Goal: Task Accomplishment & Management: Use online tool/utility

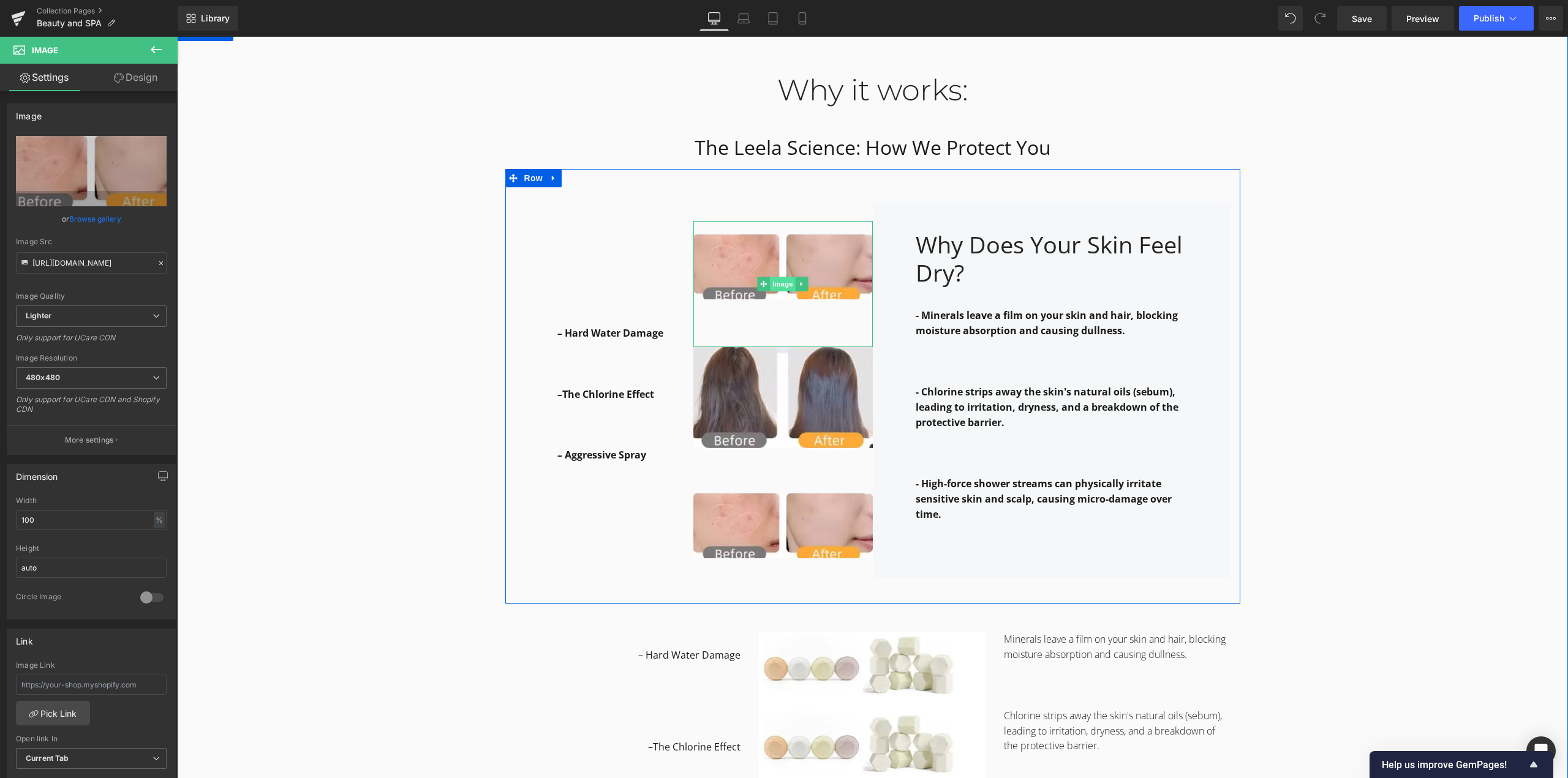
click at [777, 277] on span "Image" at bounding box center [783, 284] width 25 height 15
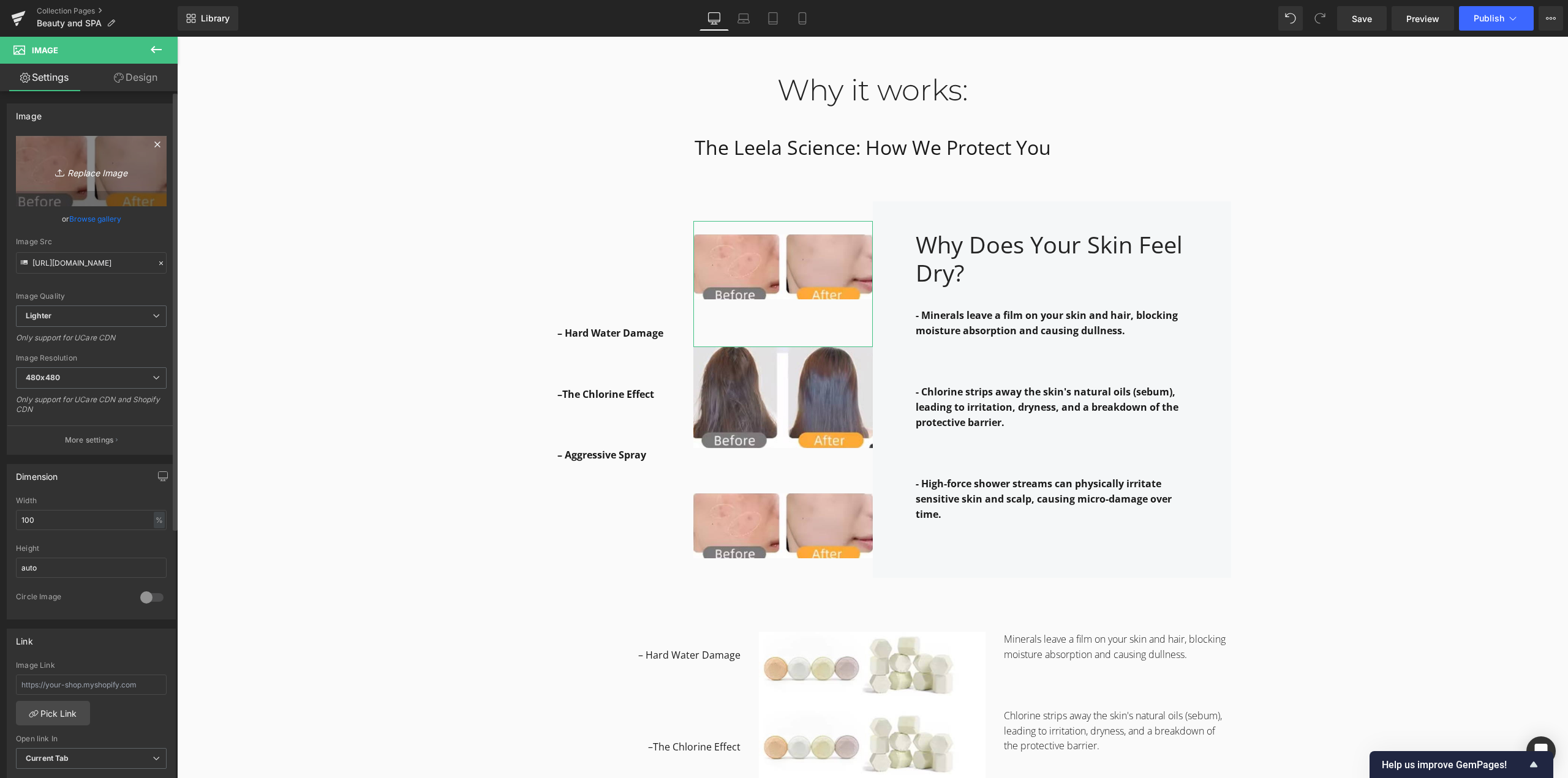
click at [110, 169] on icon "Replace Image" at bounding box center [91, 171] width 98 height 16
type input "C:\fakepath\6ab7a0db06240b39424a66854f23ed88.jpg"
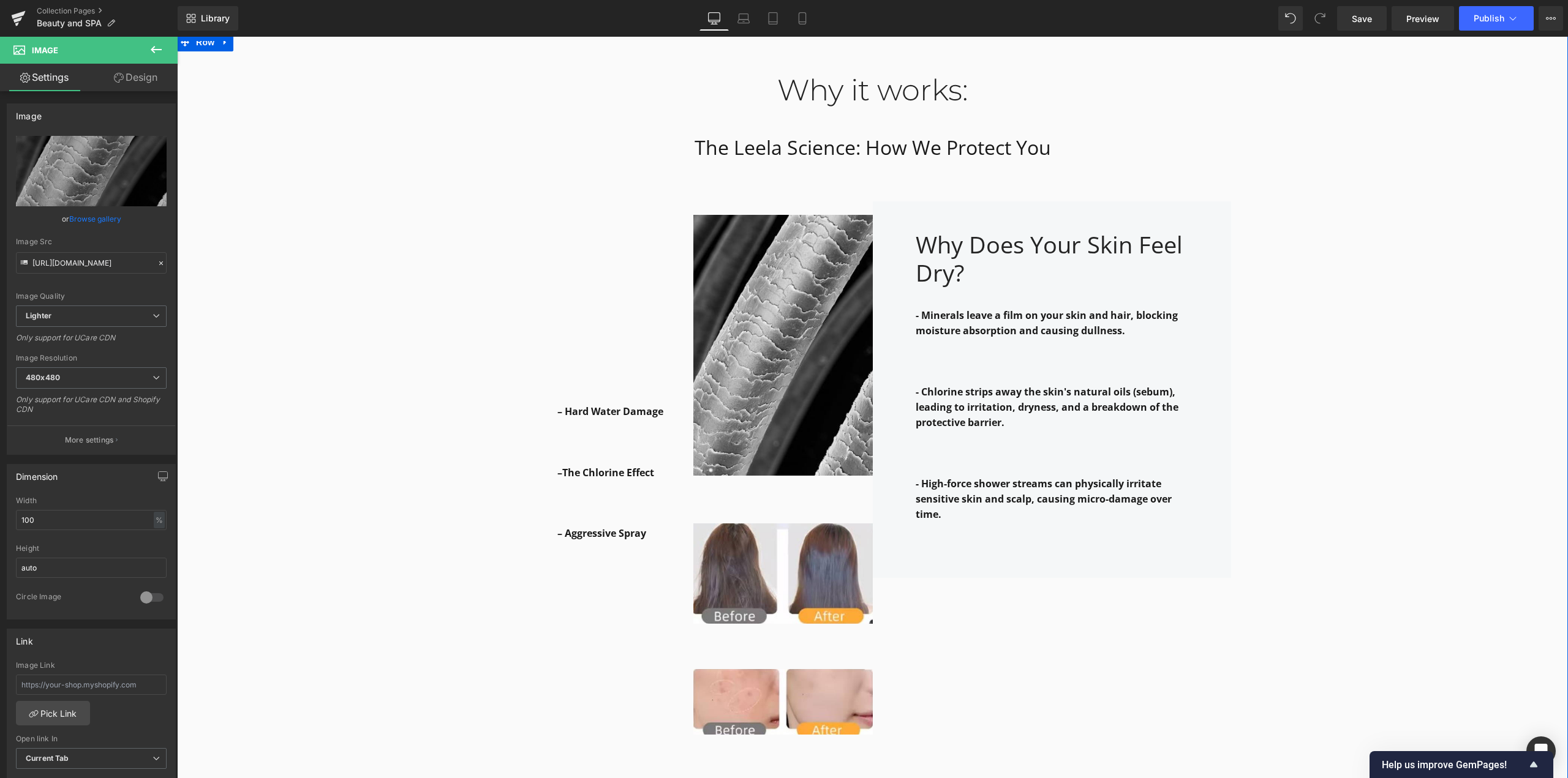
type input "[URL][DOMAIN_NAME]"
click at [550, 180] on icon at bounding box center [554, 178] width 9 height 9
click at [565, 182] on icon at bounding box center [569, 178] width 9 height 9
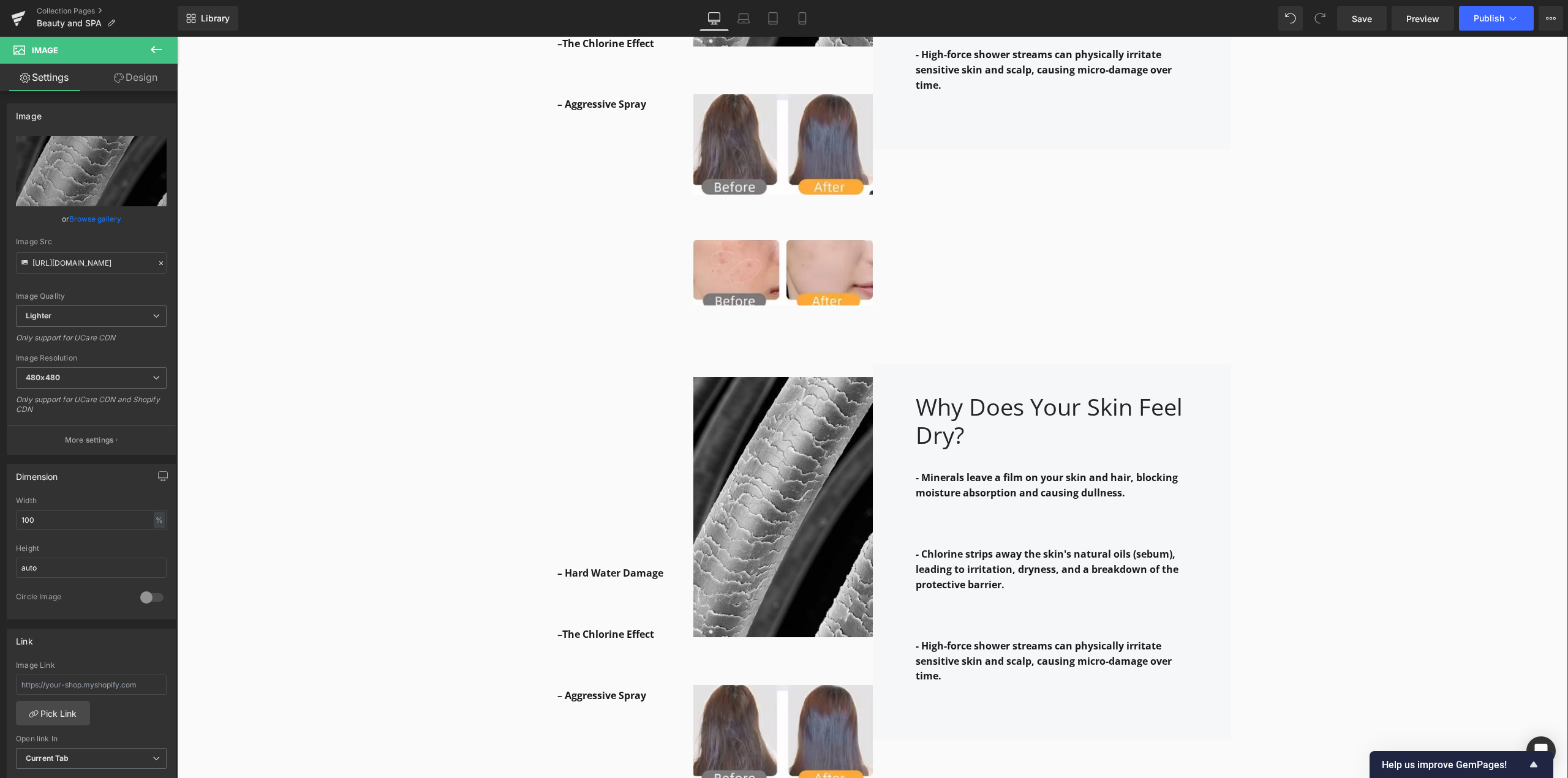
scroll to position [1538, 0]
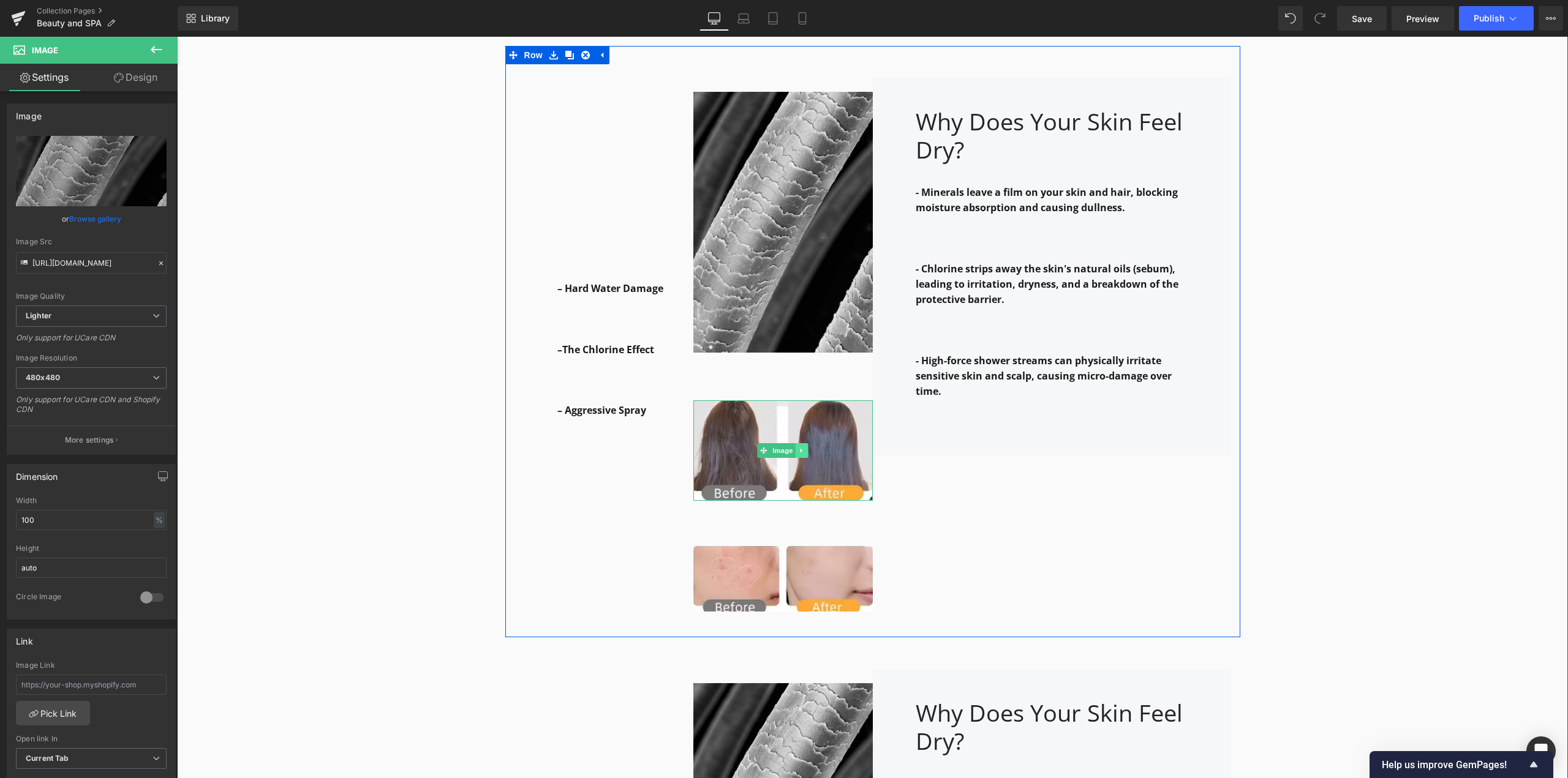
click at [801, 450] on icon at bounding box center [801, 451] width 7 height 8
click at [806, 452] on icon at bounding box center [807, 450] width 7 height 7
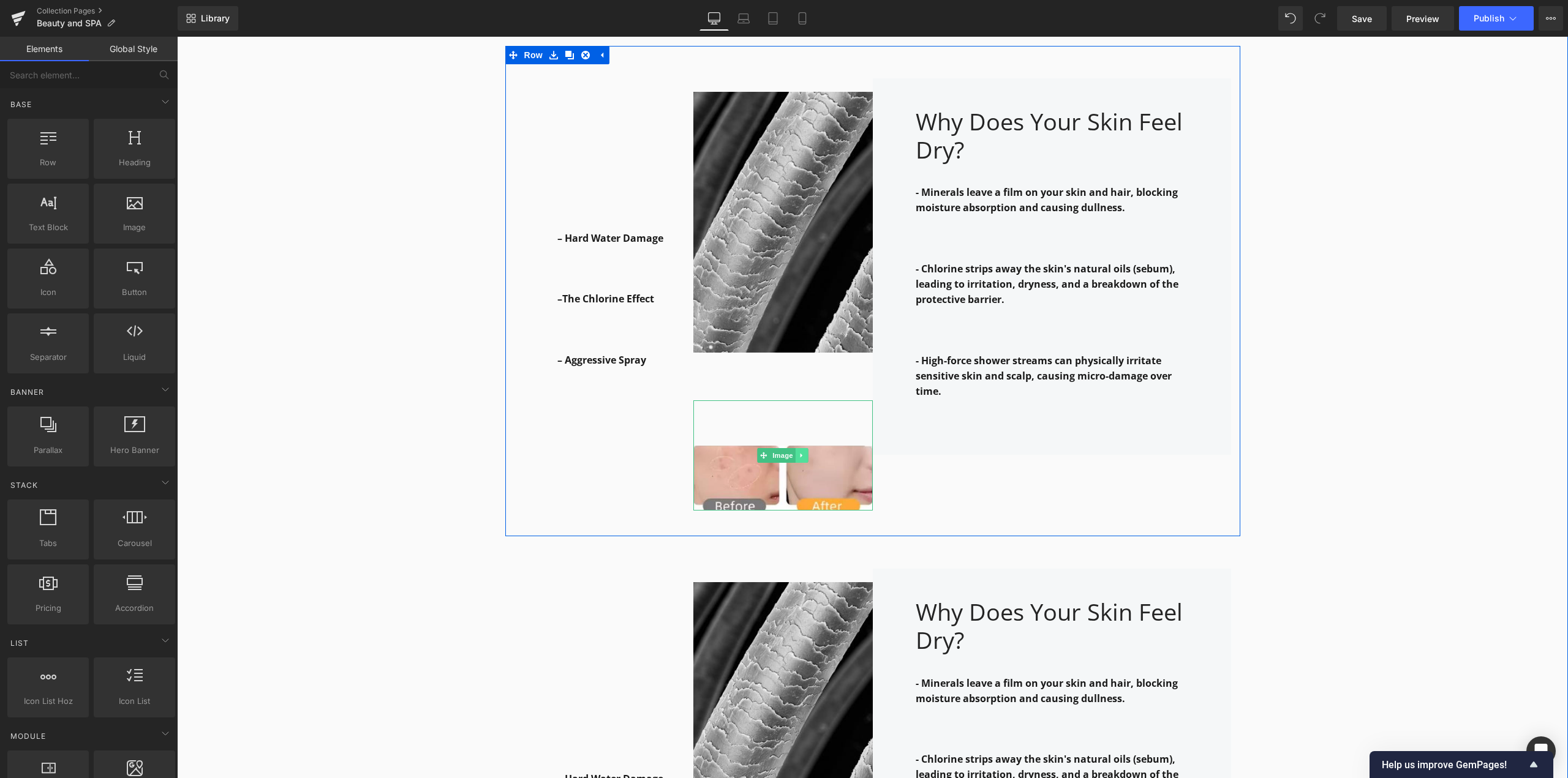
click at [801, 458] on link at bounding box center [801, 456] width 13 height 15
click at [804, 455] on icon at bounding box center [807, 456] width 7 height 8
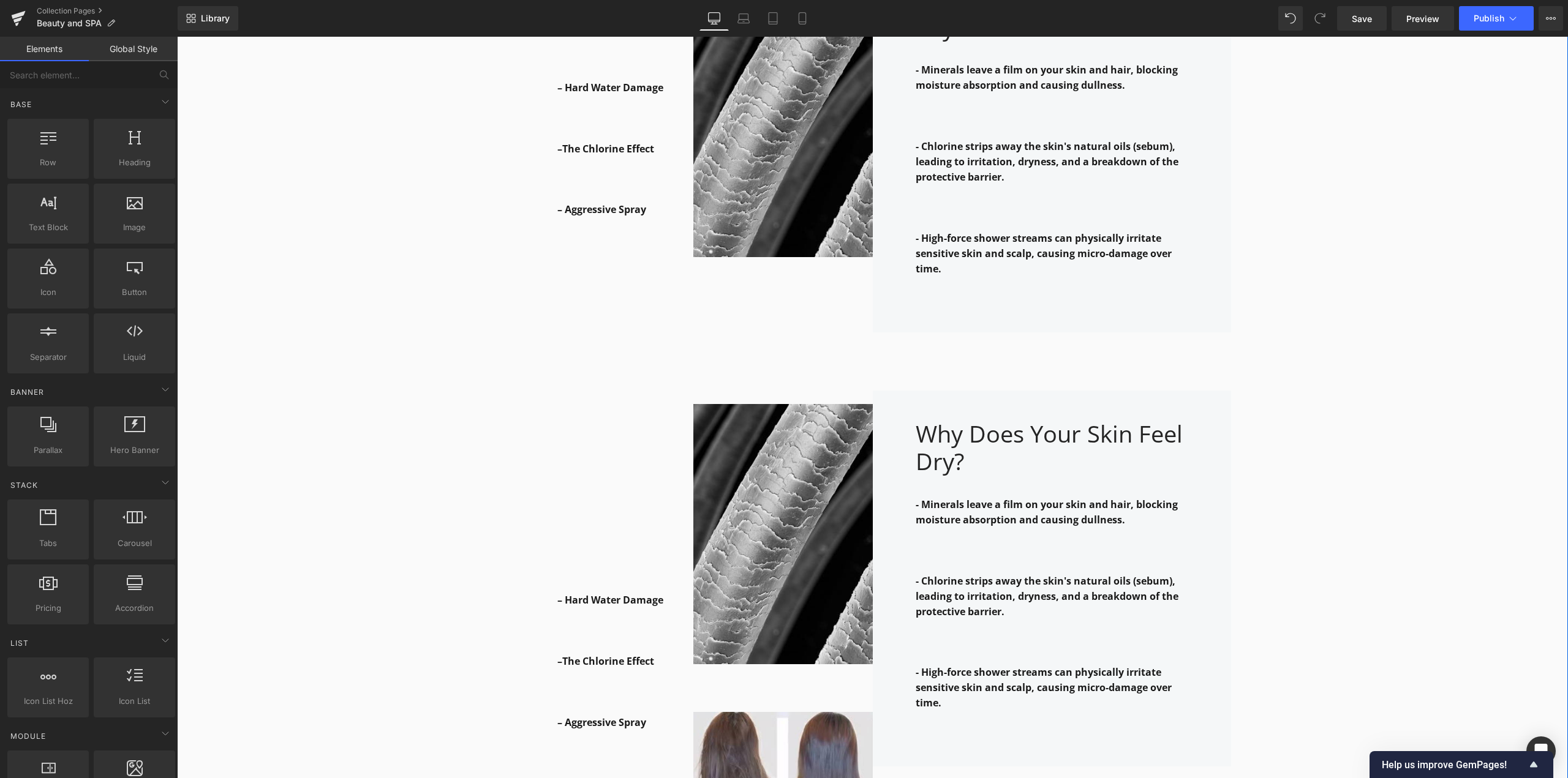
scroll to position [1476, 0]
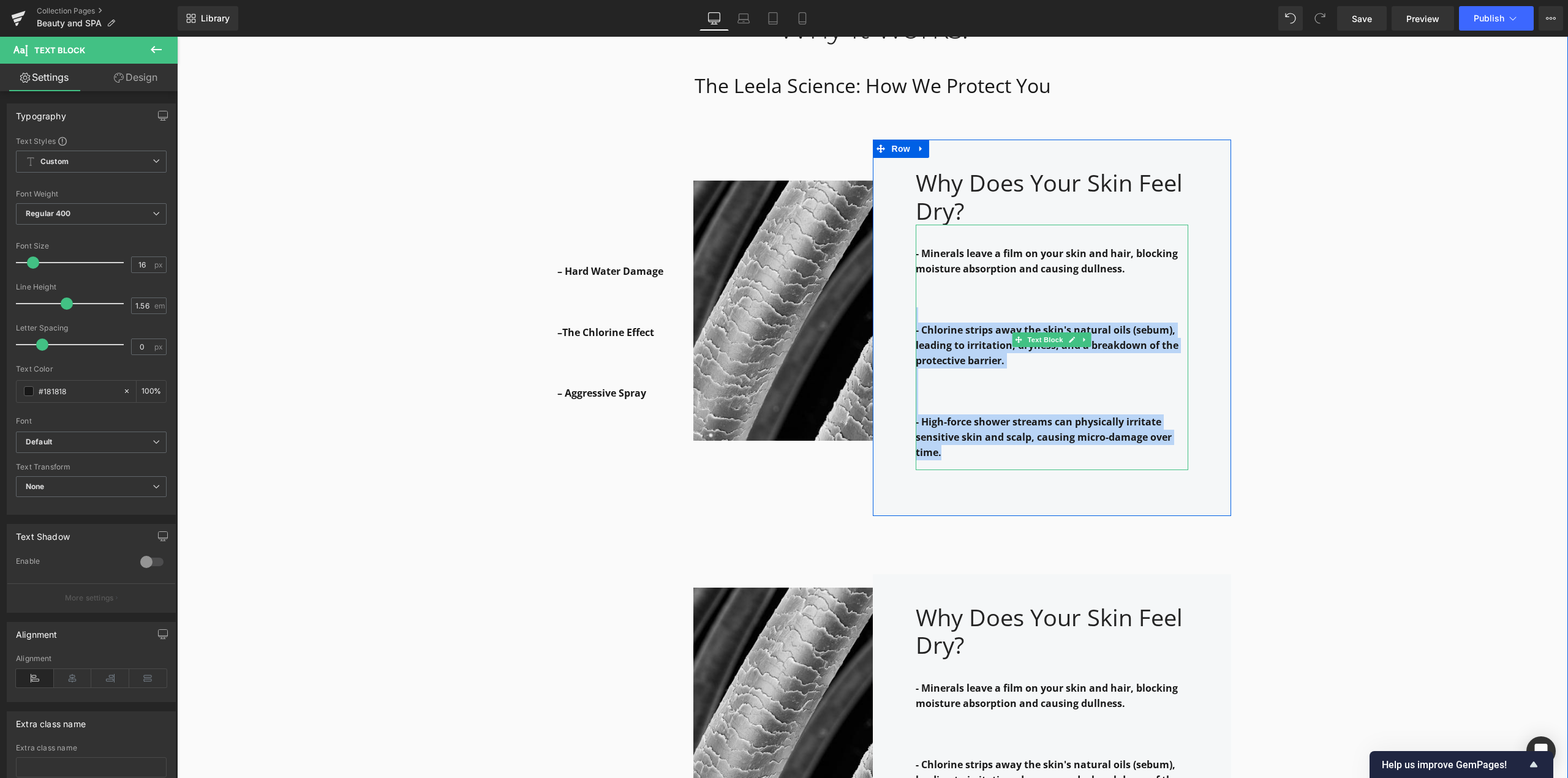
drag, startPoint x: 921, startPoint y: 310, endPoint x: 1139, endPoint y: 441, distance: 254.3
click at [1139, 441] on div "- Minerals leave a film on your skin and hair, blocking moisture absorption and…" at bounding box center [1052, 347] width 273 height 245
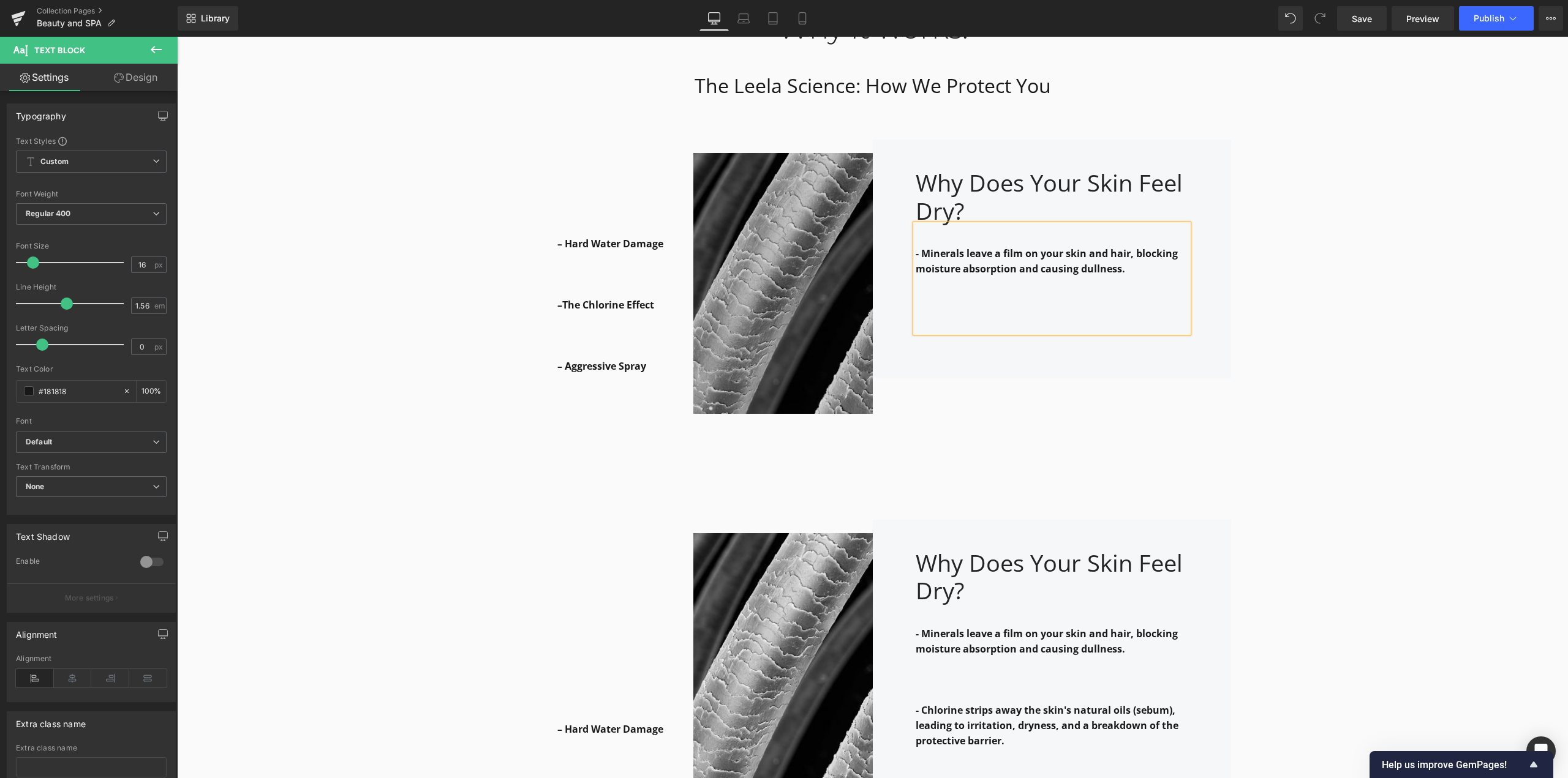
click at [788, 322] on img at bounding box center [783, 300] width 180 height 321
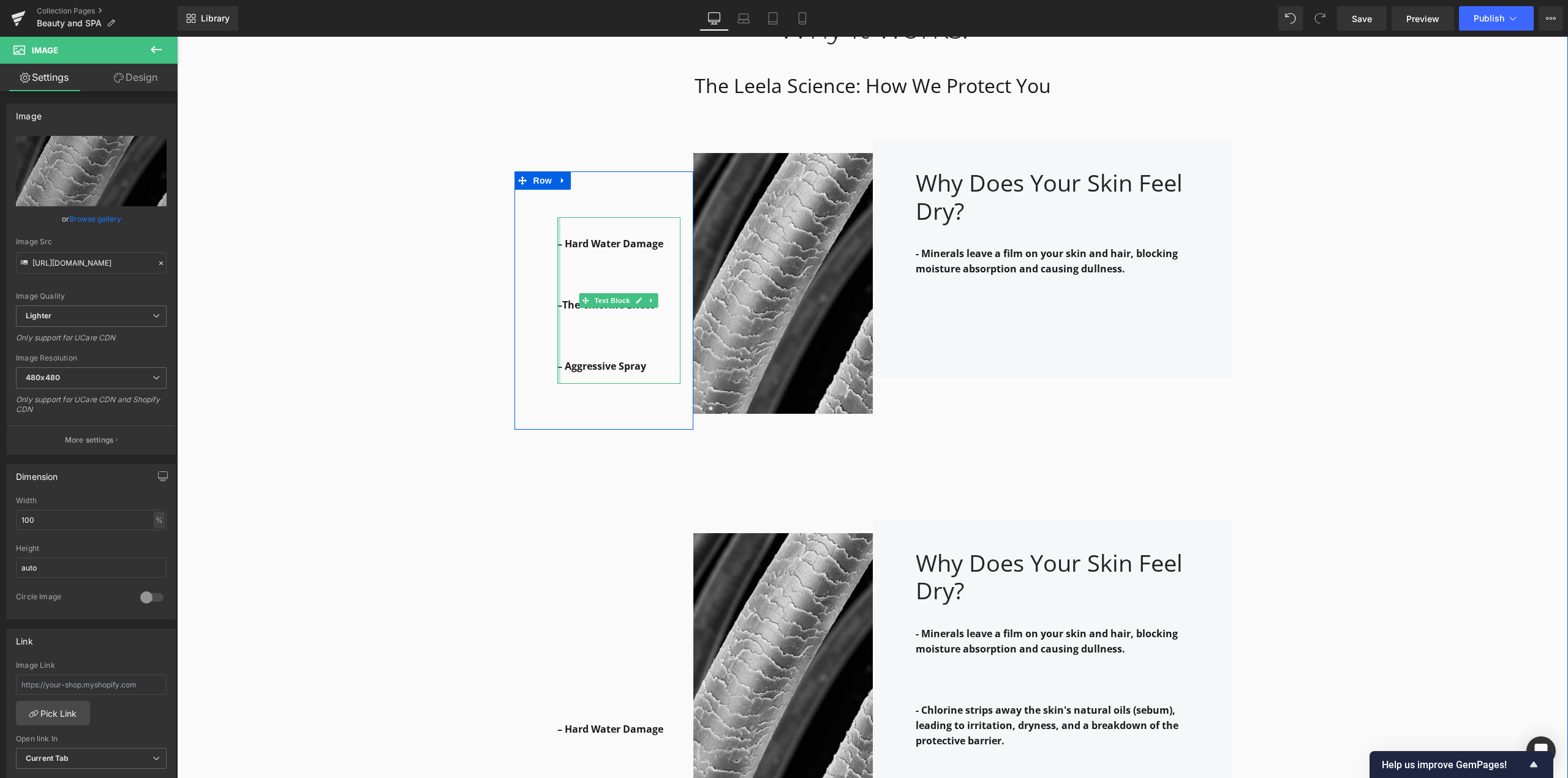
click at [558, 290] on div at bounding box center [559, 300] width 3 height 166
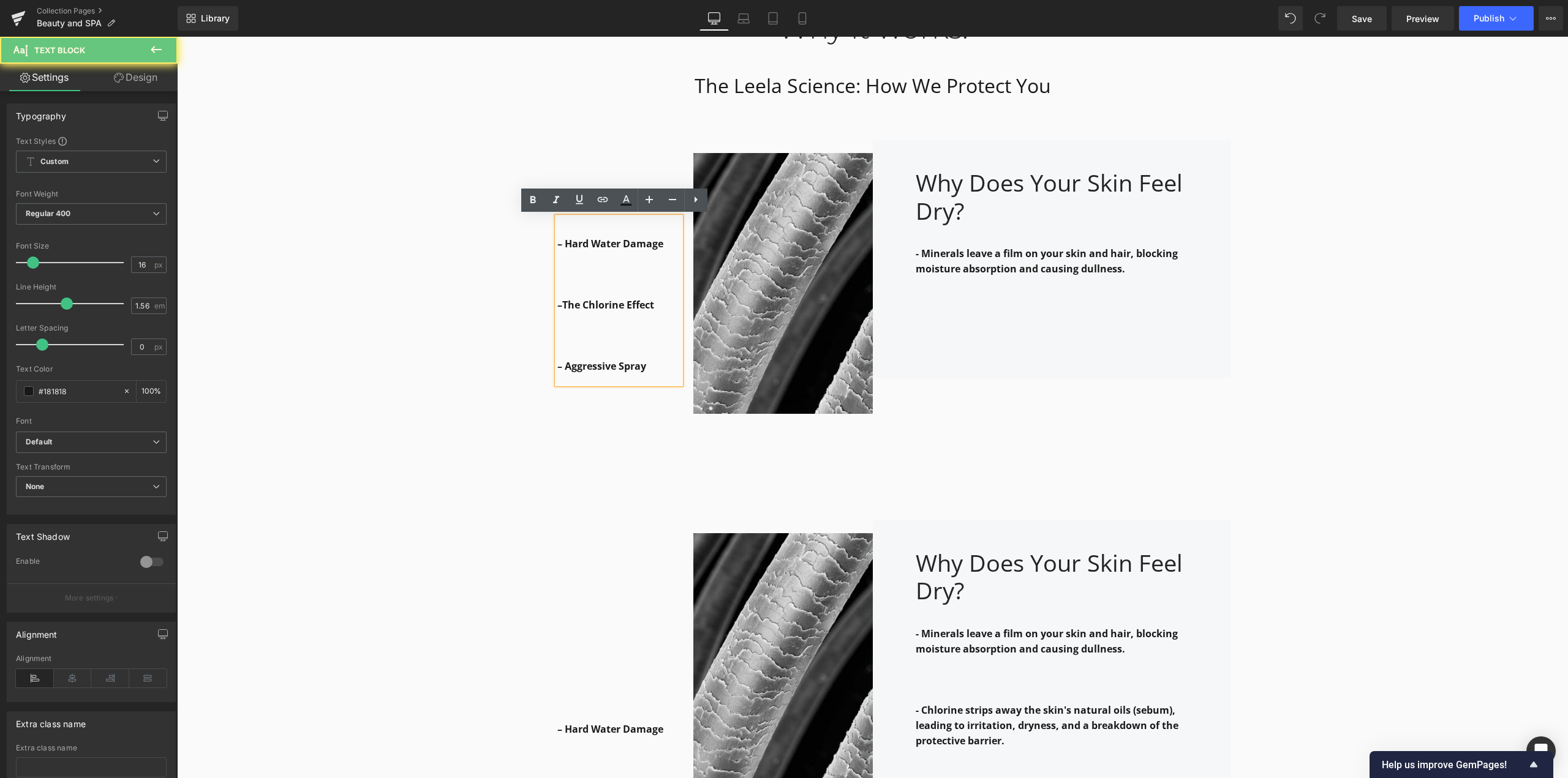
click at [656, 346] on p at bounding box center [619, 352] width 123 height 16
drag, startPoint x: 599, startPoint y: 355, endPoint x: 538, endPoint y: 290, distance: 89.1
click at [538, 290] on div "– Hard Water Damage –The Chlorine Effect – Aggressive Spray Text Block Row" at bounding box center [604, 301] width 180 height 258
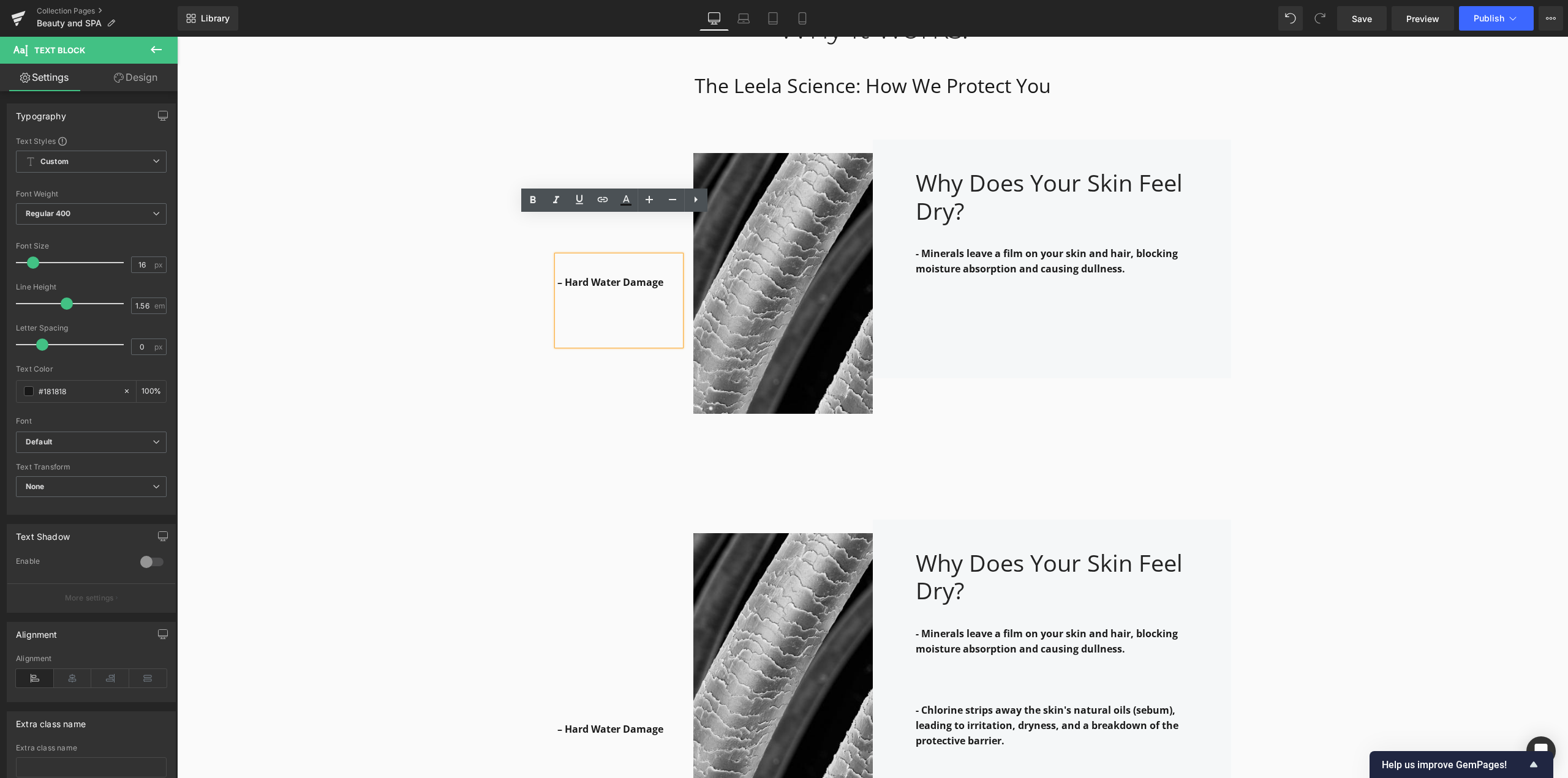
scroll to position [1514, 0]
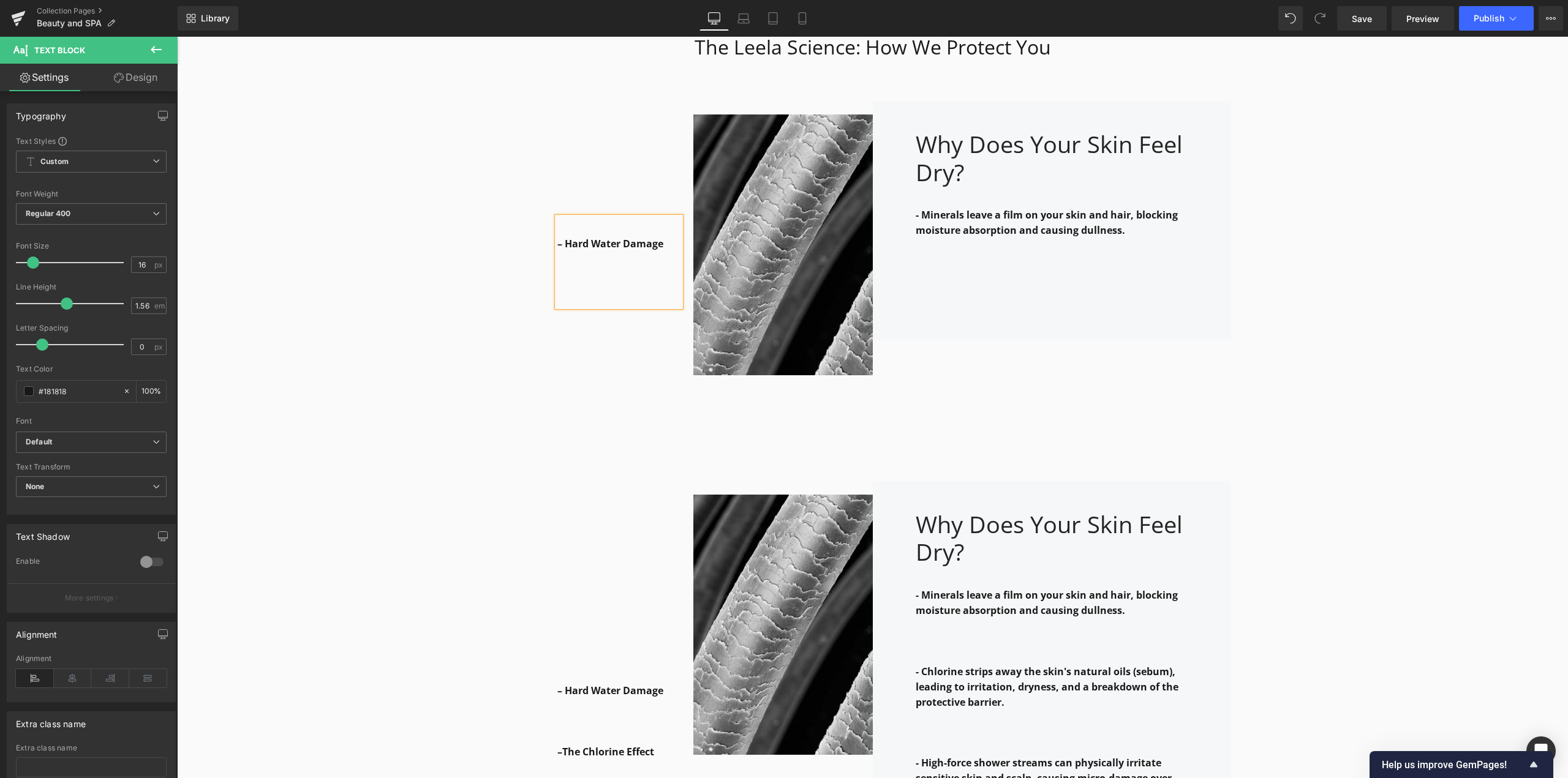
click at [959, 351] on div "Why Does Your Skin Feel Dry? Heading - Minerals leave a film on your skin and h…" at bounding box center [1051, 261] width 358 height 321
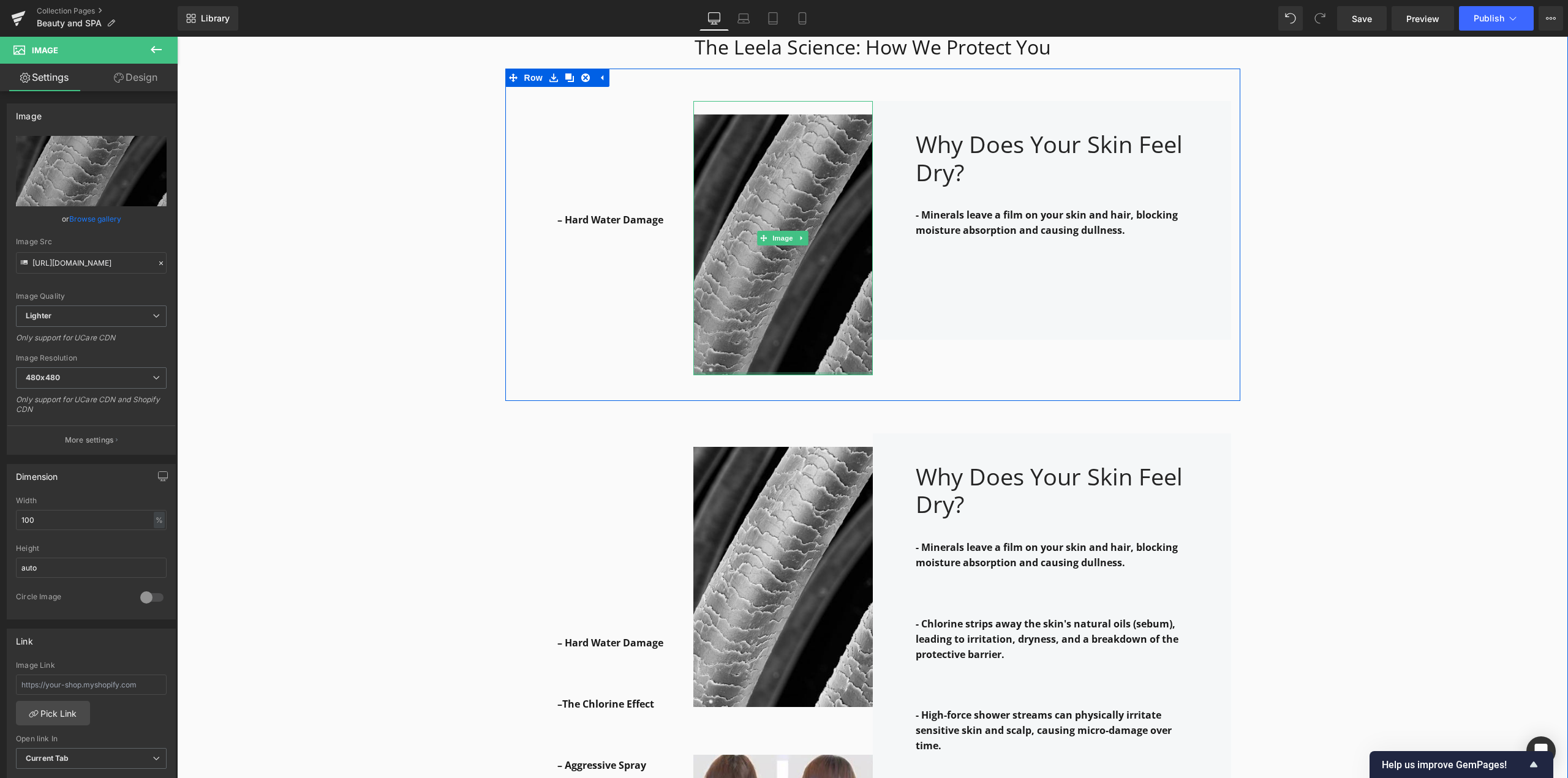
drag, startPoint x: 785, startPoint y: 412, endPoint x: 790, endPoint y: 354, distance: 58.2
click at [790, 354] on div "Image" at bounding box center [783, 238] width 180 height 274
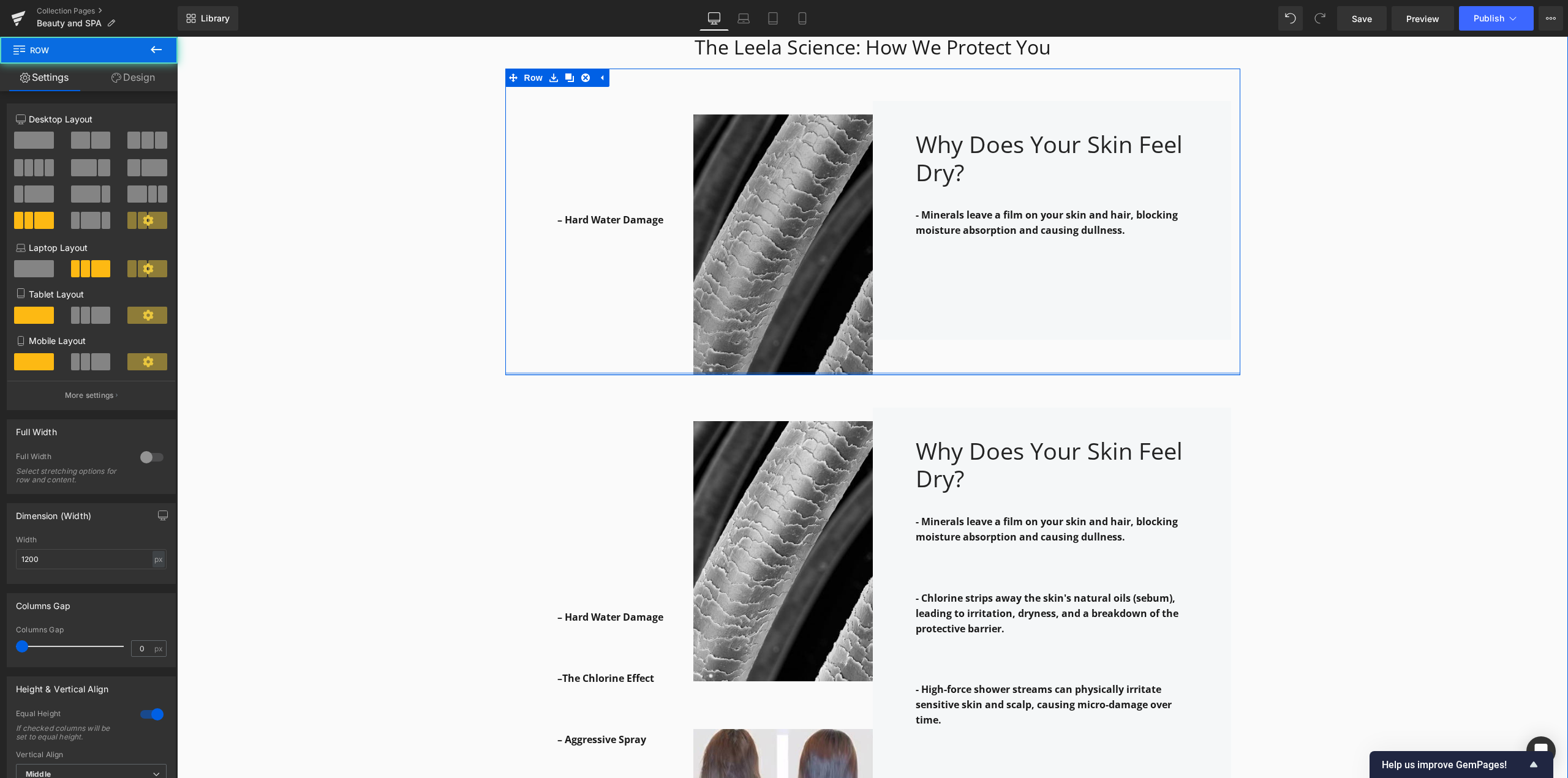
drag, startPoint x: 867, startPoint y: 385, endPoint x: 861, endPoint y: 358, distance: 27.7
click at [861, 358] on div "– Hard Water Damage Text Block Row Image Why Does Your Skin Feel Dry? Heading -…" at bounding box center [872, 221] width 735 height 306
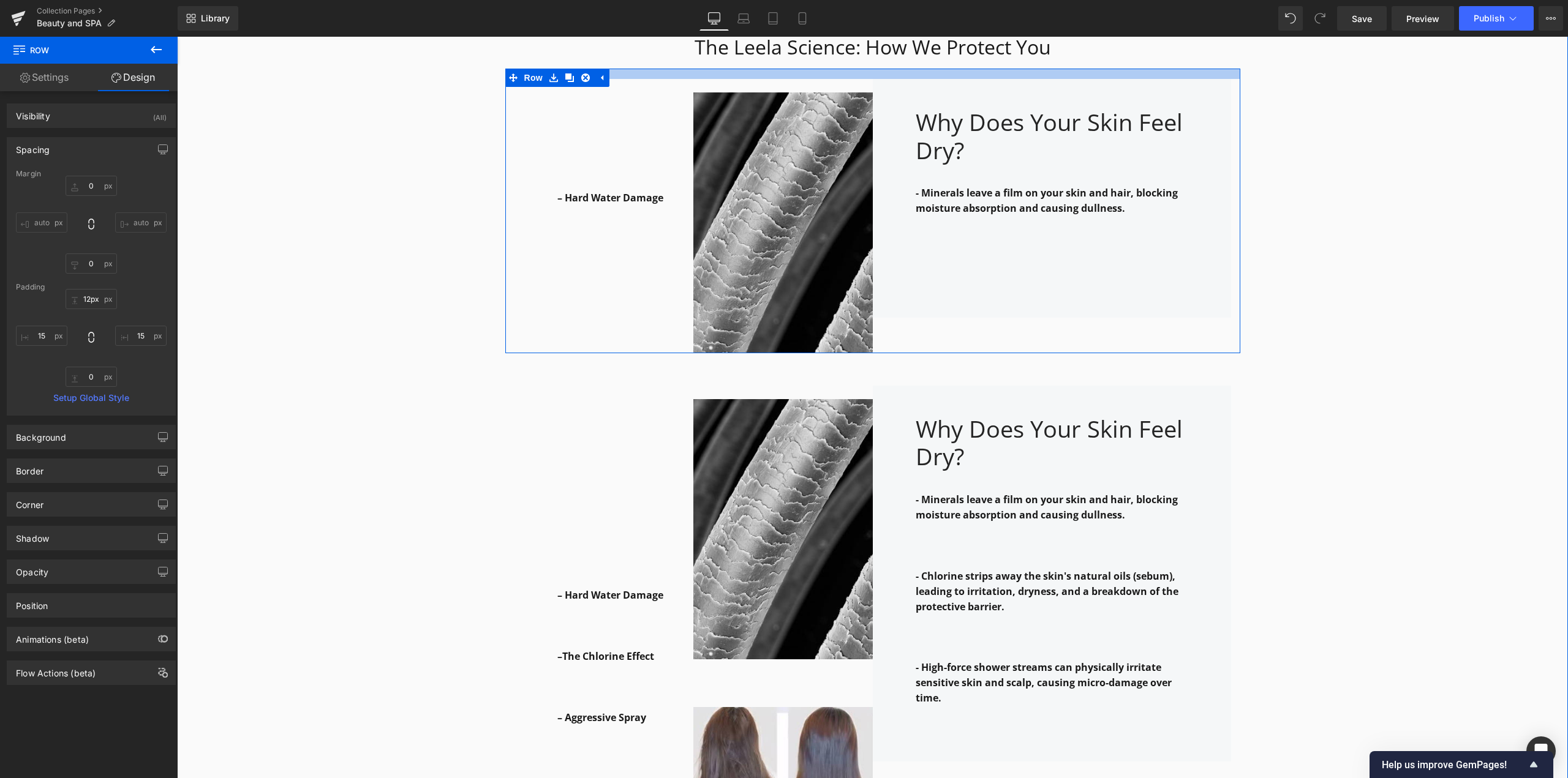
type input "10px"
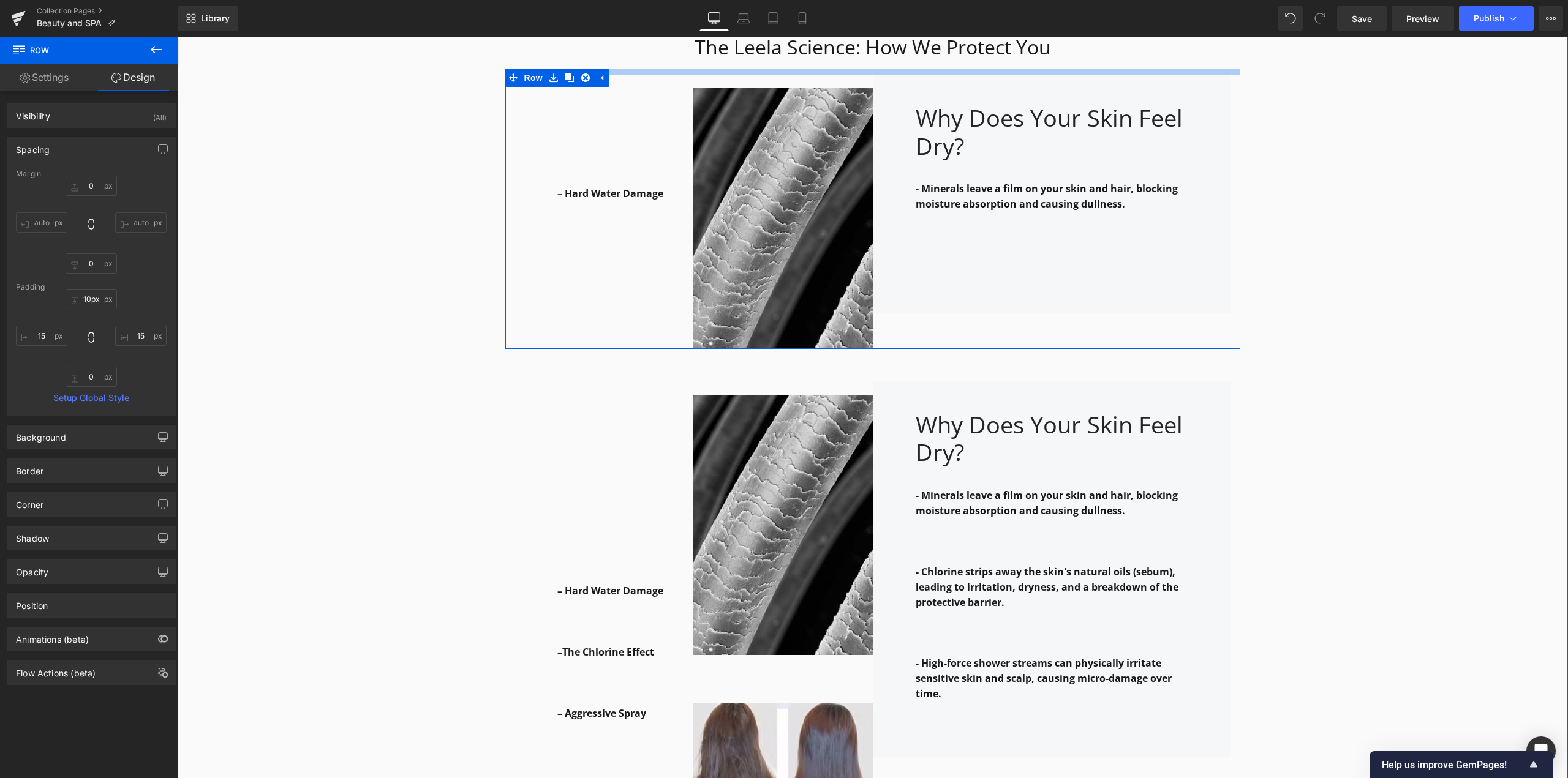
drag, startPoint x: 804, startPoint y: 100, endPoint x: 811, endPoint y: 74, distance: 26.9
click at [811, 74] on div at bounding box center [872, 72] width 735 height 6
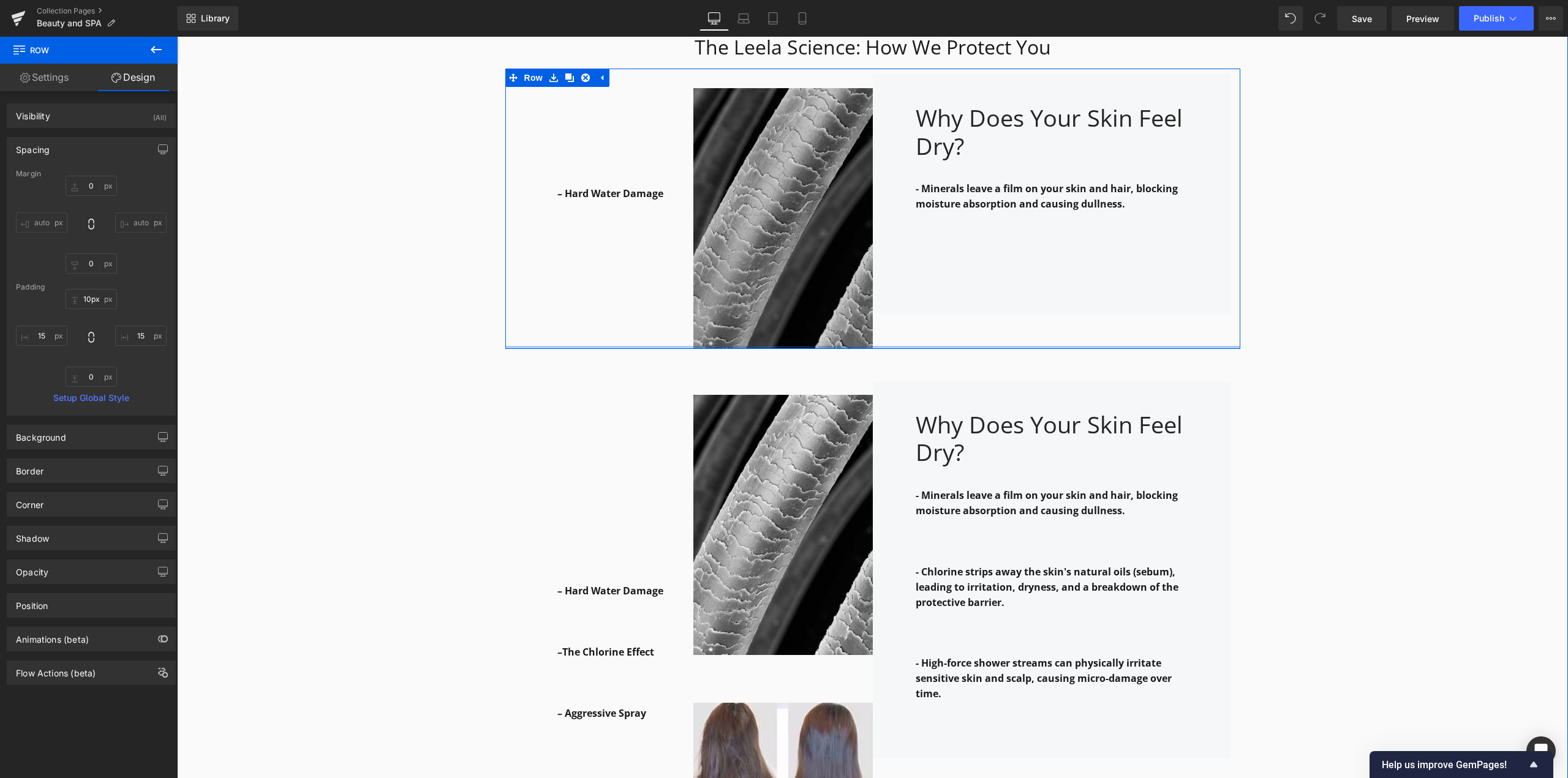
type input "0px"
drag, startPoint x: 750, startPoint y: 348, endPoint x: 754, endPoint y: 288, distance: 60.1
click at [754, 288] on div "– Hard Water Damage Text Block Row Image Why Does Your Skin Feel Dry? Heading -…" at bounding box center [872, 209] width 735 height 280
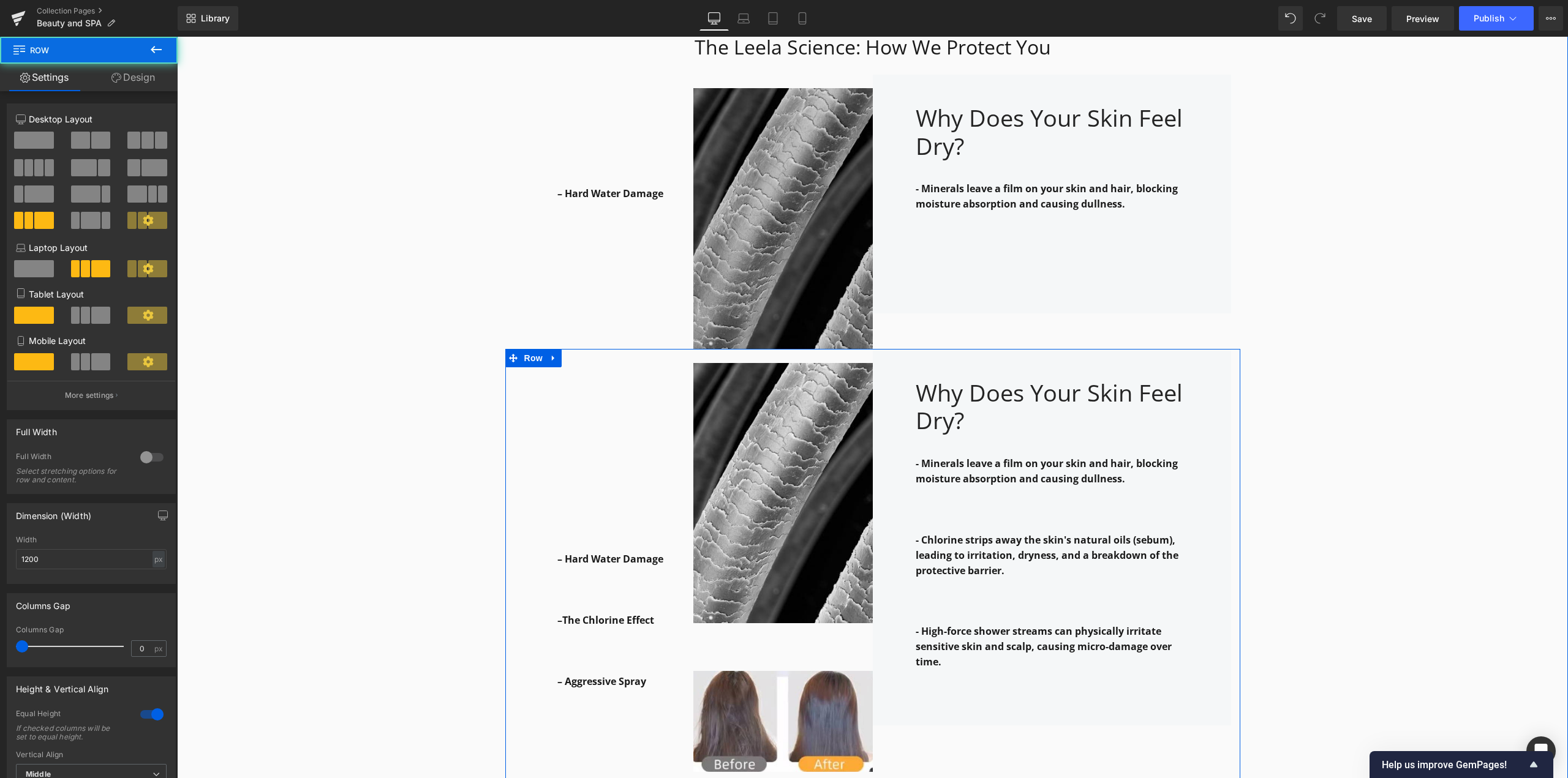
drag, startPoint x: 783, startPoint y: 374, endPoint x: 784, endPoint y: 342, distance: 32.0
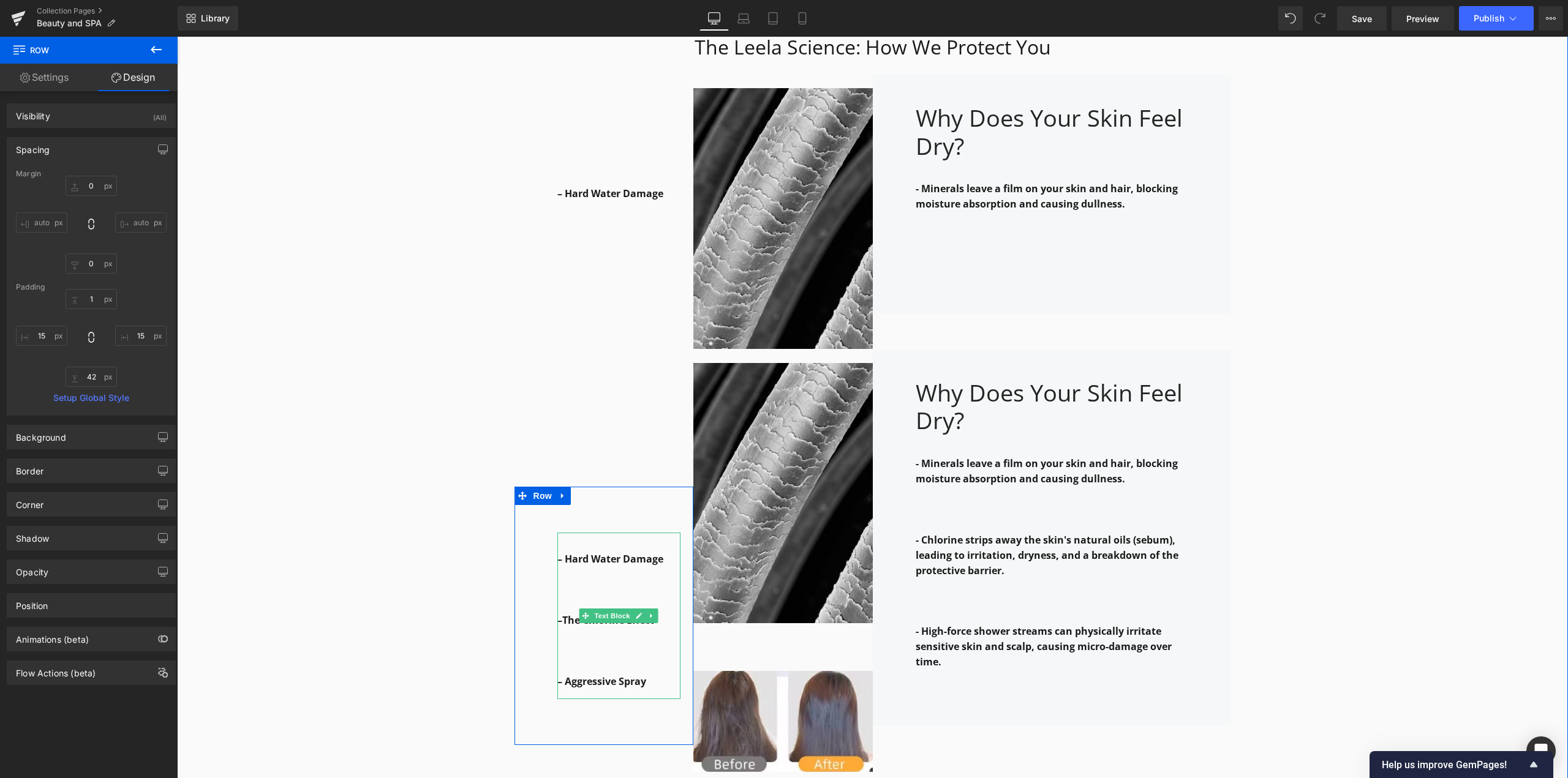
click at [654, 558] on p "– Hard Water Damage" at bounding box center [619, 559] width 123 height 16
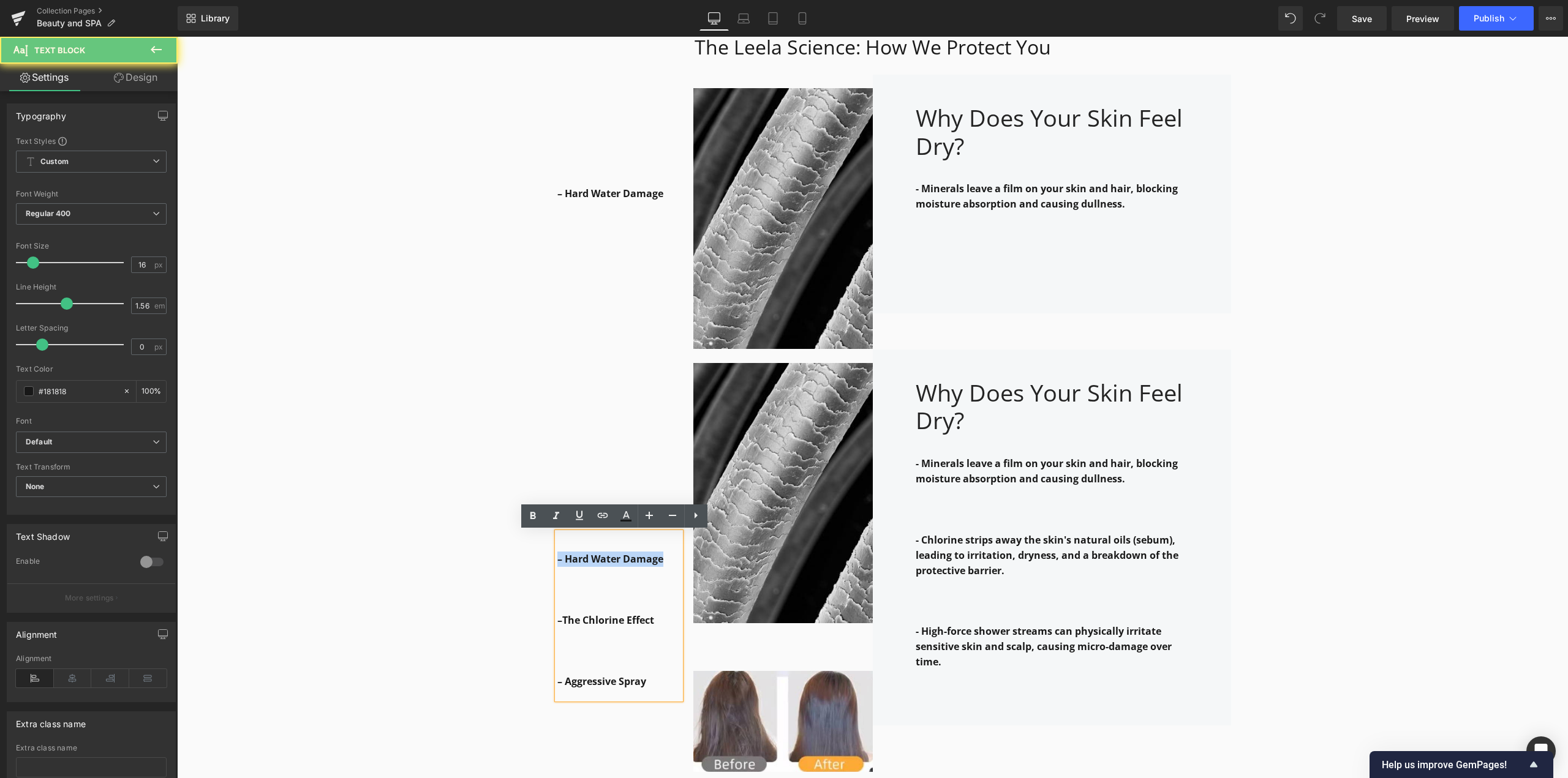
drag, startPoint x: 556, startPoint y: 561, endPoint x: 541, endPoint y: 561, distance: 15.0
click at [541, 561] on div "– Hard Water Damage –The Chlorine Effect – Aggressive Spray Text Block Row 75px" at bounding box center [604, 616] width 180 height 258
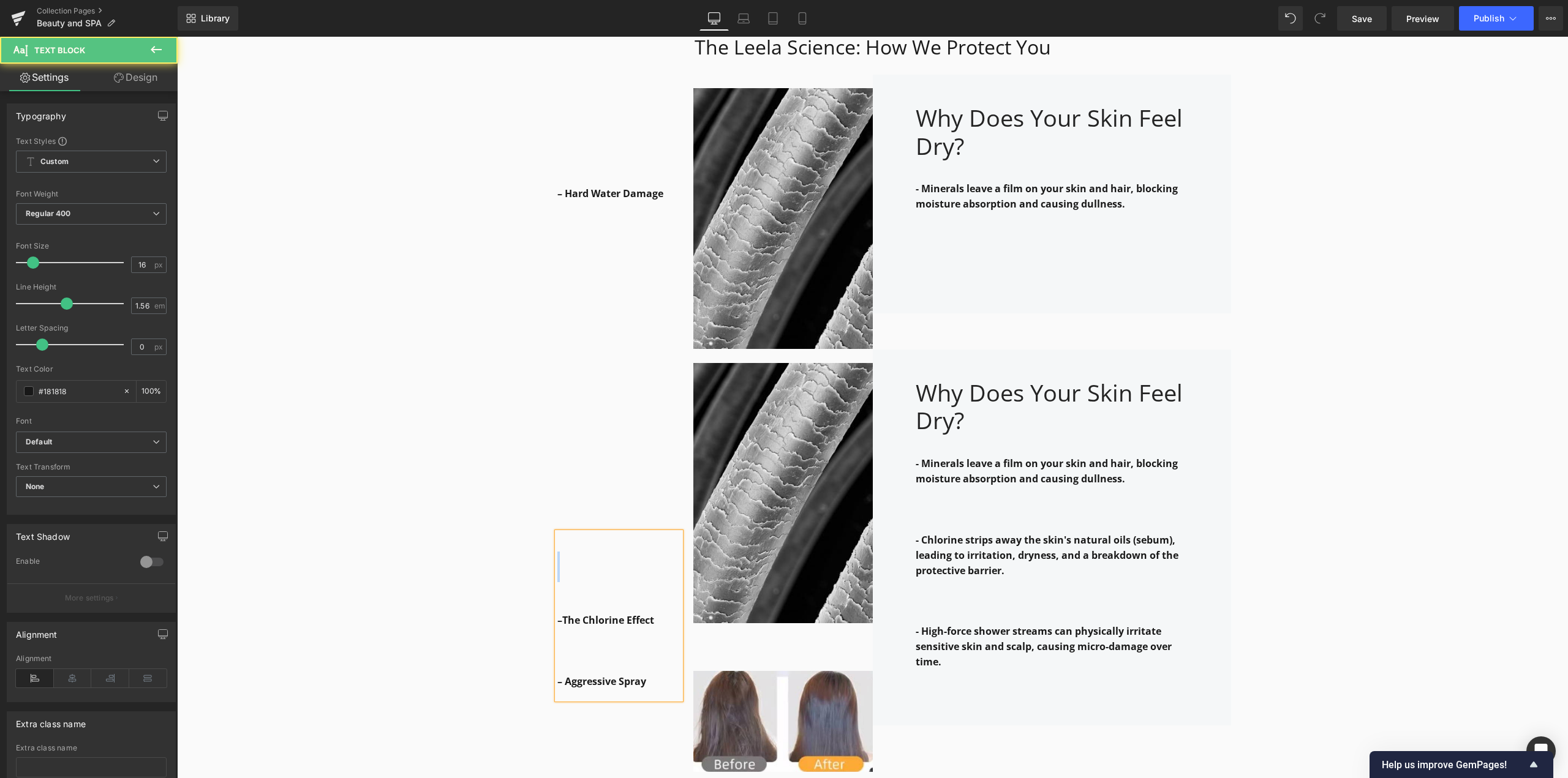
drag, startPoint x: 576, startPoint y: 594, endPoint x: 562, endPoint y: 542, distance: 53.9
click at [562, 542] on div "–The Chlorine Effect – Aggressive Spray" at bounding box center [619, 616] width 123 height 166
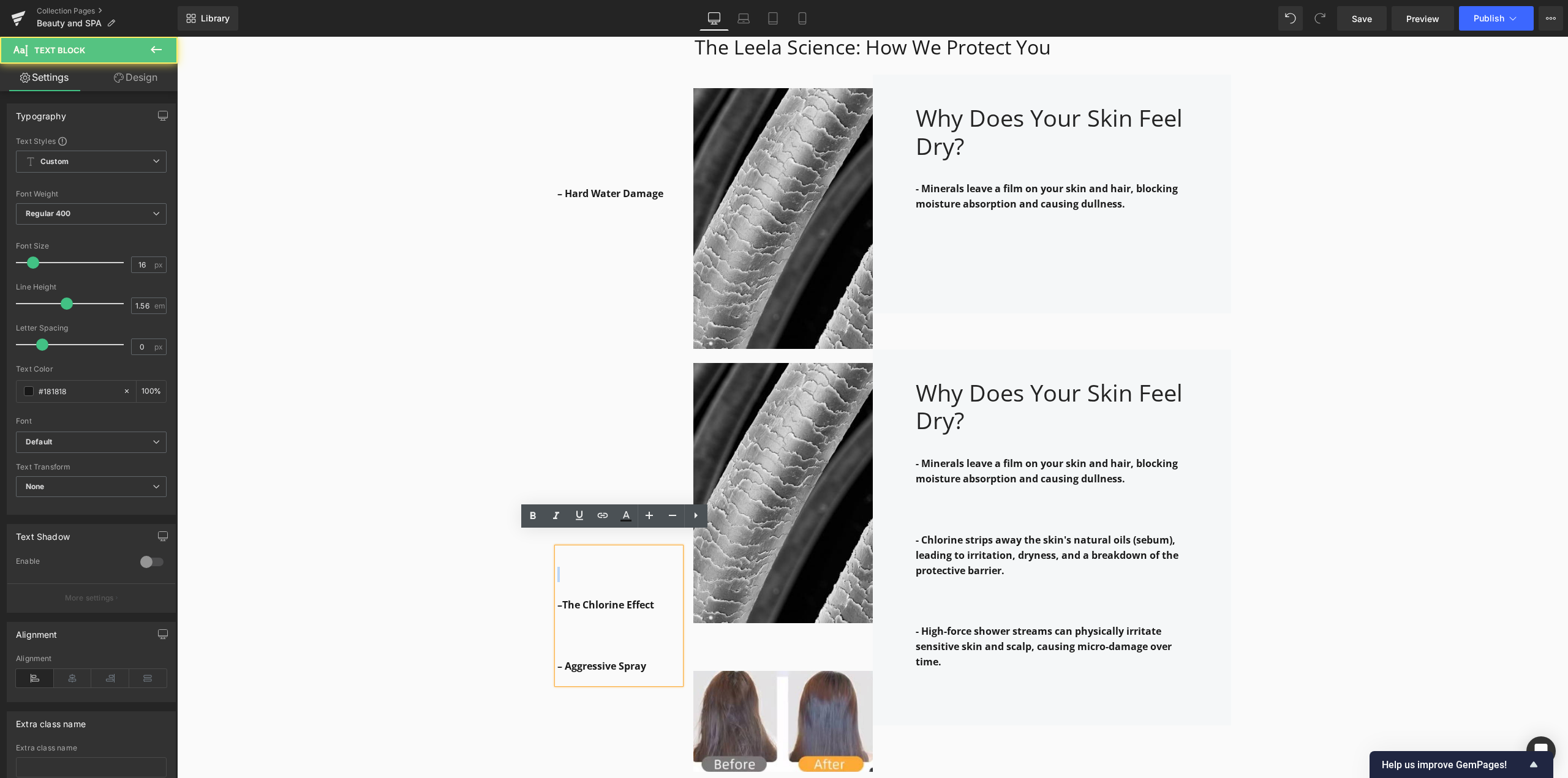
scroll to position [1530, 0]
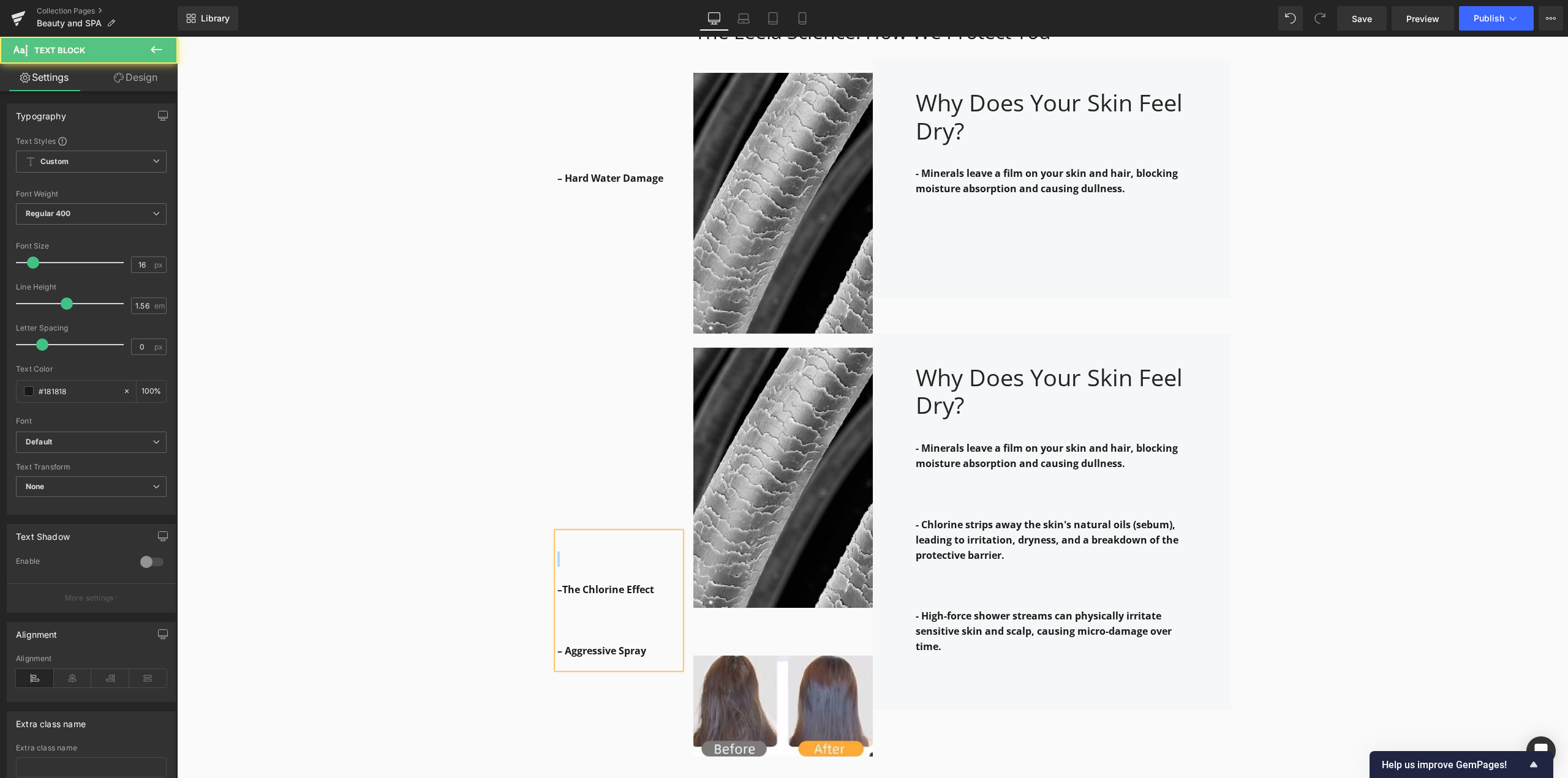
drag, startPoint x: 576, startPoint y: 566, endPoint x: 567, endPoint y: 538, distance: 29.4
click at [567, 538] on div "–The Chlorine Effect – Aggressive Spray" at bounding box center [619, 601] width 123 height 136
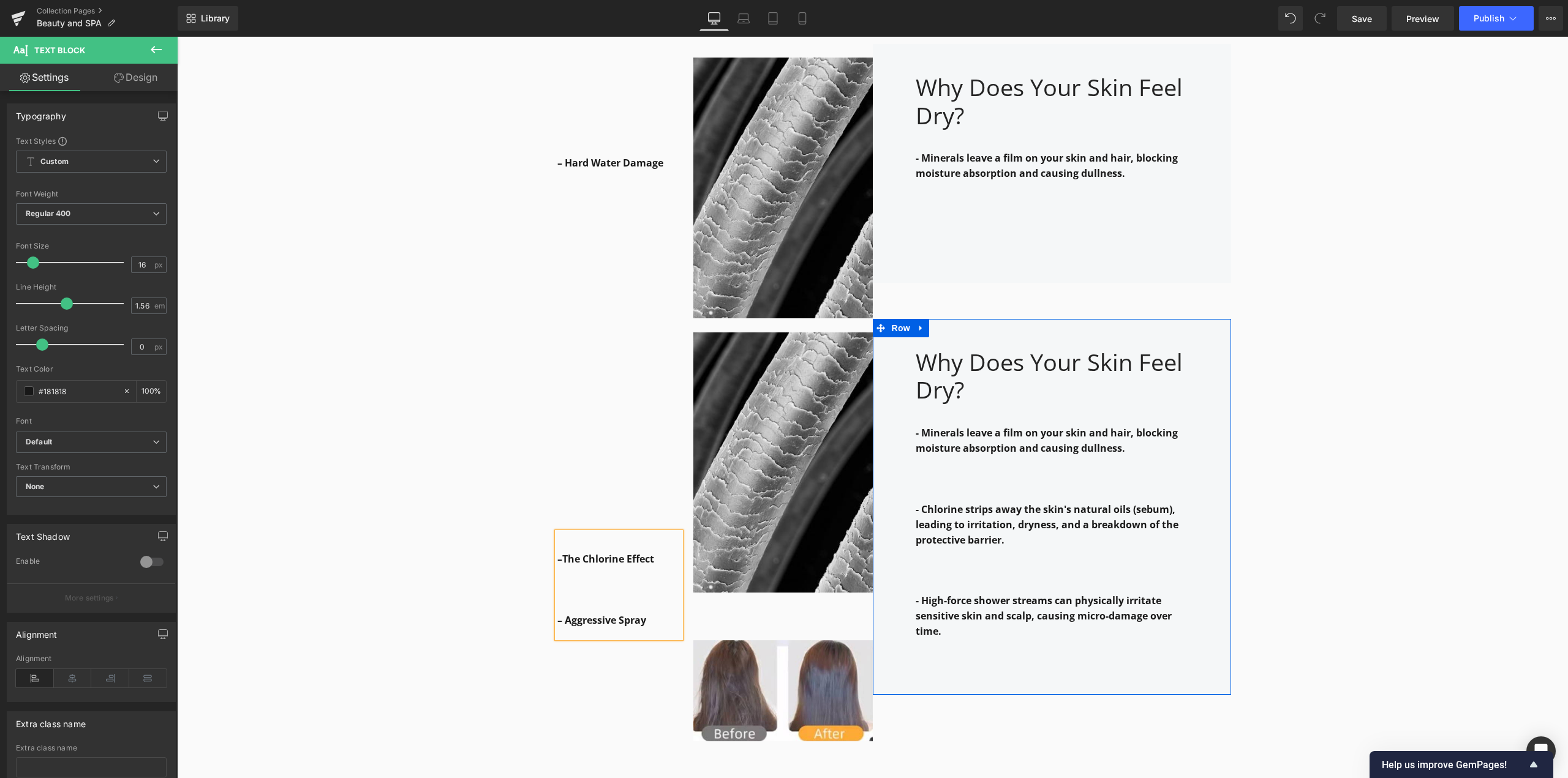
scroll to position [1484, 0]
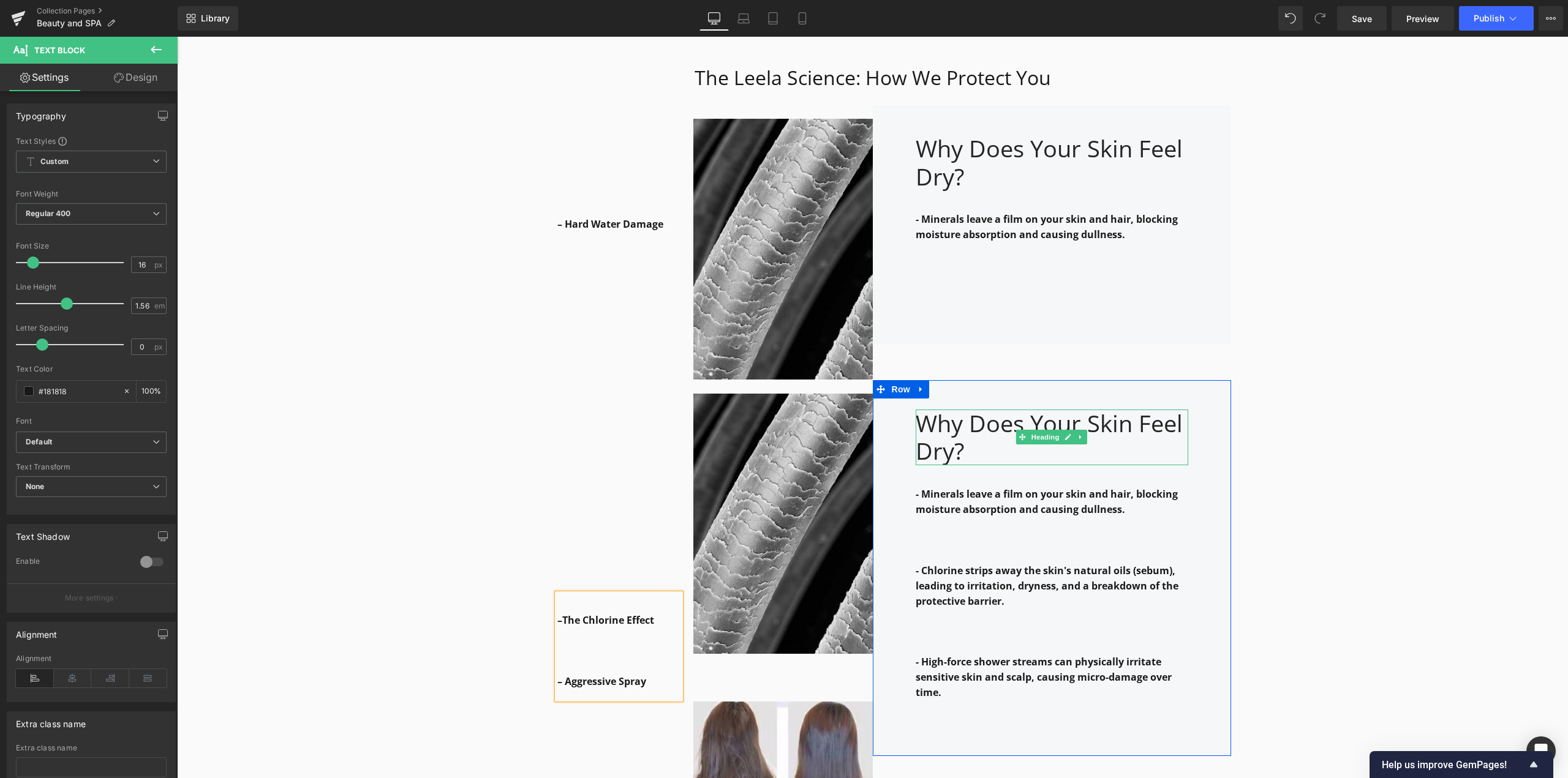
click at [926, 433] on div "Why Does Your Skin Feel Dry?" at bounding box center [1052, 437] width 273 height 55
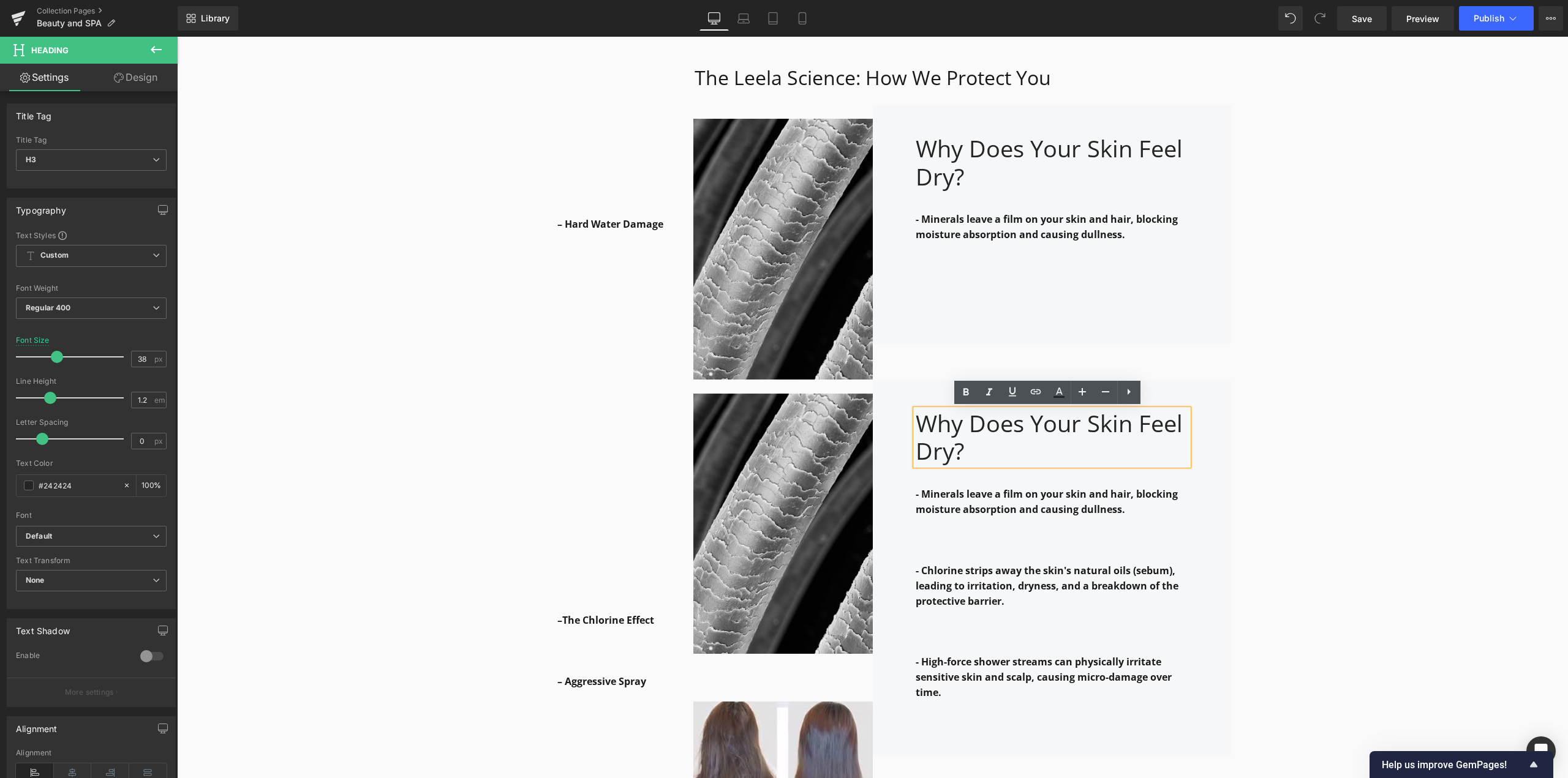
click at [906, 545] on div "Why Does Your Skin Feel Dry? Heading - Minerals leave a film on your skin and h…" at bounding box center [1051, 569] width 358 height 377
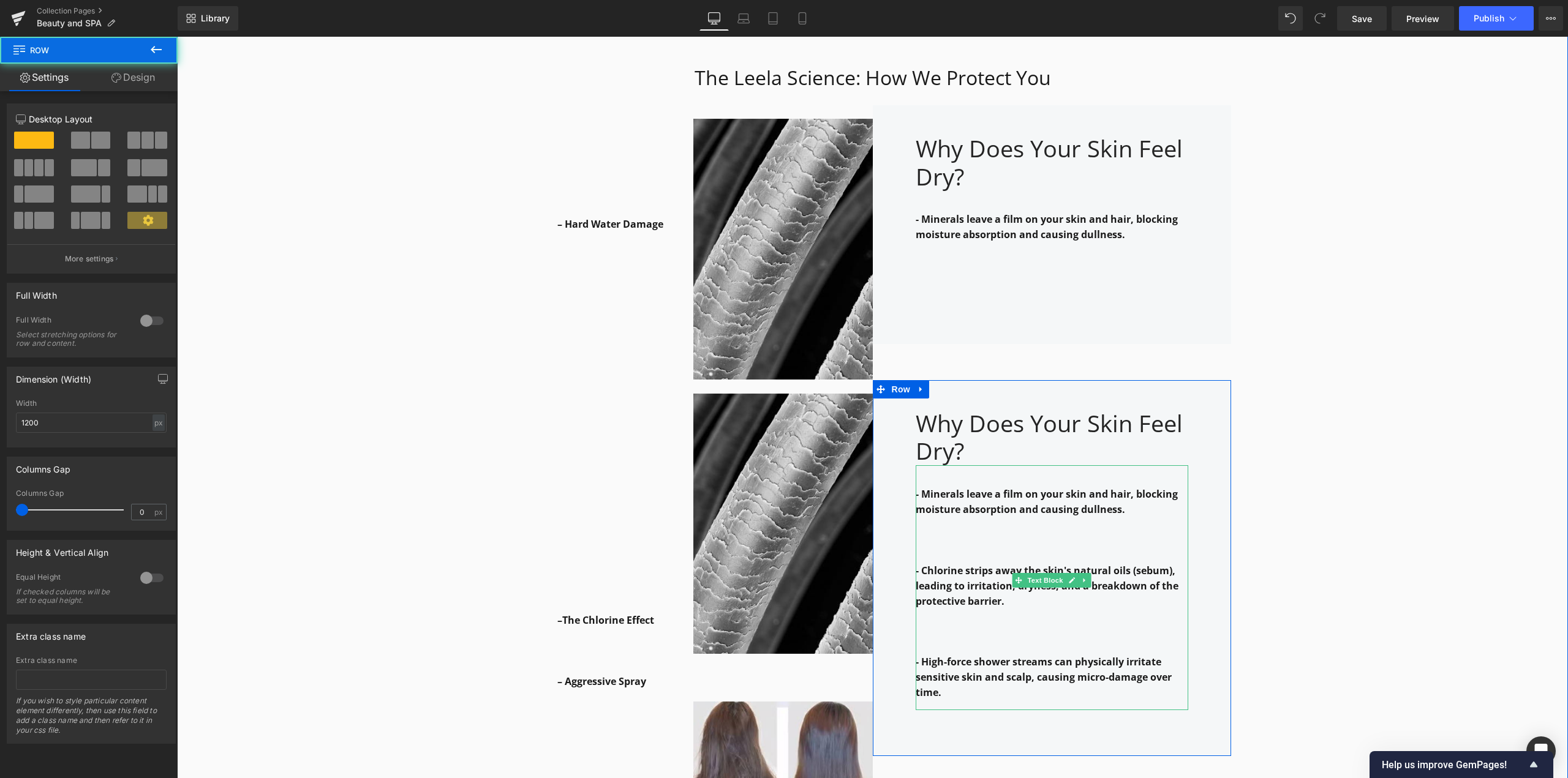
click at [933, 543] on p at bounding box center [1052, 541] width 273 height 16
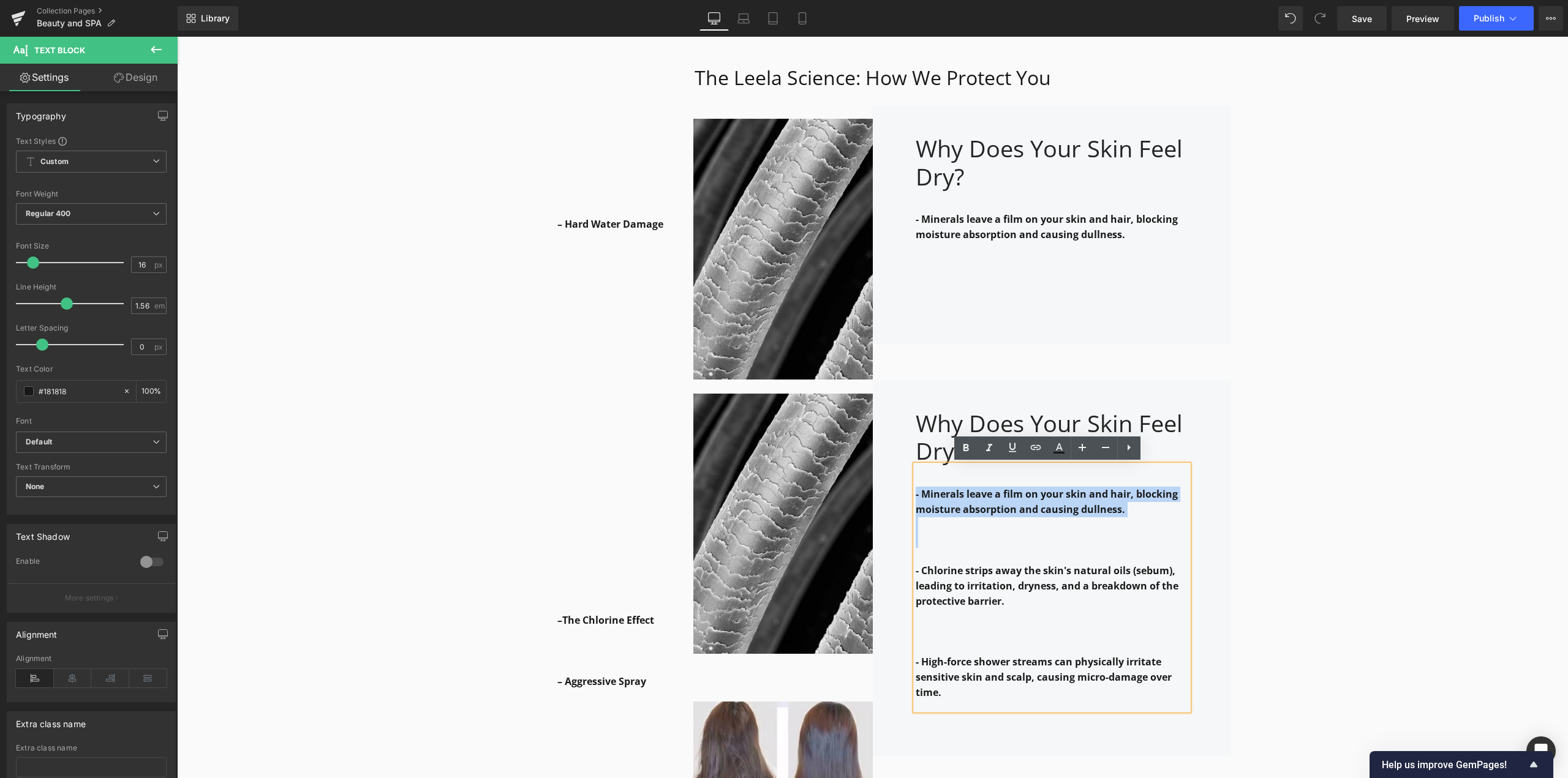
drag, startPoint x: 916, startPoint y: 546, endPoint x: 902, endPoint y: 424, distance: 122.8
click at [902, 424] on div "Why Does Your Skin Feel Dry? Heading - Minerals leave a film on your skin and h…" at bounding box center [1051, 569] width 358 height 377
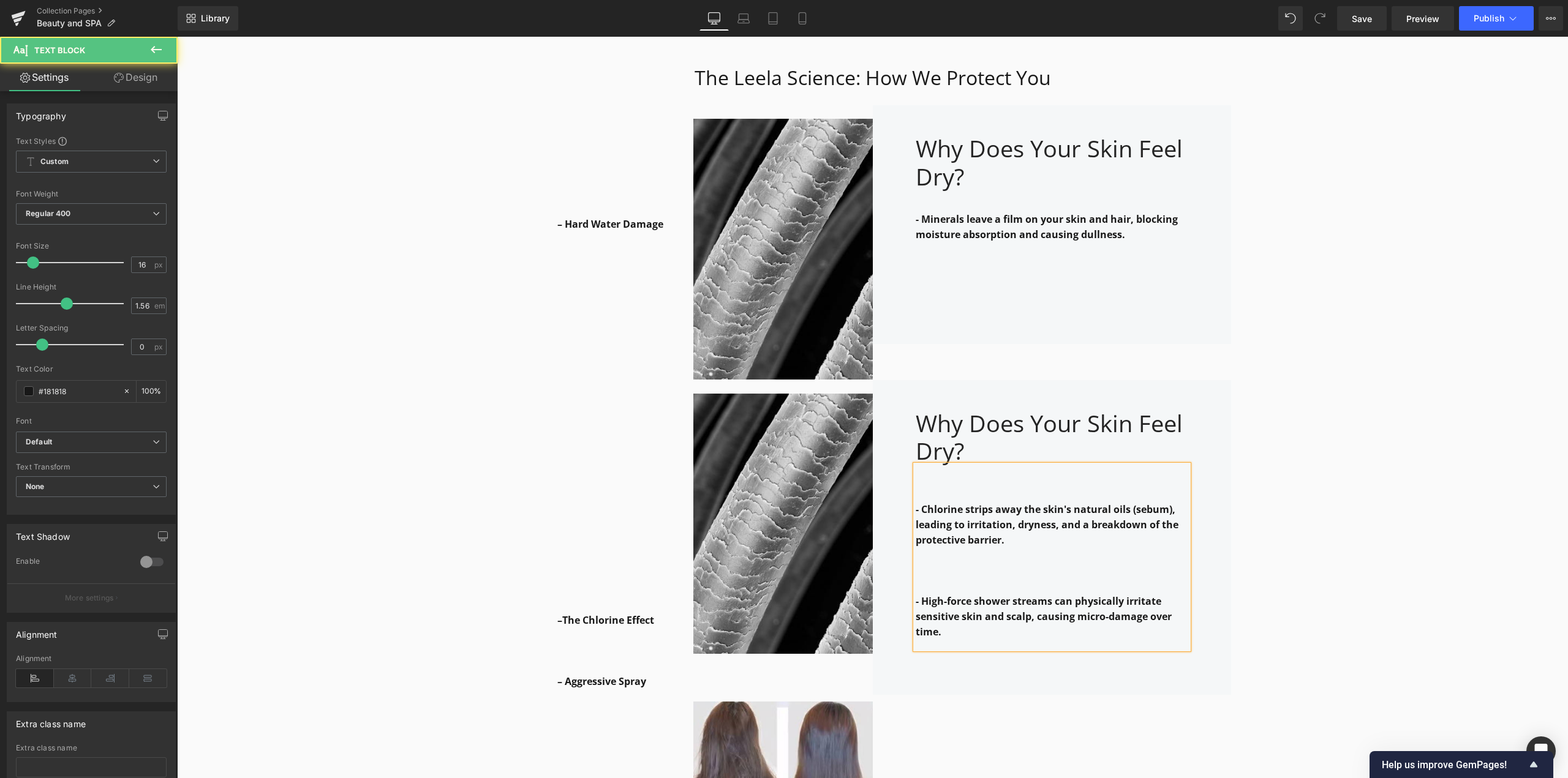
click at [936, 477] on div "- Chlorine strips away the skin's natural oils (sebum), leading to irritation, …" at bounding box center [1052, 558] width 273 height 185
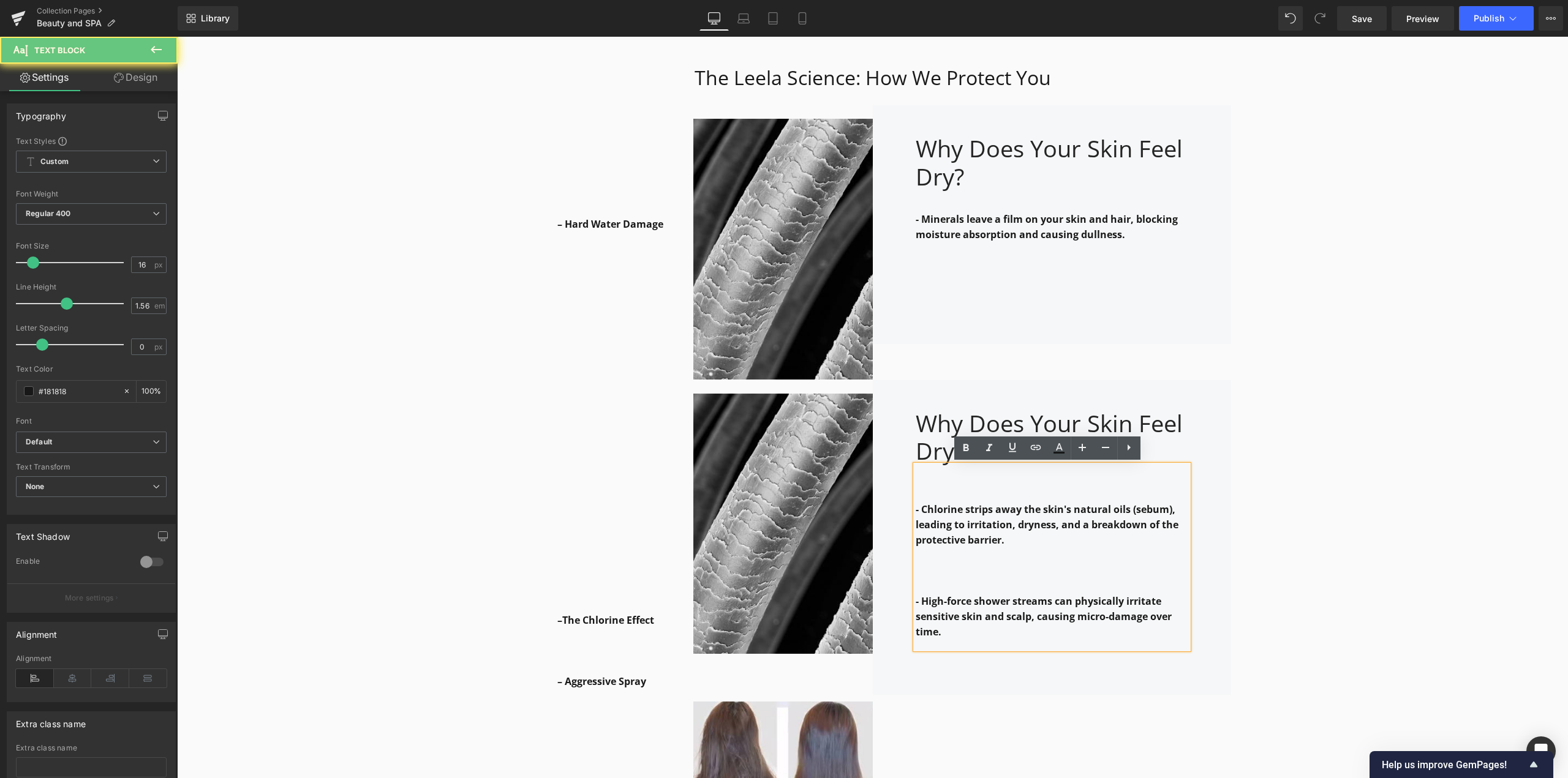
click at [928, 491] on p at bounding box center [1052, 494] width 273 height 16
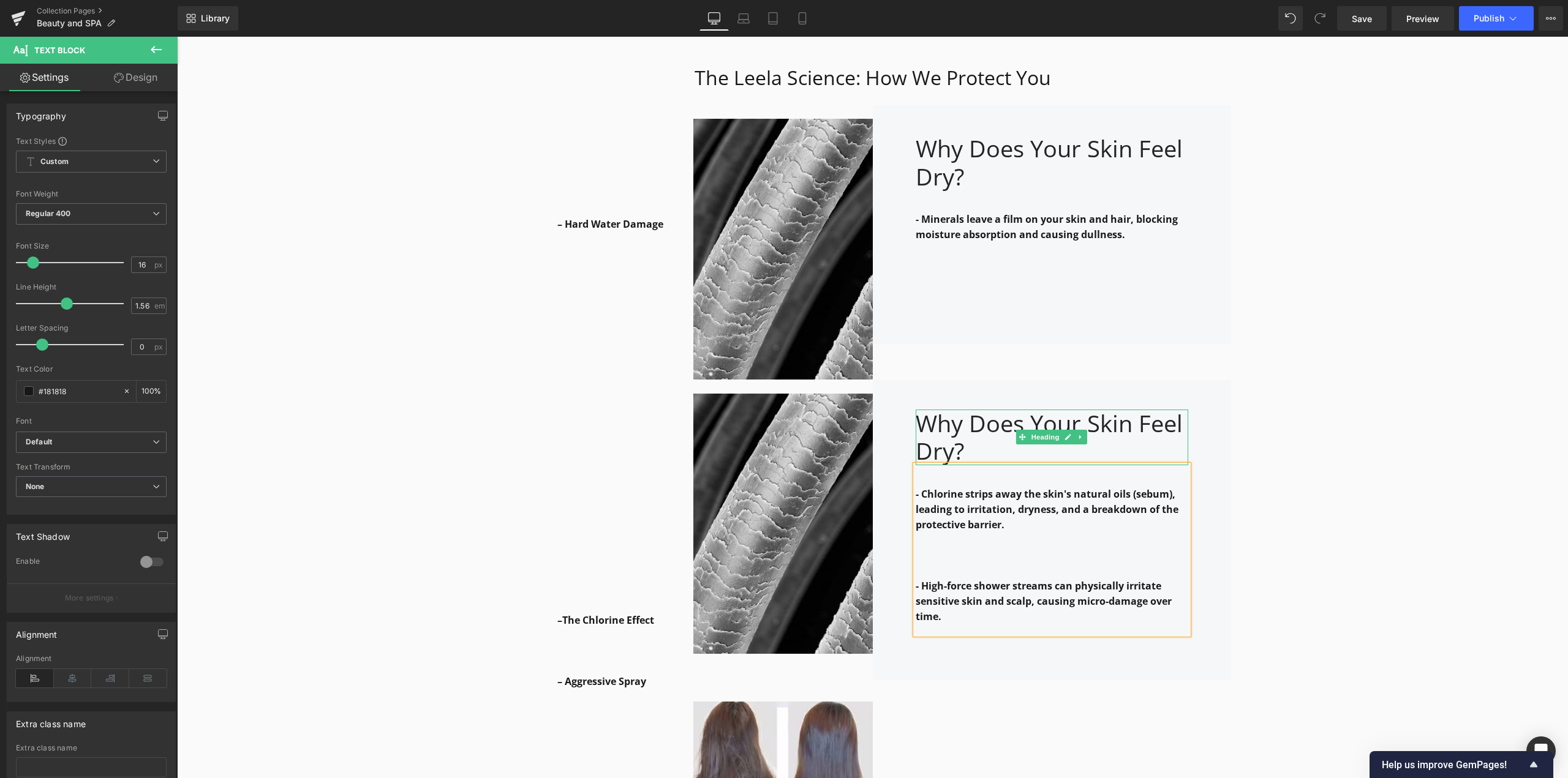
click at [934, 441] on div "Why Does Your Skin Feel Dry?" at bounding box center [1052, 437] width 273 height 55
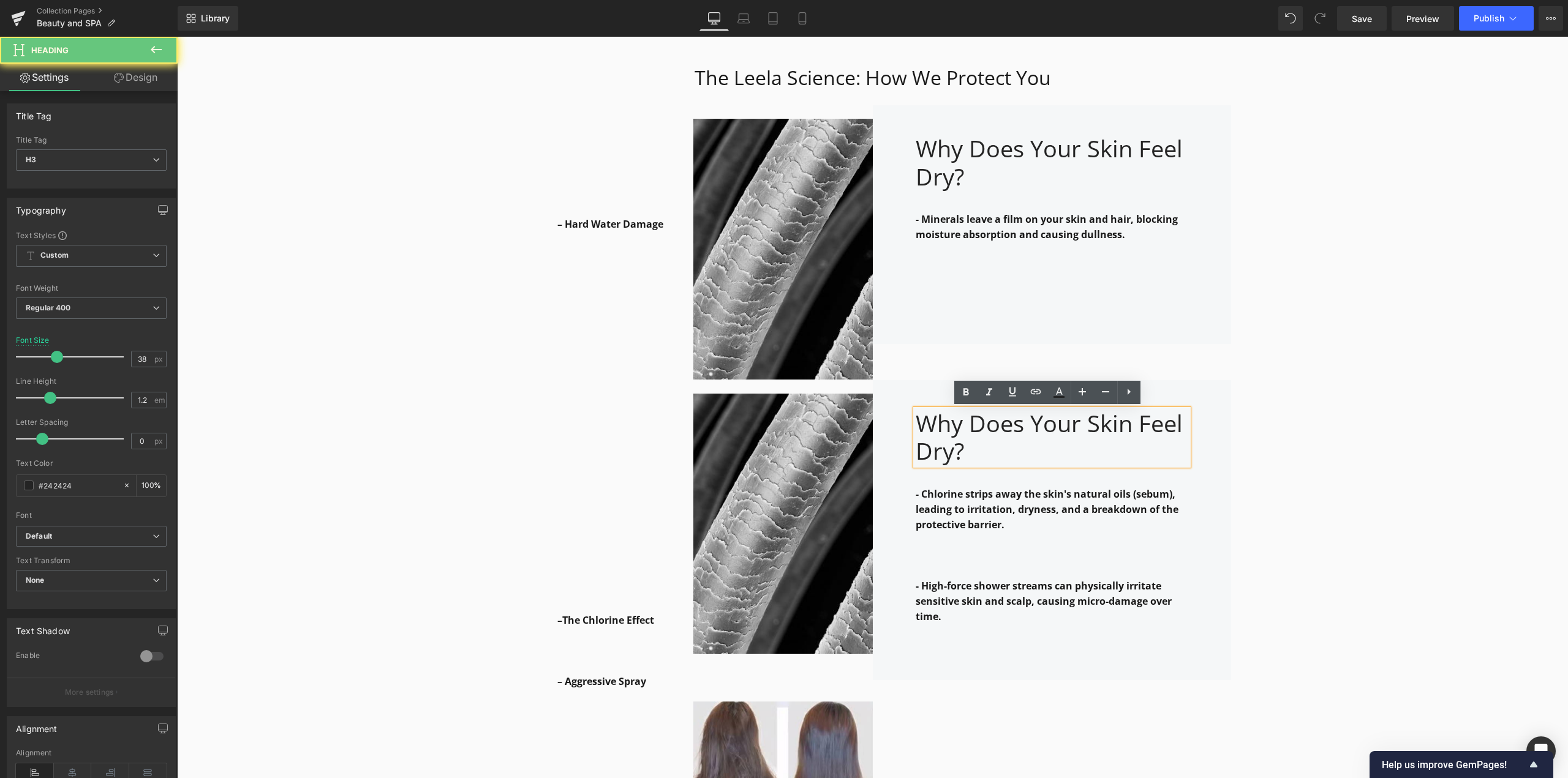
click at [963, 457] on div "Why Does Your Skin Feel Dry?" at bounding box center [1052, 437] width 273 height 55
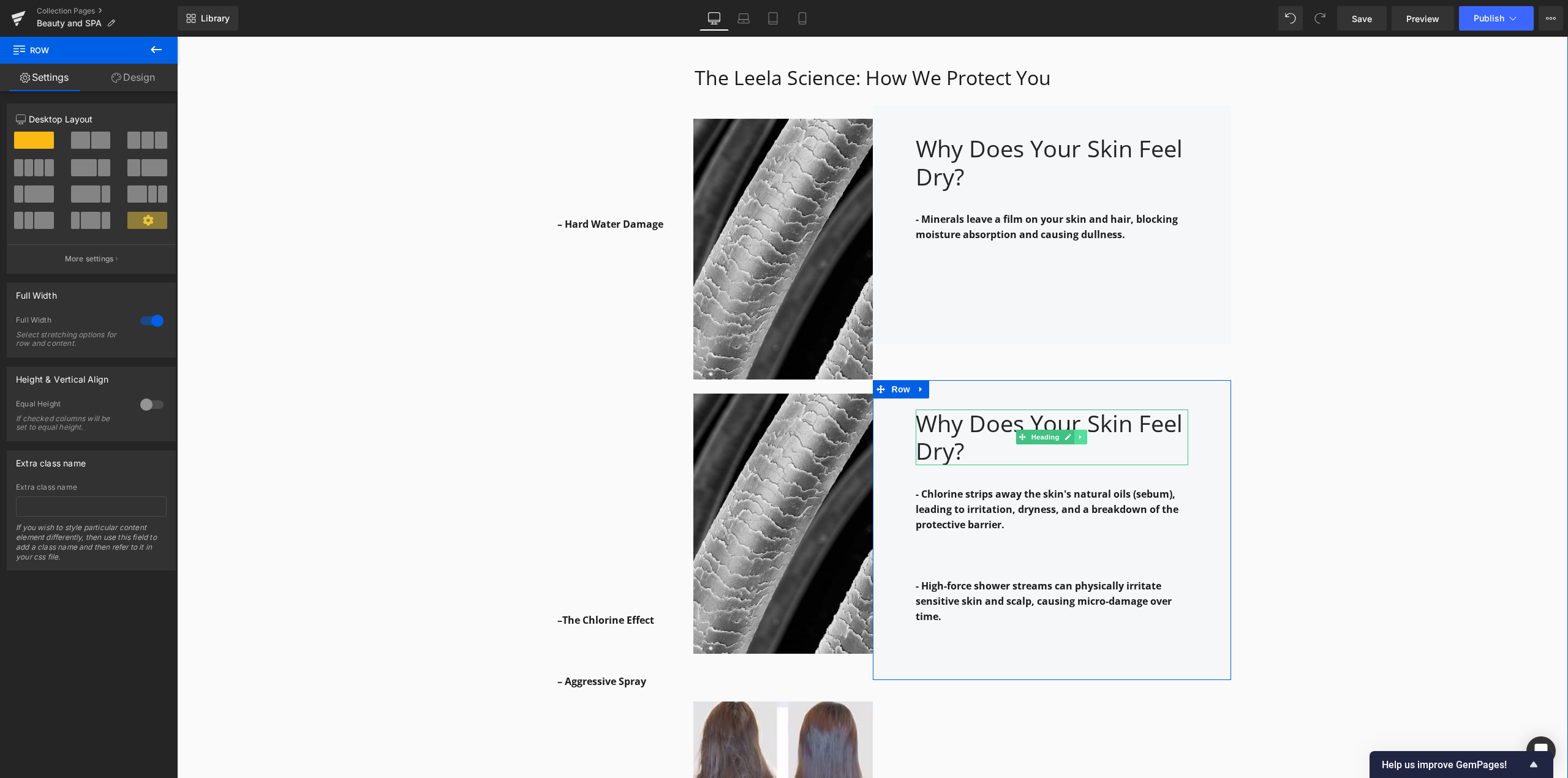
click at [1076, 441] on link at bounding box center [1080, 437] width 13 height 15
click at [1084, 438] on icon at bounding box center [1087, 437] width 7 height 7
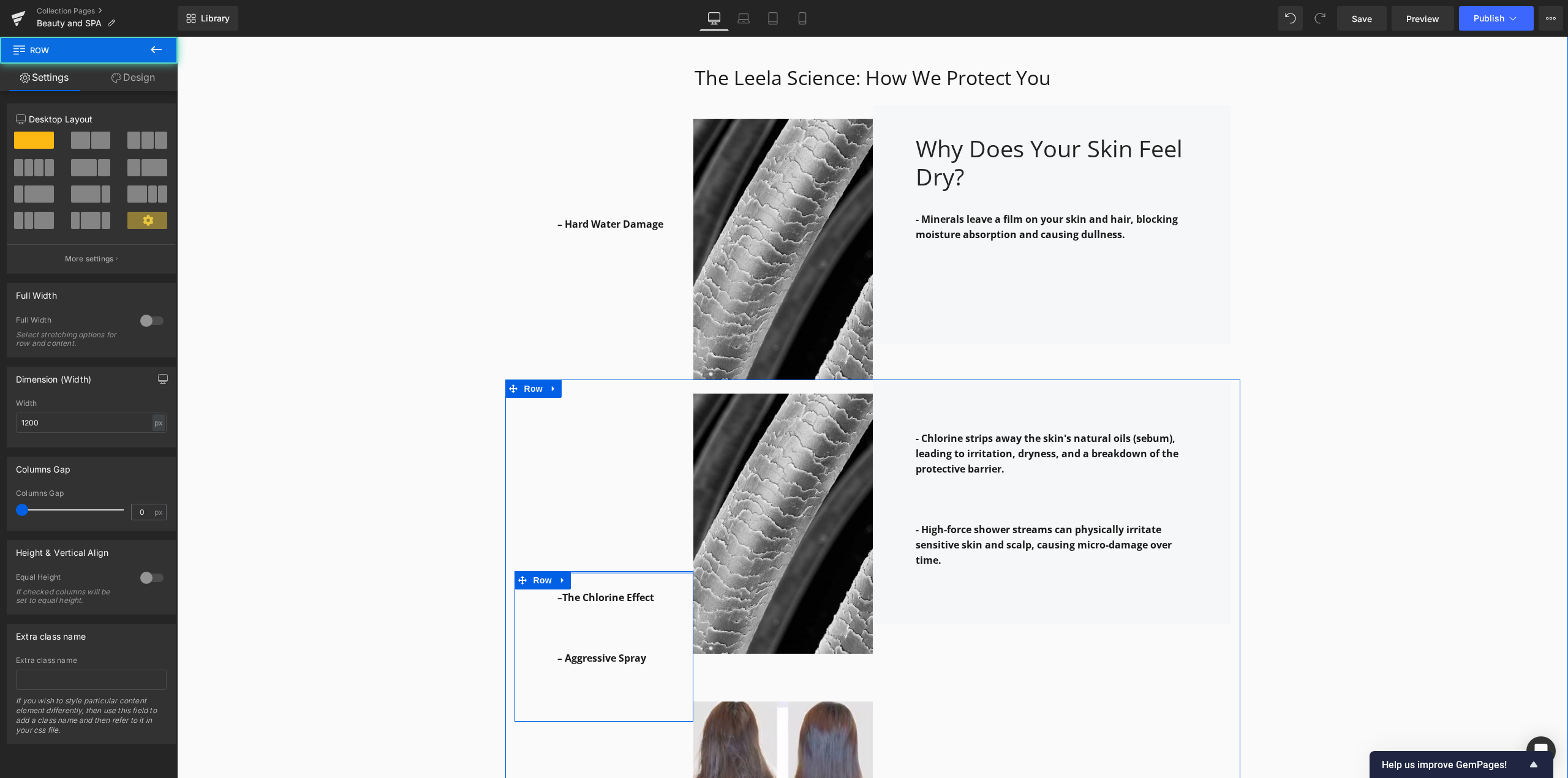
drag, startPoint x: 642, startPoint y: 592, endPoint x: 644, endPoint y: 534, distance: 58.0
click at [644, 534] on div "–The Chlorine Effect – Aggressive Spray Text Block Row" at bounding box center [604, 647] width 180 height 533
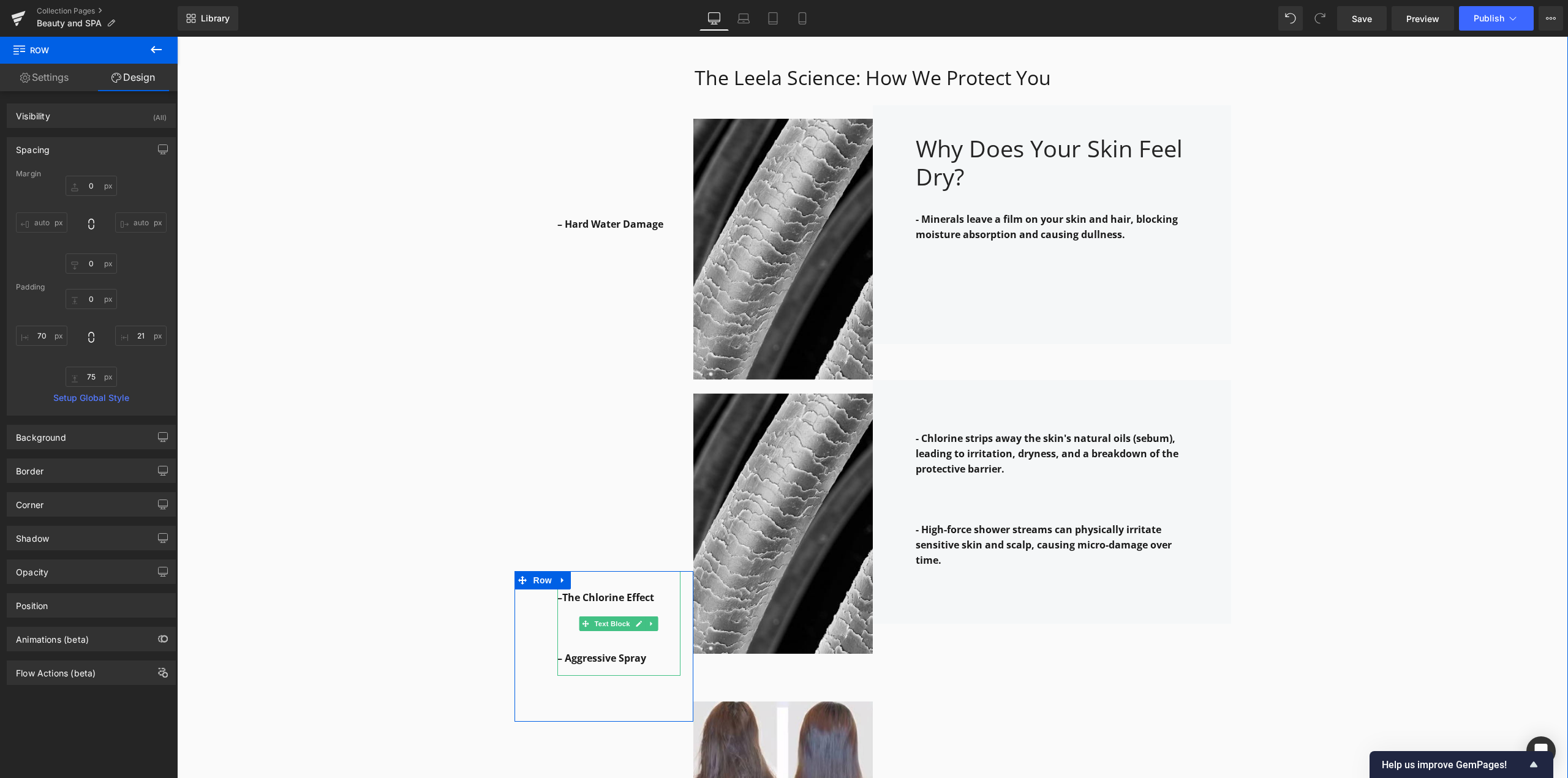
click at [562, 625] on p at bounding box center [619, 628] width 123 height 16
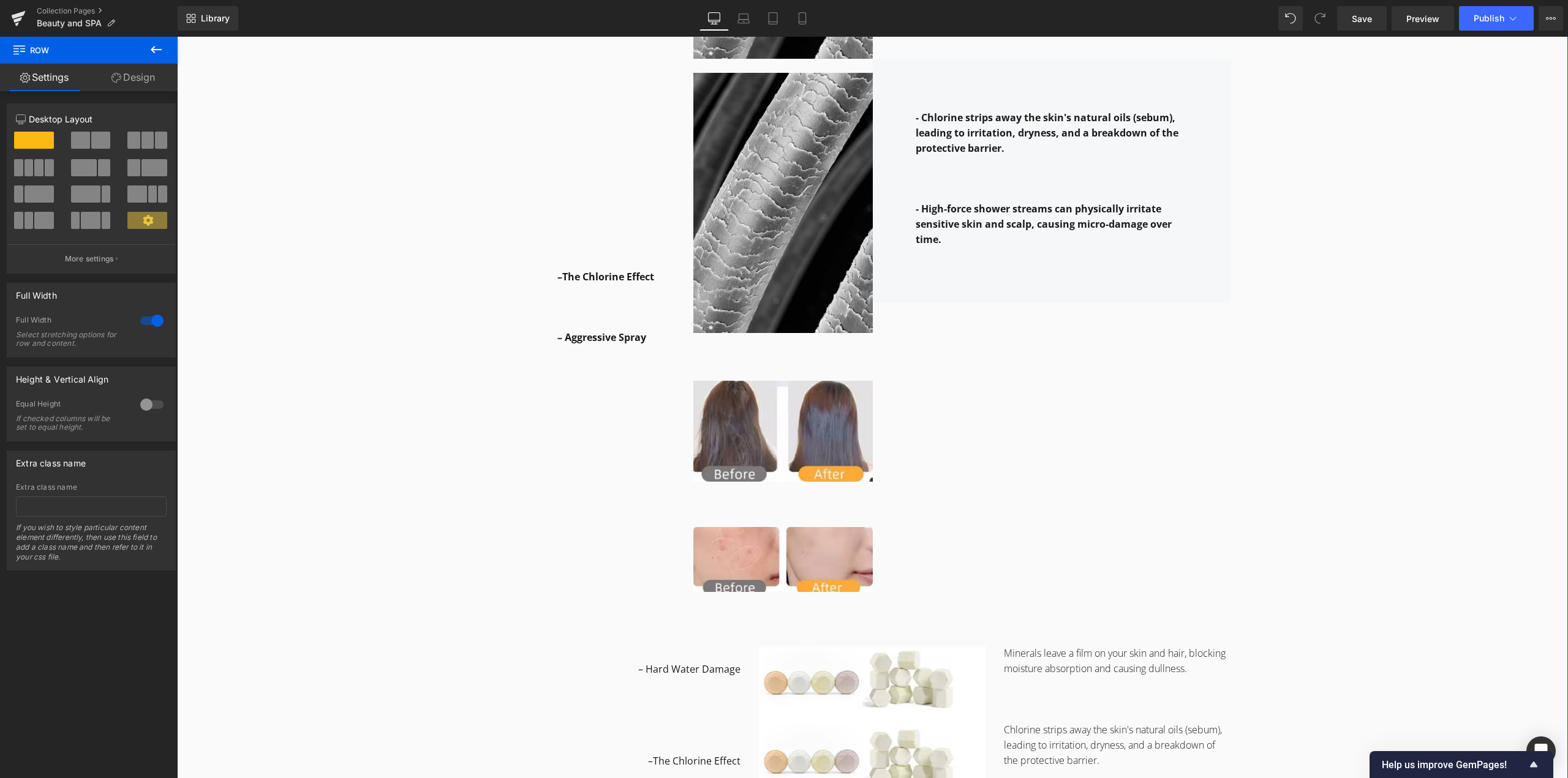
scroll to position [1729, 0]
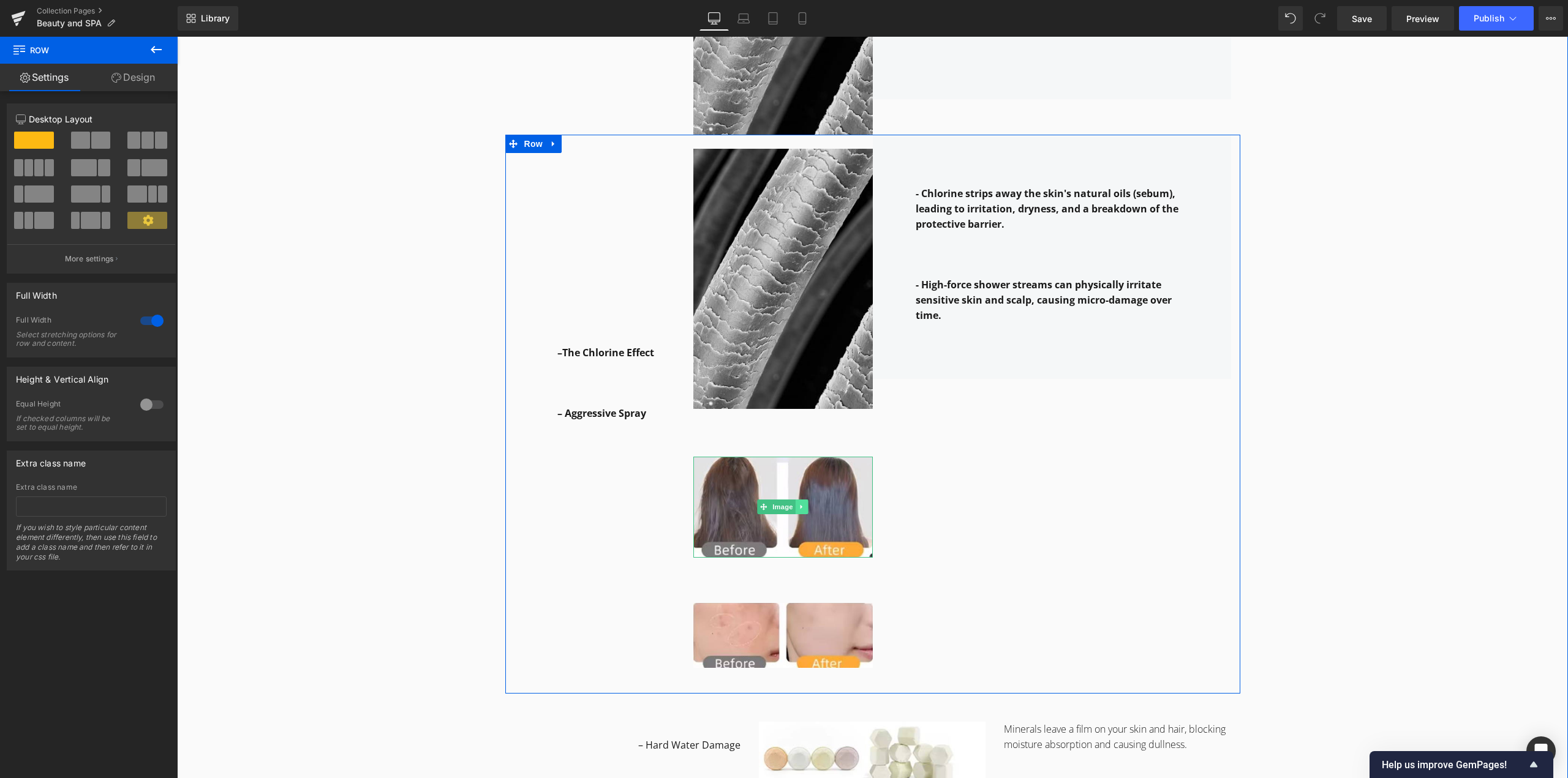
click at [800, 508] on icon at bounding box center [801, 507] width 7 height 8
click at [804, 508] on icon at bounding box center [807, 507] width 7 height 7
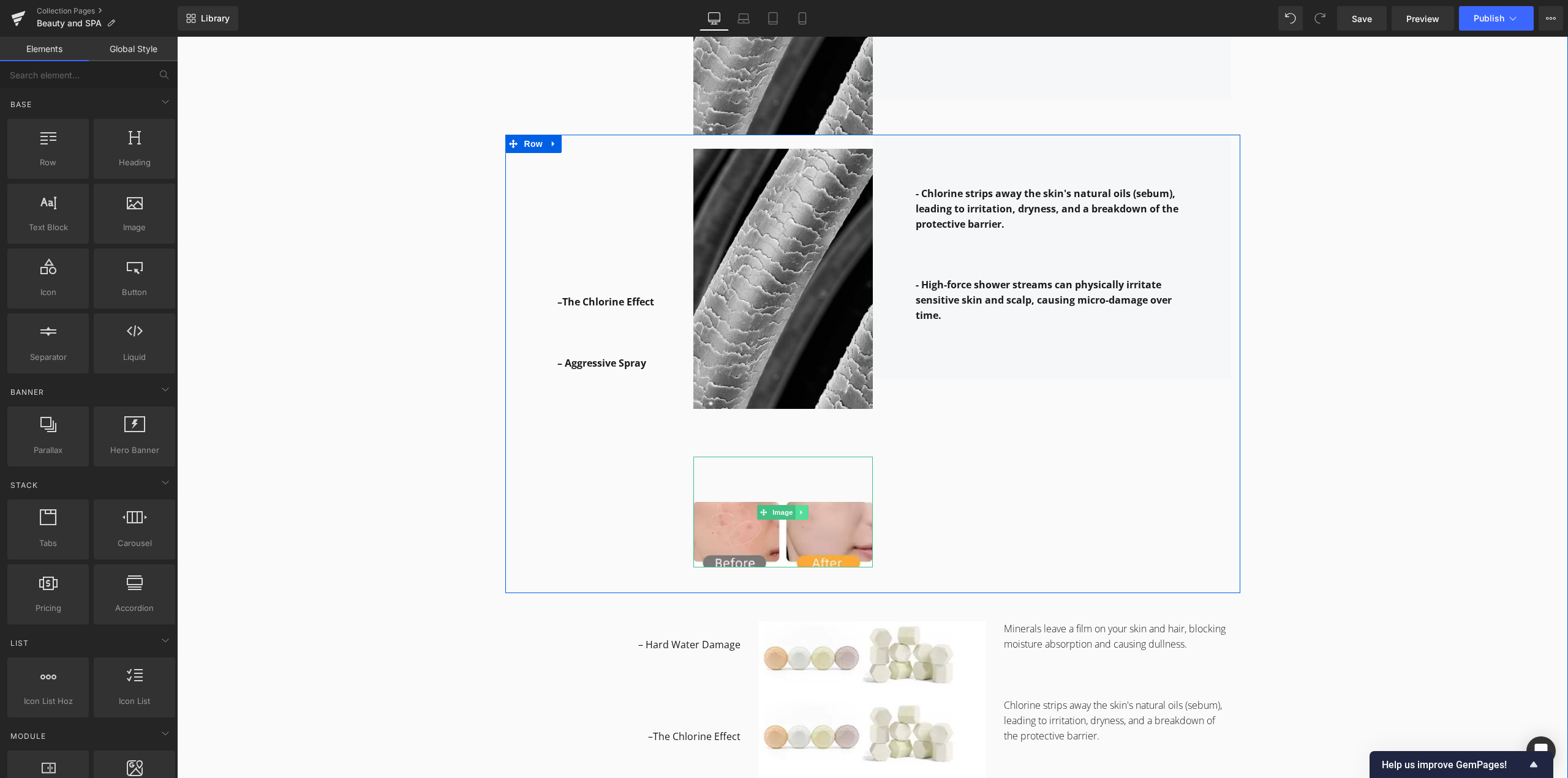
click at [802, 512] on link at bounding box center [801, 512] width 13 height 15
click at [806, 512] on icon at bounding box center [807, 512] width 7 height 7
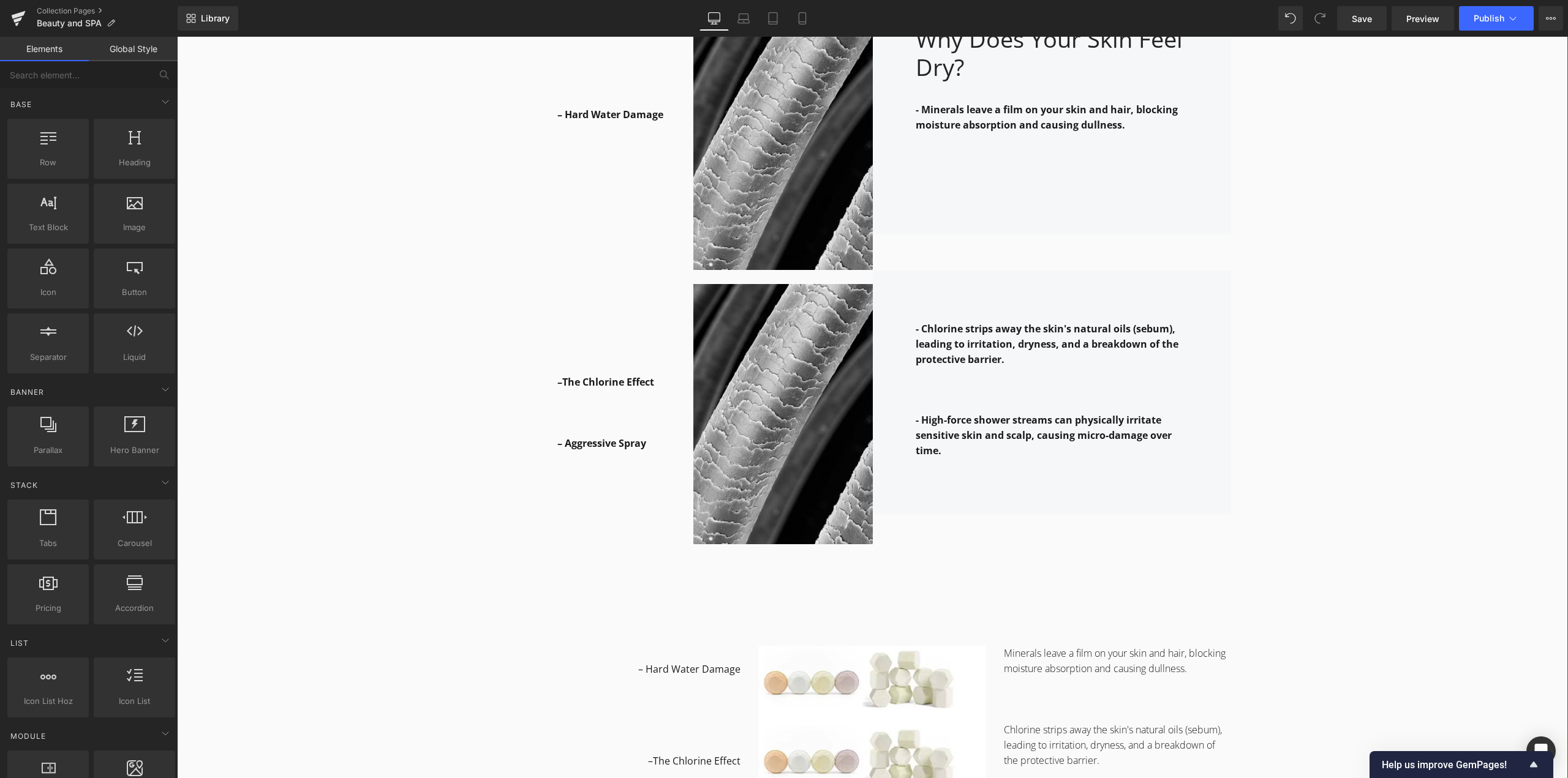
scroll to position [1607, 0]
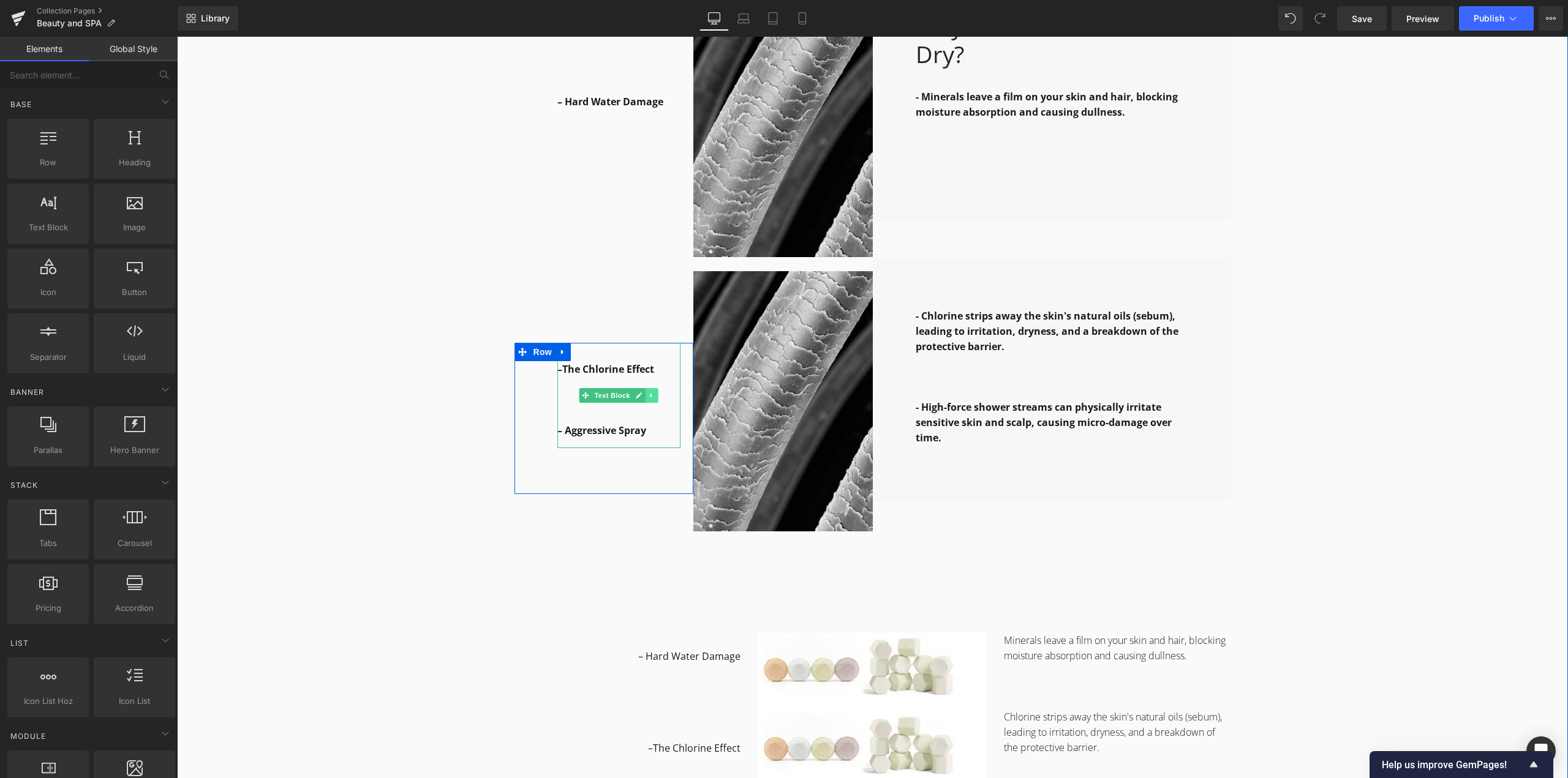
click at [651, 395] on link at bounding box center [652, 395] width 13 height 15
click at [646, 395] on link at bounding box center [645, 395] width 13 height 15
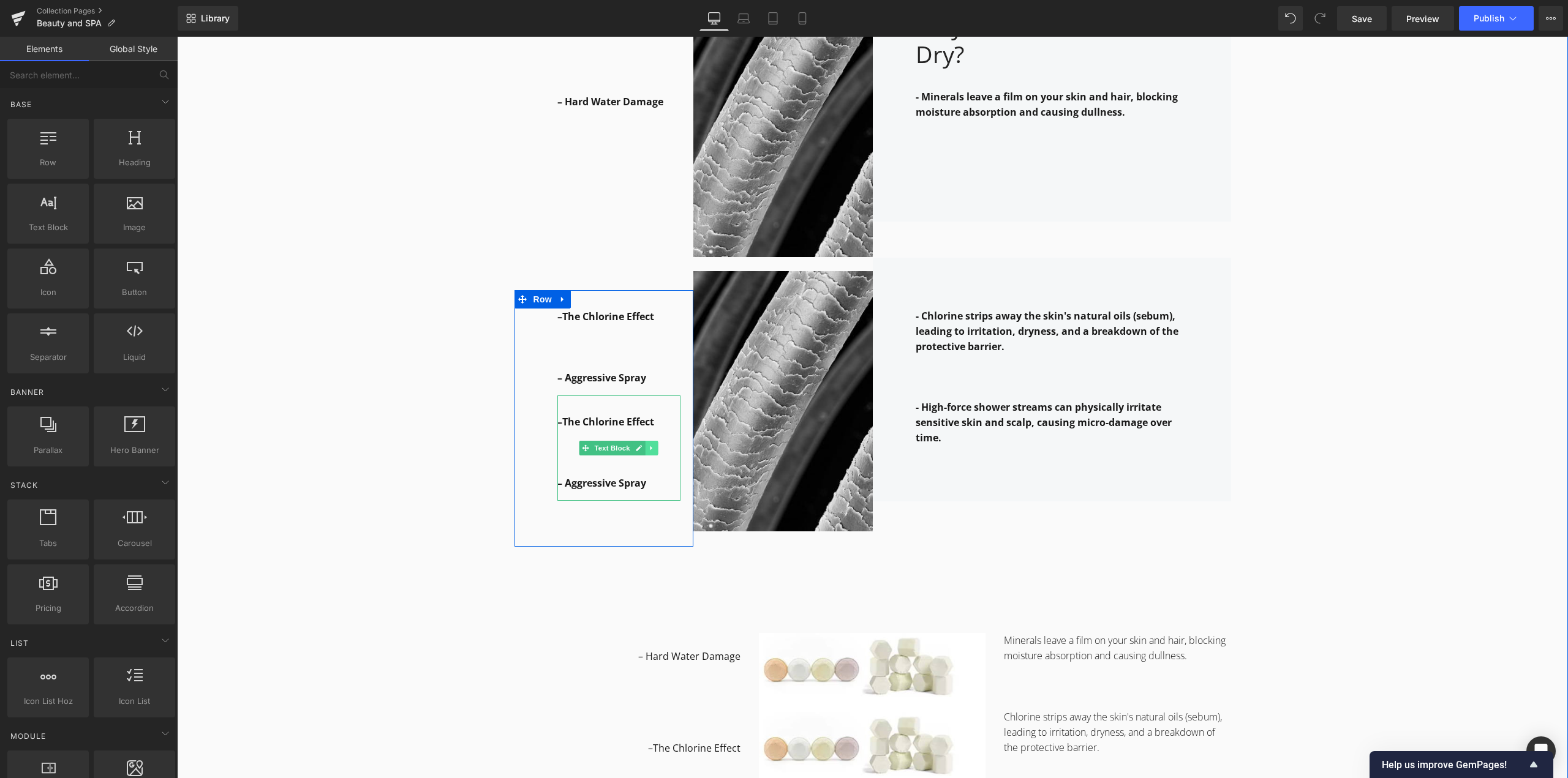
click at [651, 447] on icon at bounding box center [652, 448] width 2 height 4
click at [655, 448] on icon at bounding box center [658, 448] width 7 height 7
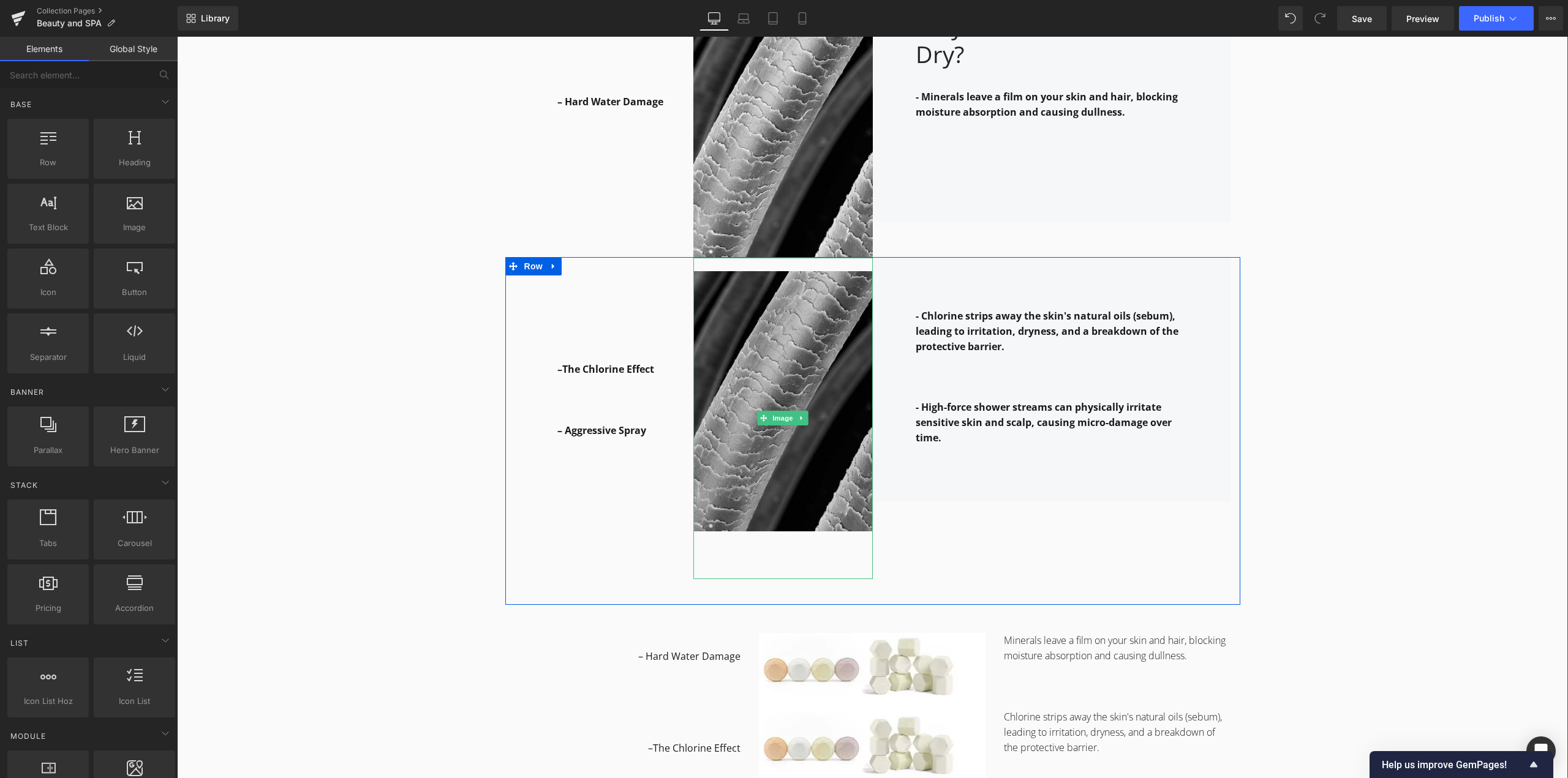
click at [759, 506] on img at bounding box center [783, 418] width 180 height 321
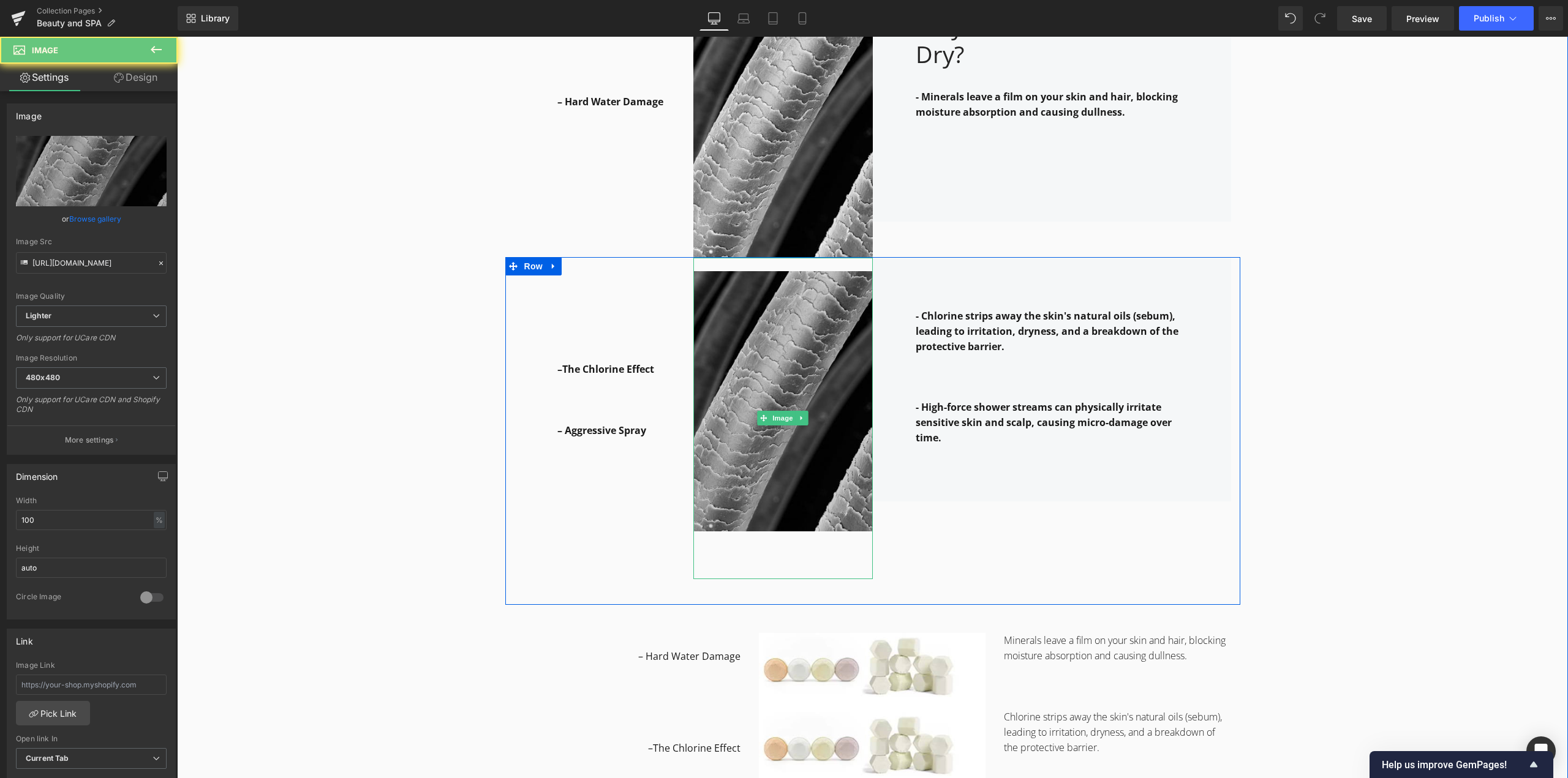
click at [768, 557] on img at bounding box center [783, 418] width 180 height 321
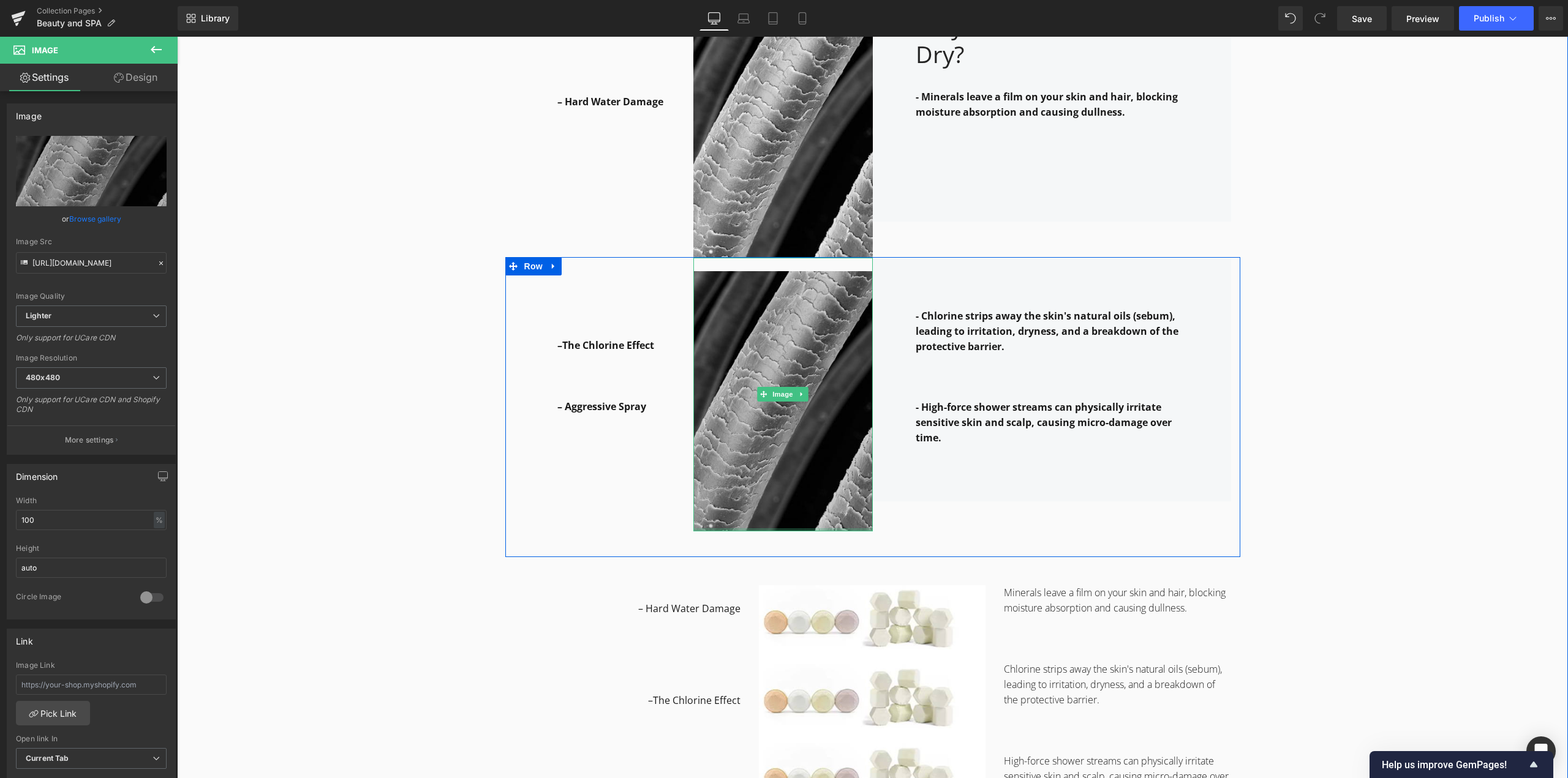
drag, startPoint x: 728, startPoint y: 576, endPoint x: 733, endPoint y: 508, distance: 68.2
click at [733, 508] on div "Image" at bounding box center [783, 394] width 180 height 274
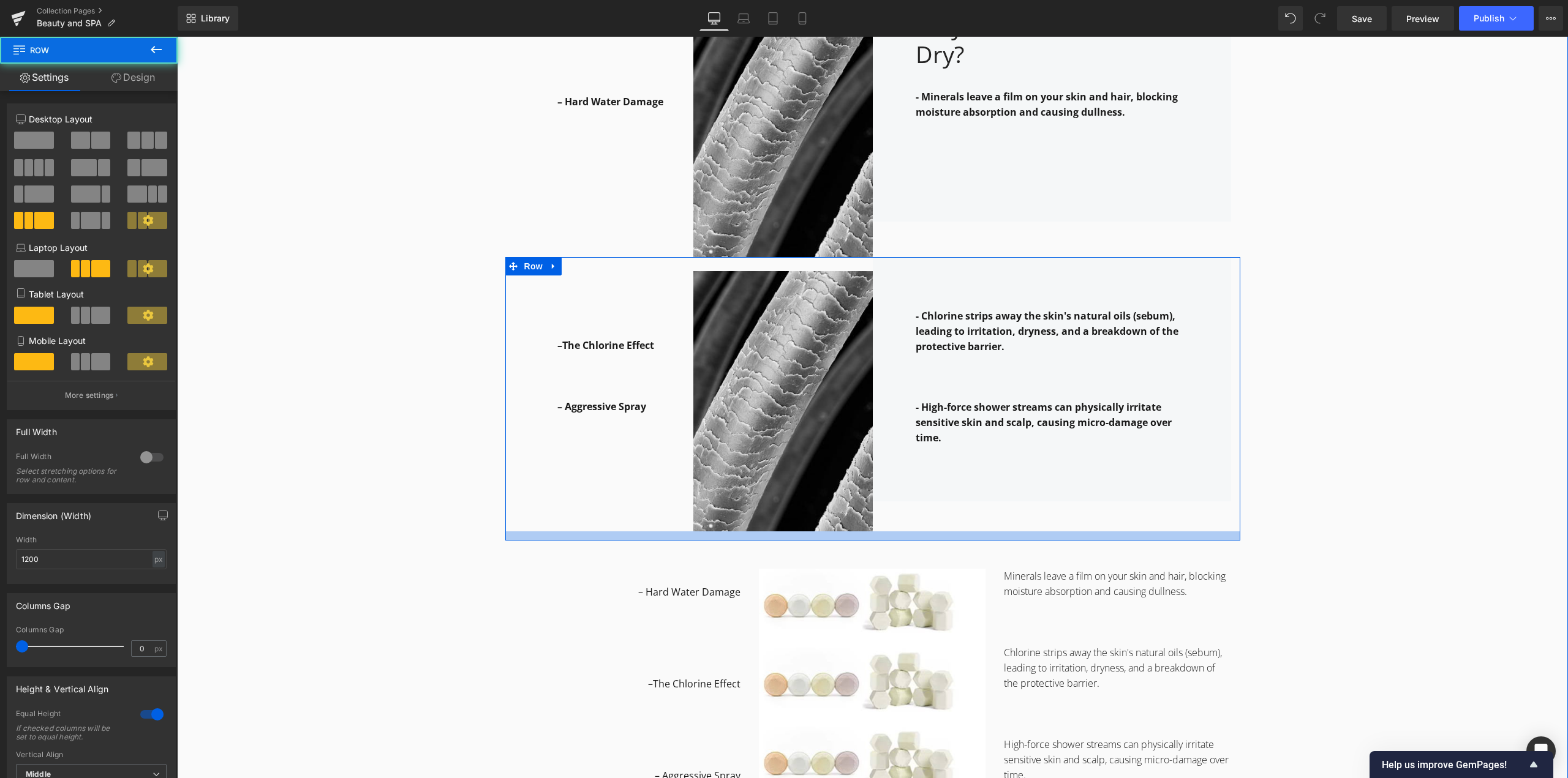
drag, startPoint x: 924, startPoint y: 543, endPoint x: 924, endPoint y: 526, distance: 17.0
click at [924, 526] on div "–The Chlorine Effect – Aggressive Spray Text Block Row Image - Chlorine strips …" at bounding box center [872, 399] width 735 height 284
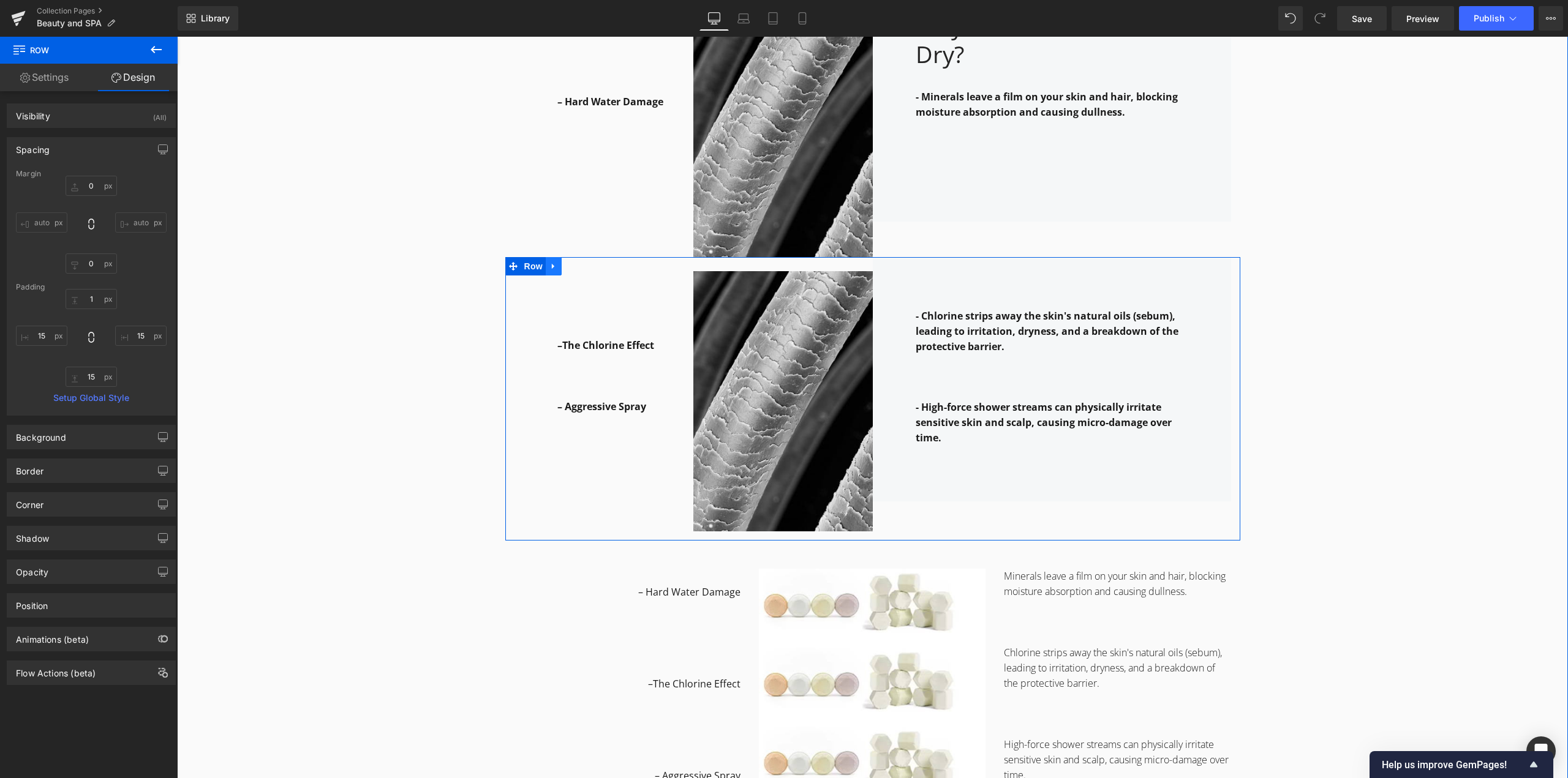
click at [553, 266] on icon at bounding box center [554, 265] width 9 height 9
click at [565, 268] on icon at bounding box center [569, 266] width 9 height 9
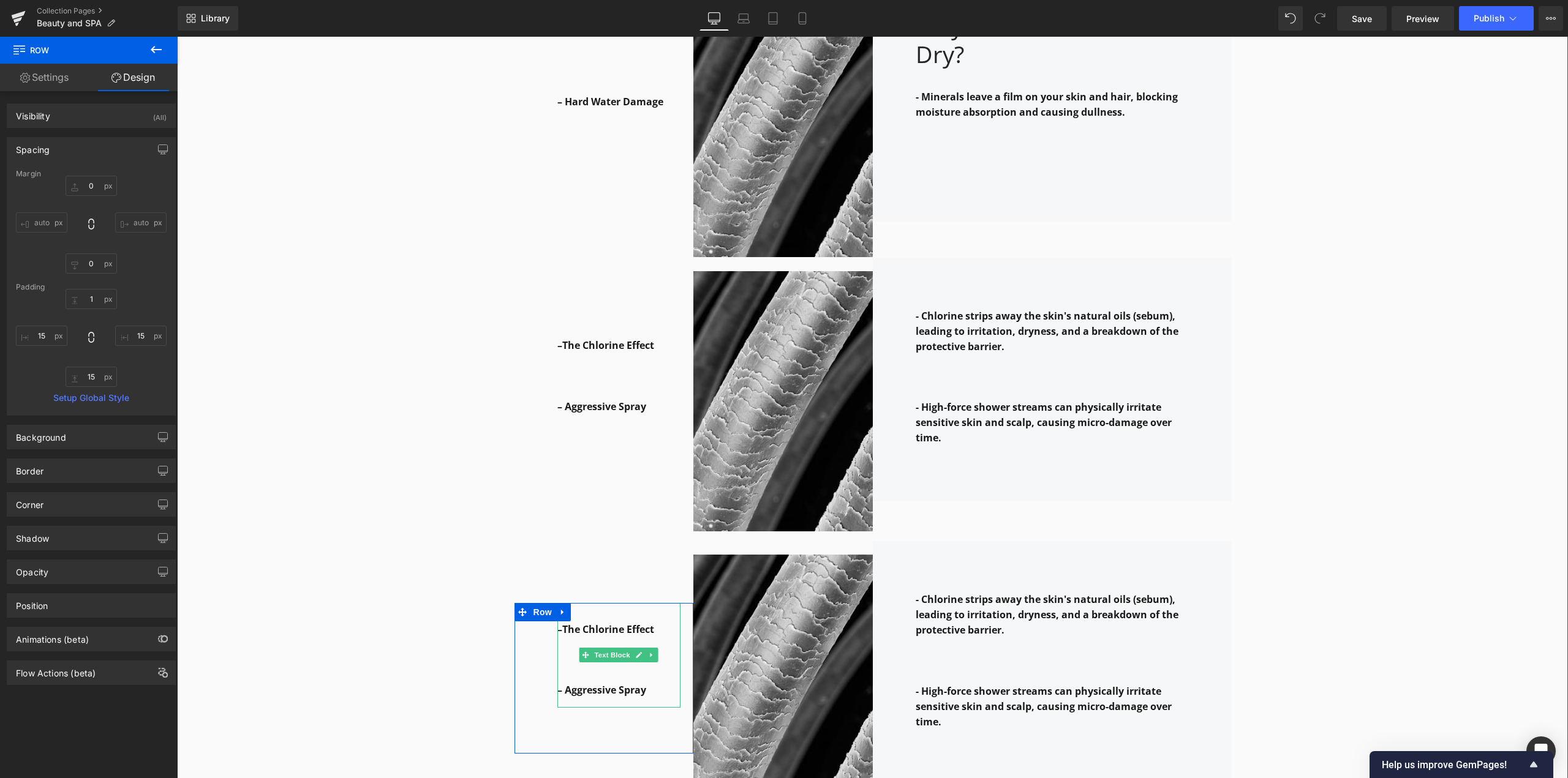
click at [651, 629] on p "–The Chlorine Effect" at bounding box center [619, 630] width 123 height 16
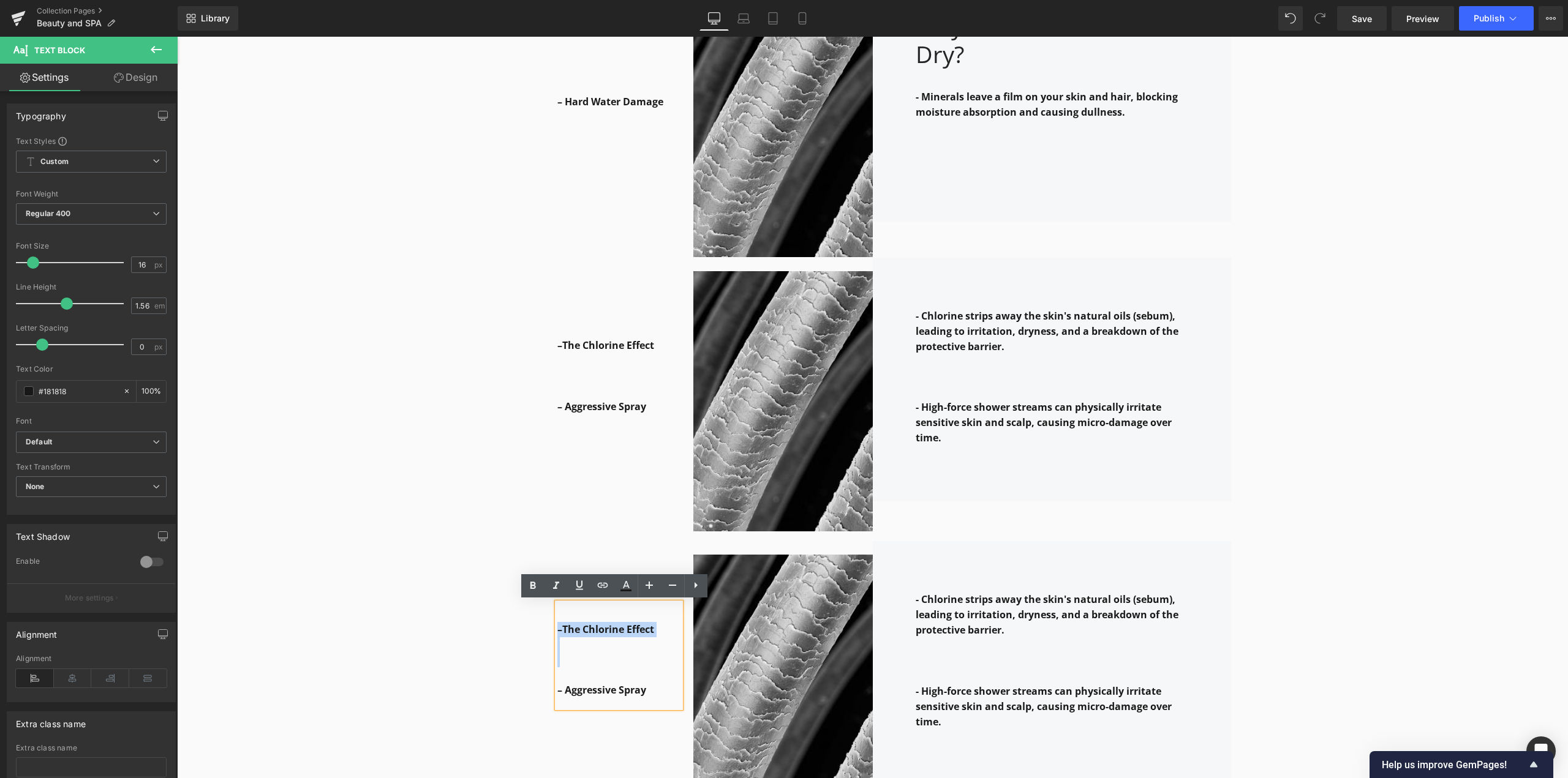
drag, startPoint x: 569, startPoint y: 668, endPoint x: 555, endPoint y: 630, distance: 40.5
click at [558, 630] on div "–The Chlorine Effect – Aggressive Spray" at bounding box center [619, 656] width 123 height 105
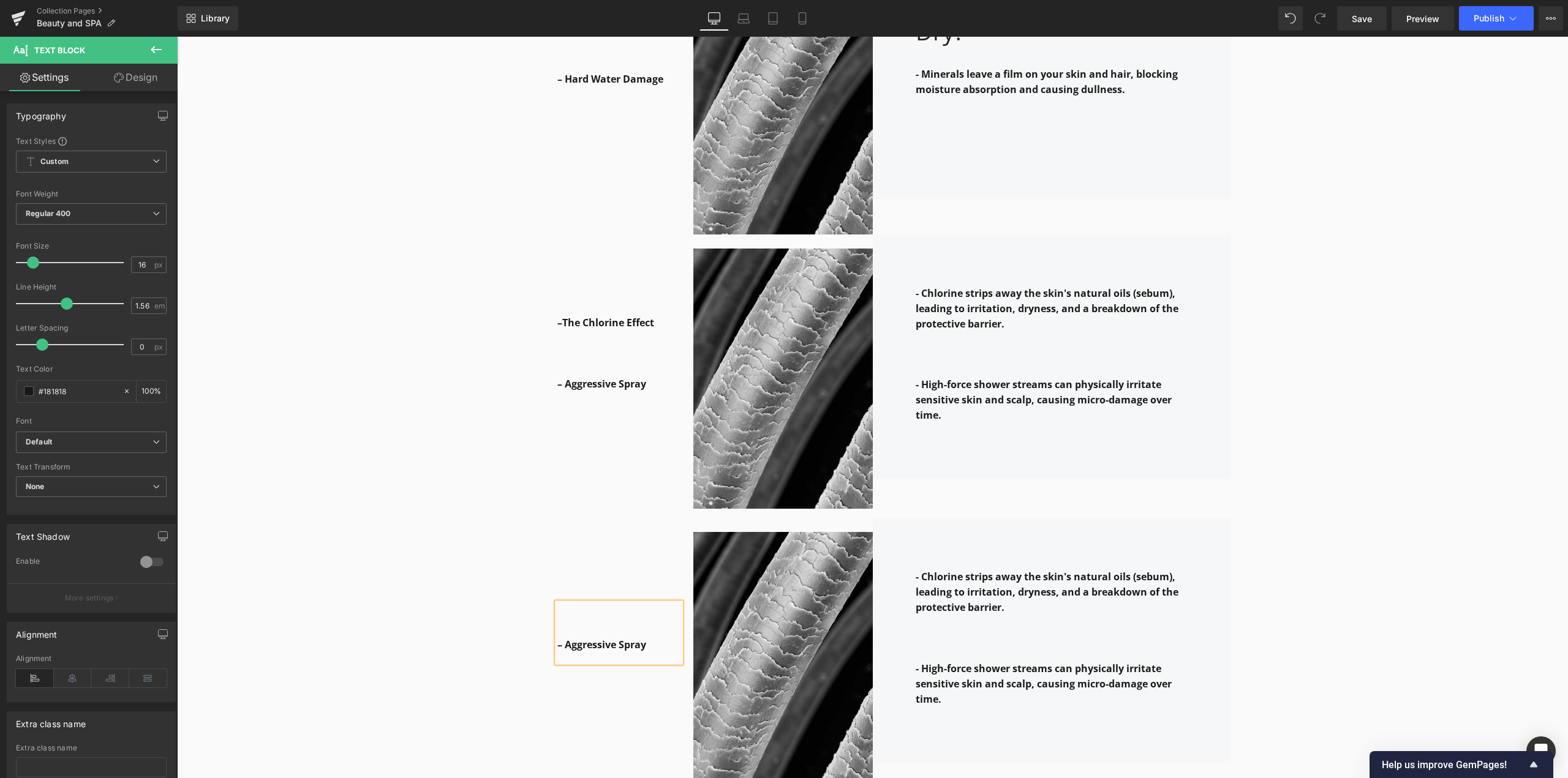
scroll to position [1637, 0]
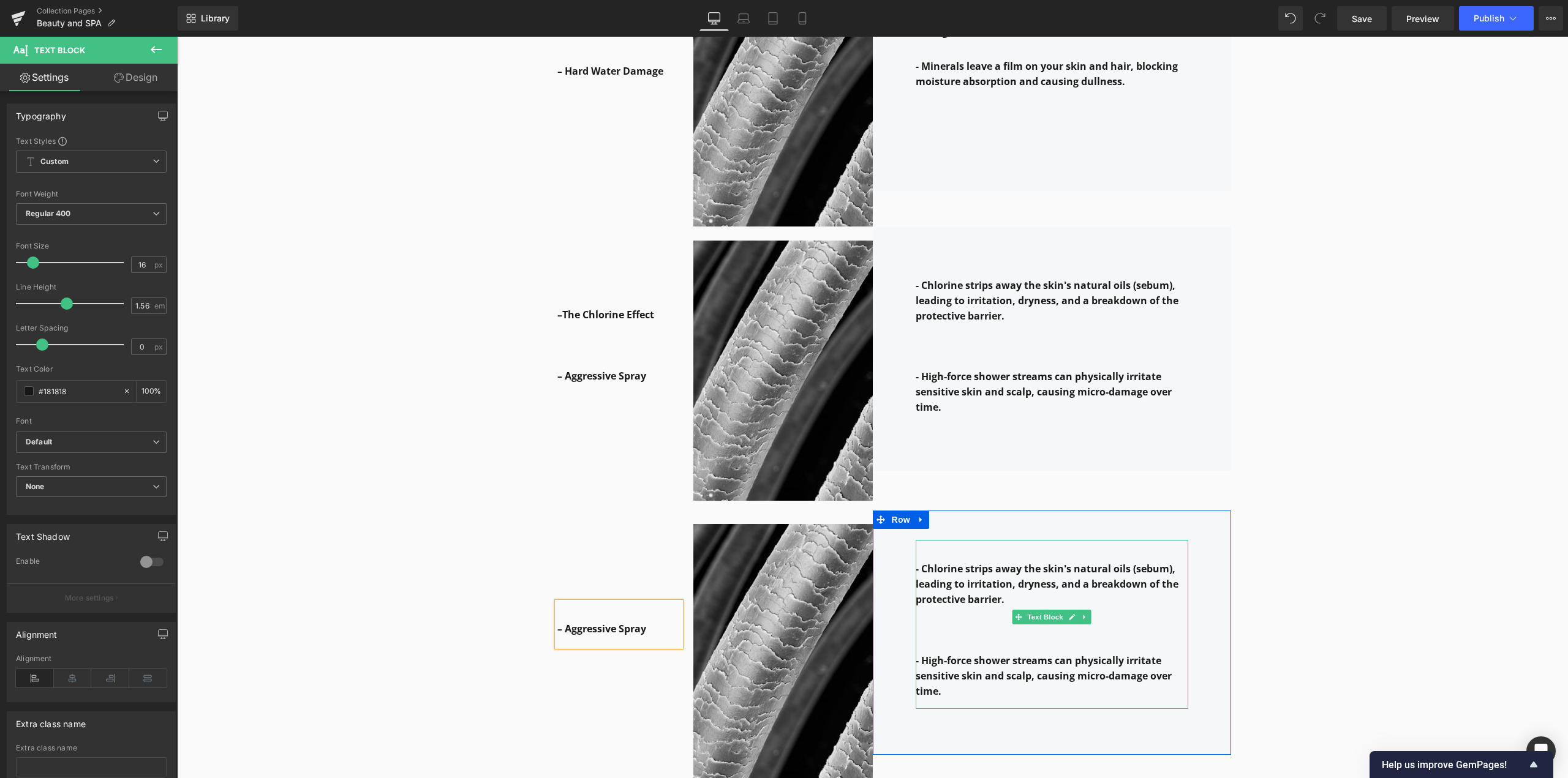
click at [944, 579] on strong "- Chlorine strips away the skin's natural oils (sebum), leading to irritation, …" at bounding box center [1047, 584] width 262 height 44
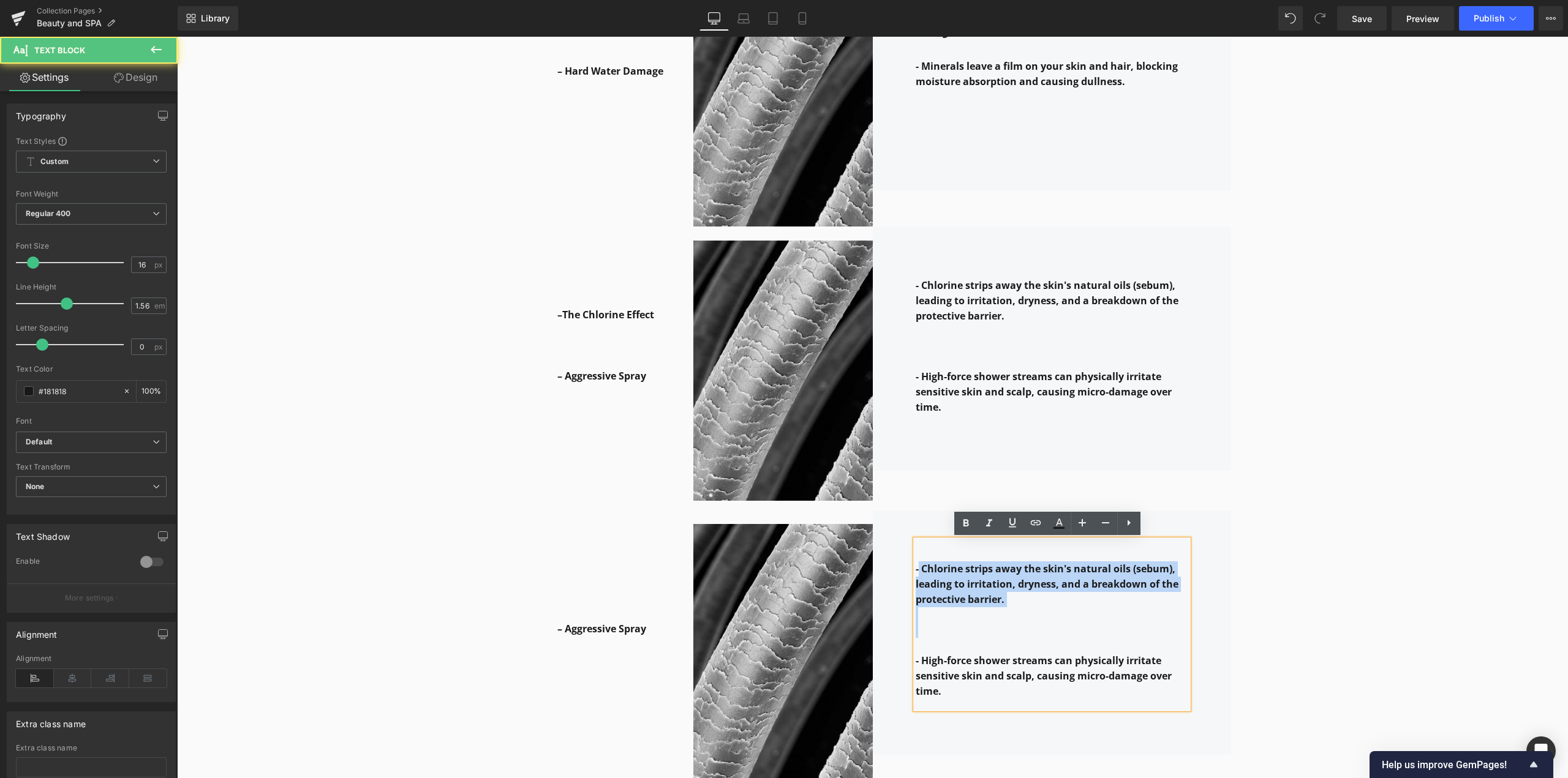
drag, startPoint x: 919, startPoint y: 635, endPoint x: 914, endPoint y: 548, distance: 87.1
click at [916, 548] on div "- Chlorine strips away the skin's natural oils (sebum), leading to irritation, …" at bounding box center [1052, 625] width 273 height 169
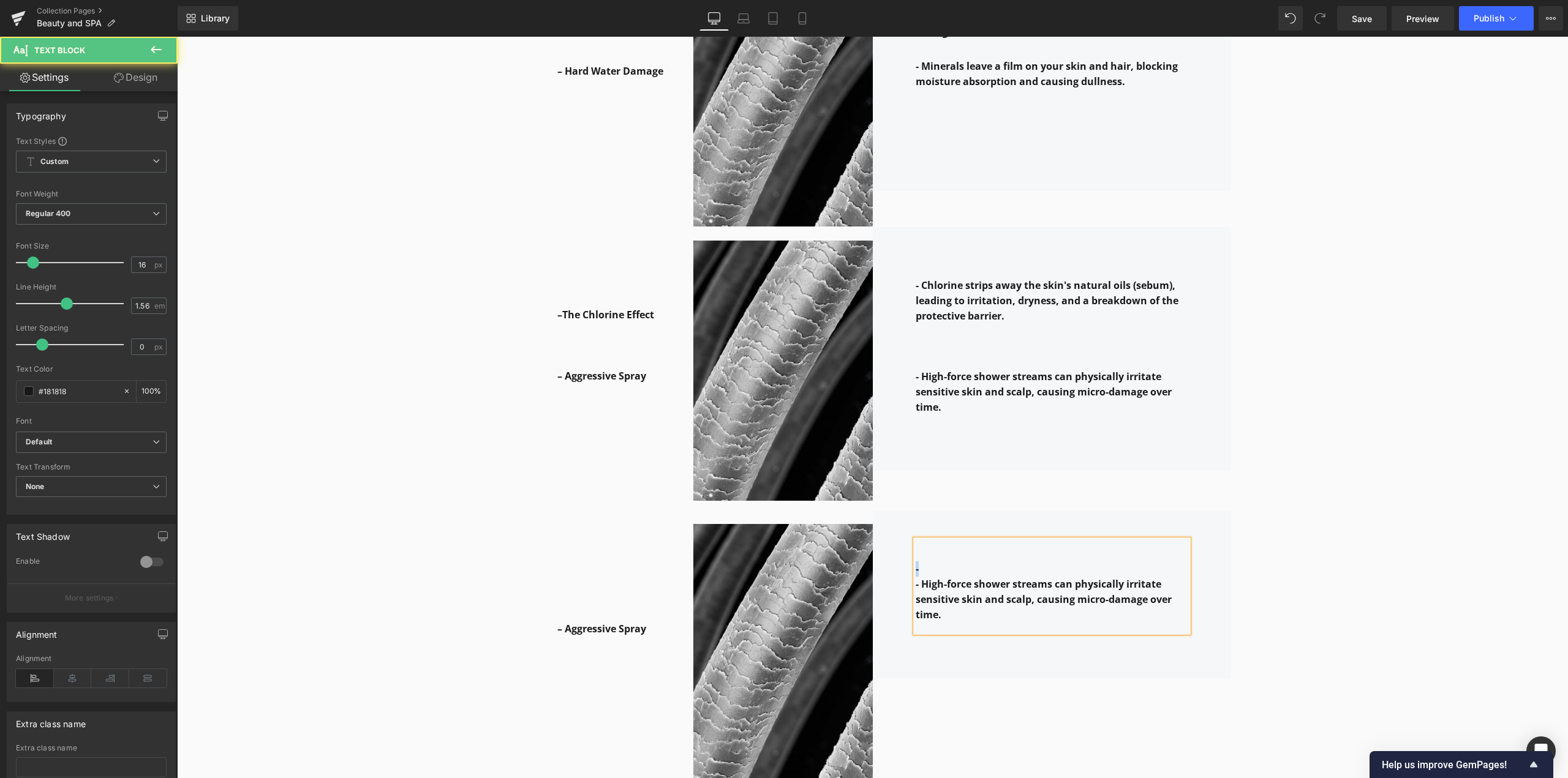
drag, startPoint x: 897, startPoint y: 561, endPoint x: 888, endPoint y: 560, distance: 9.1
click at [888, 560] on div "- - High-force shower streams can physically irritate sensitive skin and scalp,…" at bounding box center [1051, 594] width 358 height 168
click at [924, 569] on p at bounding box center [1052, 569] width 273 height 16
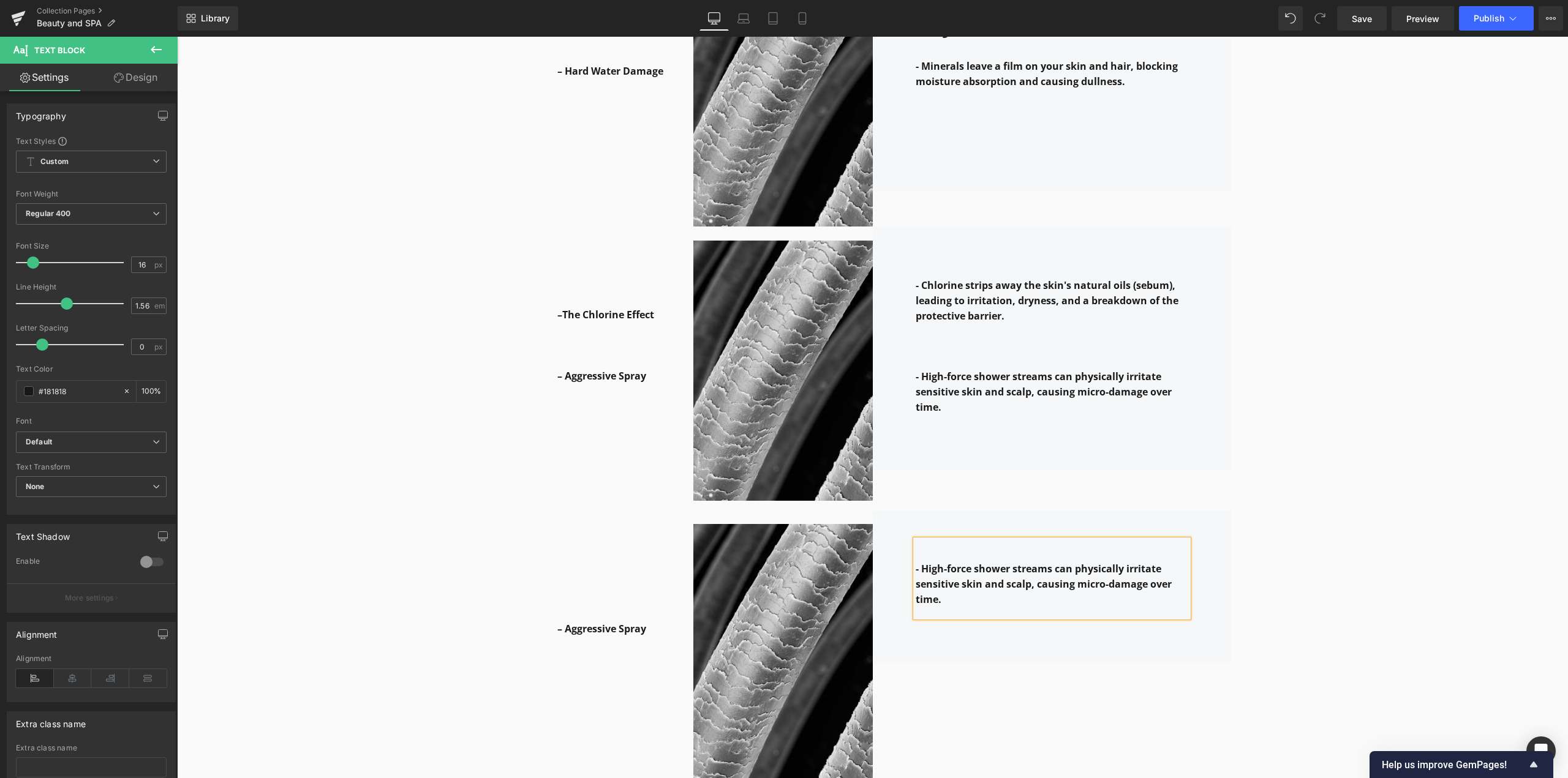
click at [973, 660] on div "- High-force shower streams can physically irritate sensitive skin and scalp, c…" at bounding box center [1051, 648] width 358 height 274
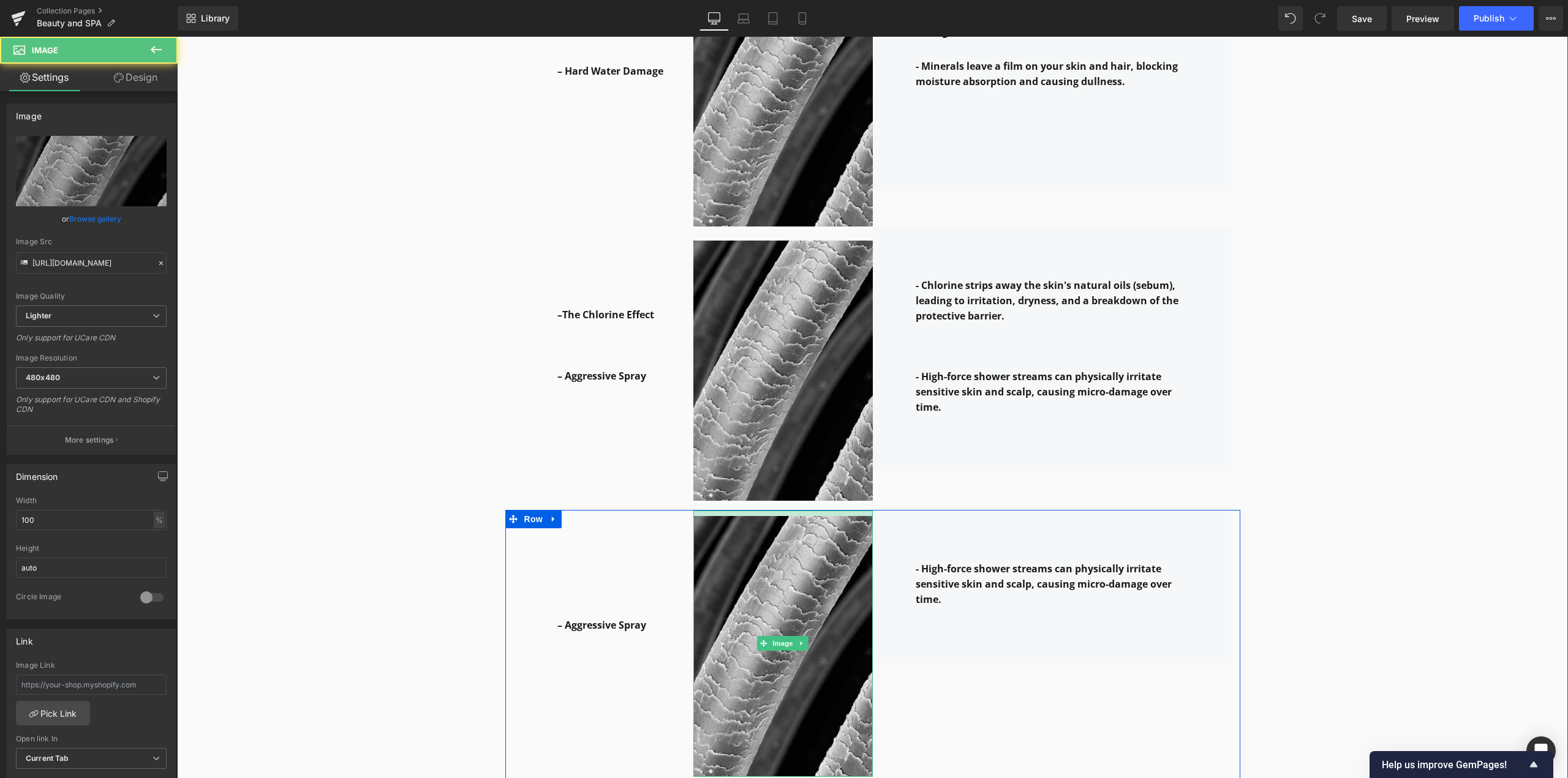
drag, startPoint x: 838, startPoint y: 513, endPoint x: 838, endPoint y: 505, distance: 8.0
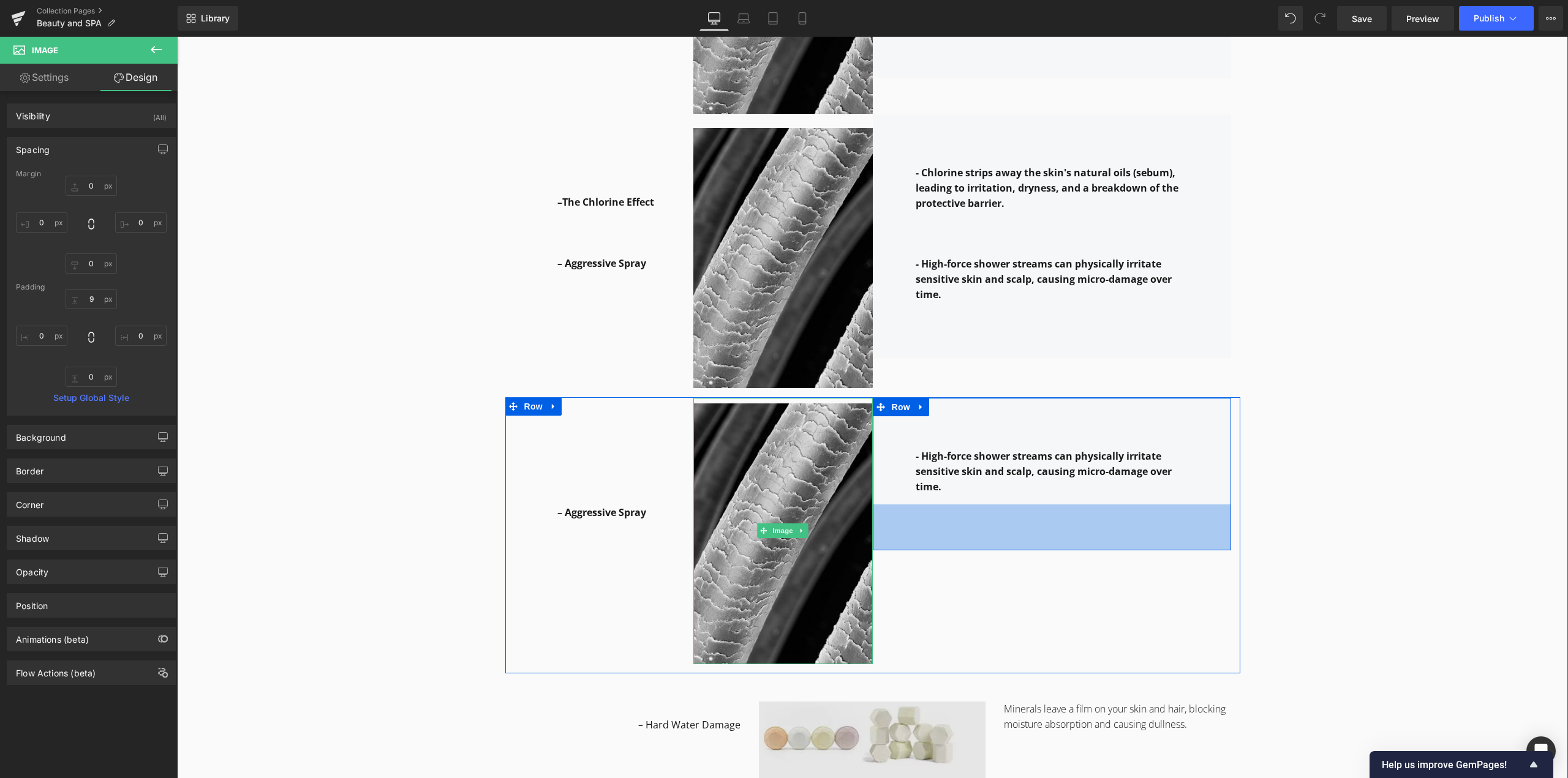
scroll to position [1882, 0]
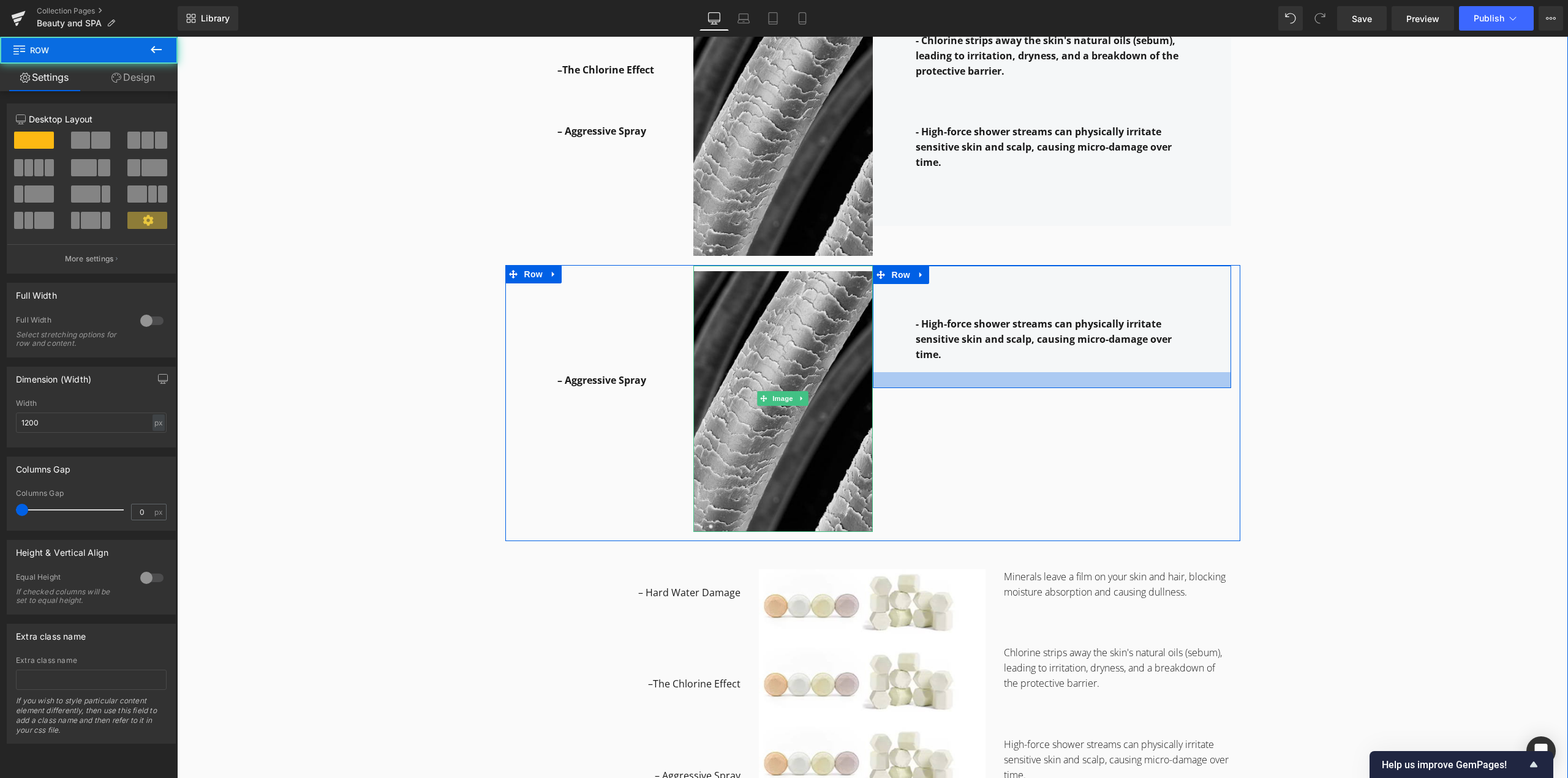
drag, startPoint x: 961, startPoint y: 391, endPoint x: 961, endPoint y: 361, distance: 30.0
click at [961, 372] on div at bounding box center [1051, 380] width 358 height 16
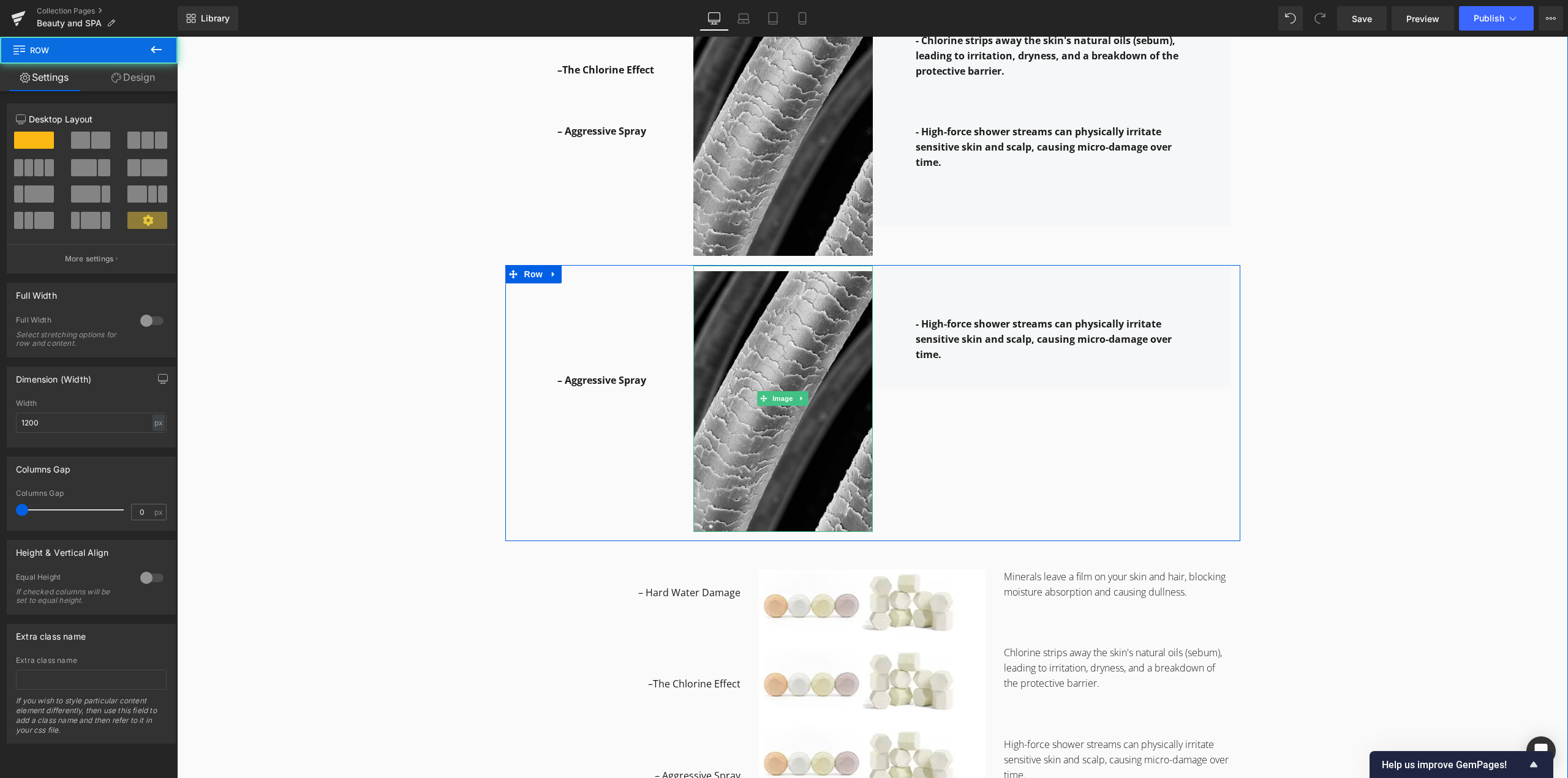
click at [989, 437] on div "- High-force shower streams can physically irritate sensitive skin and scalp, c…" at bounding box center [1051, 399] width 358 height 266
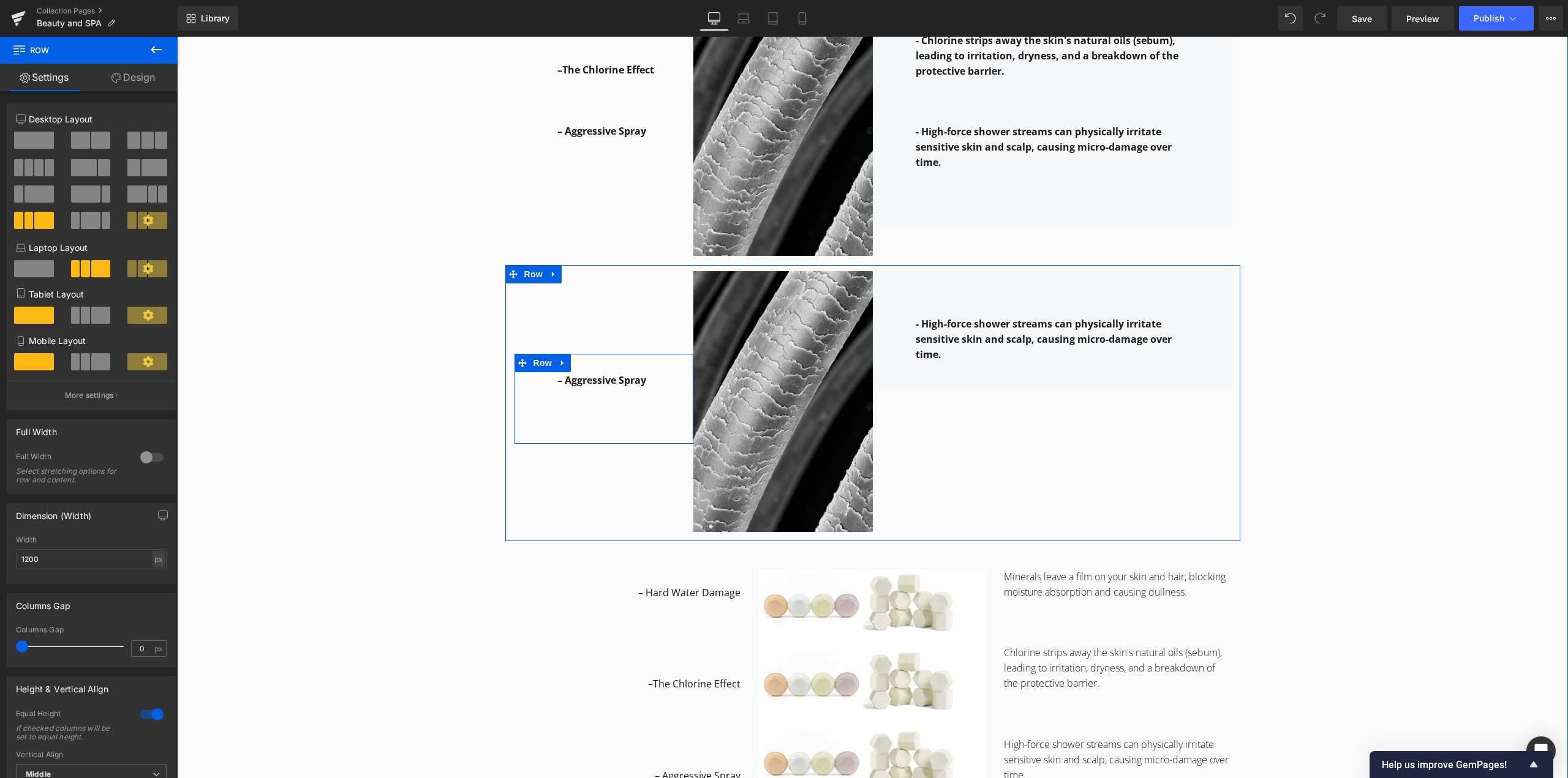
click at [614, 428] on div "– Aggressive Spray Text Block Row" at bounding box center [604, 398] width 180 height 90
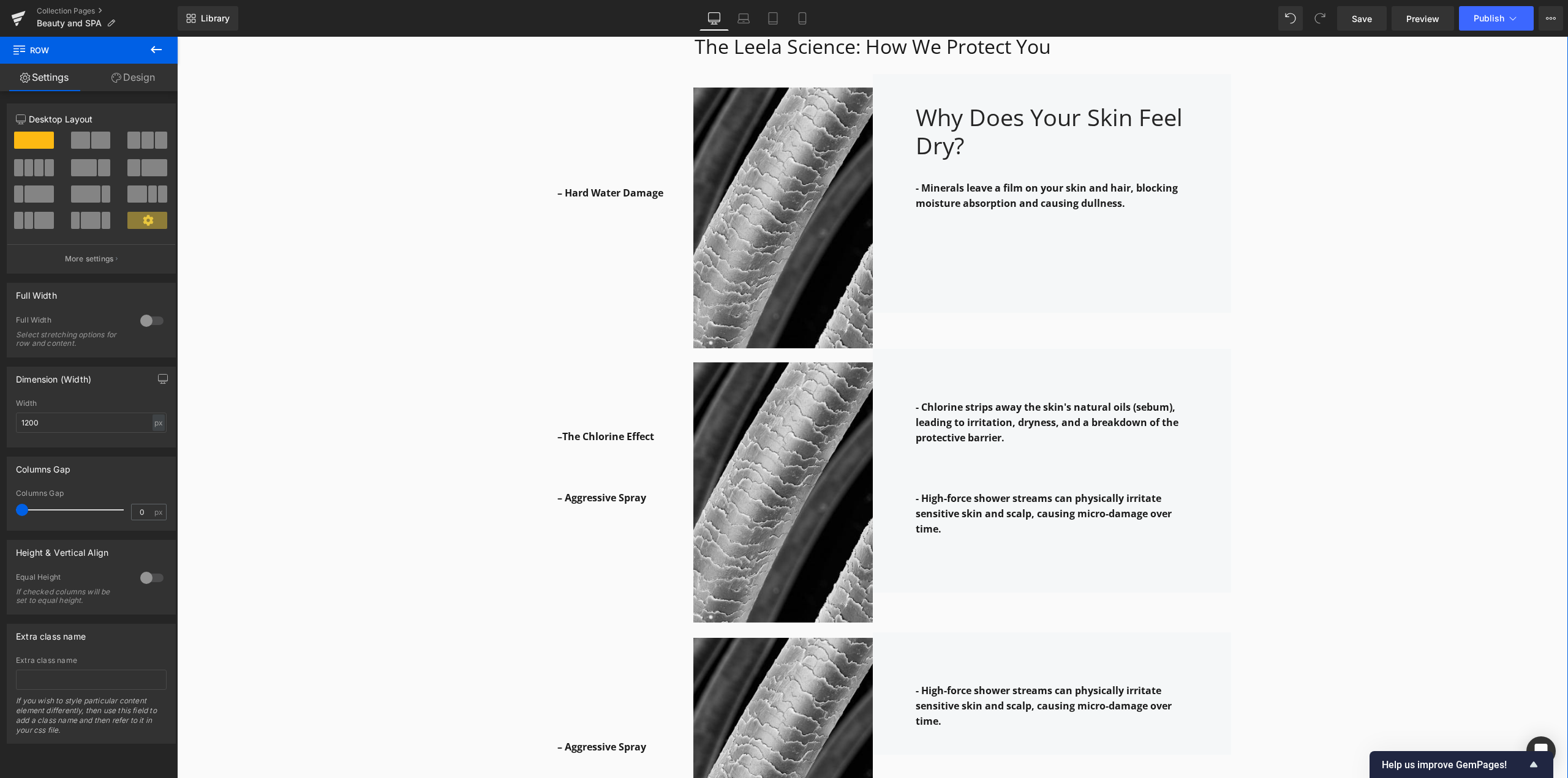
scroll to position [1637, 0]
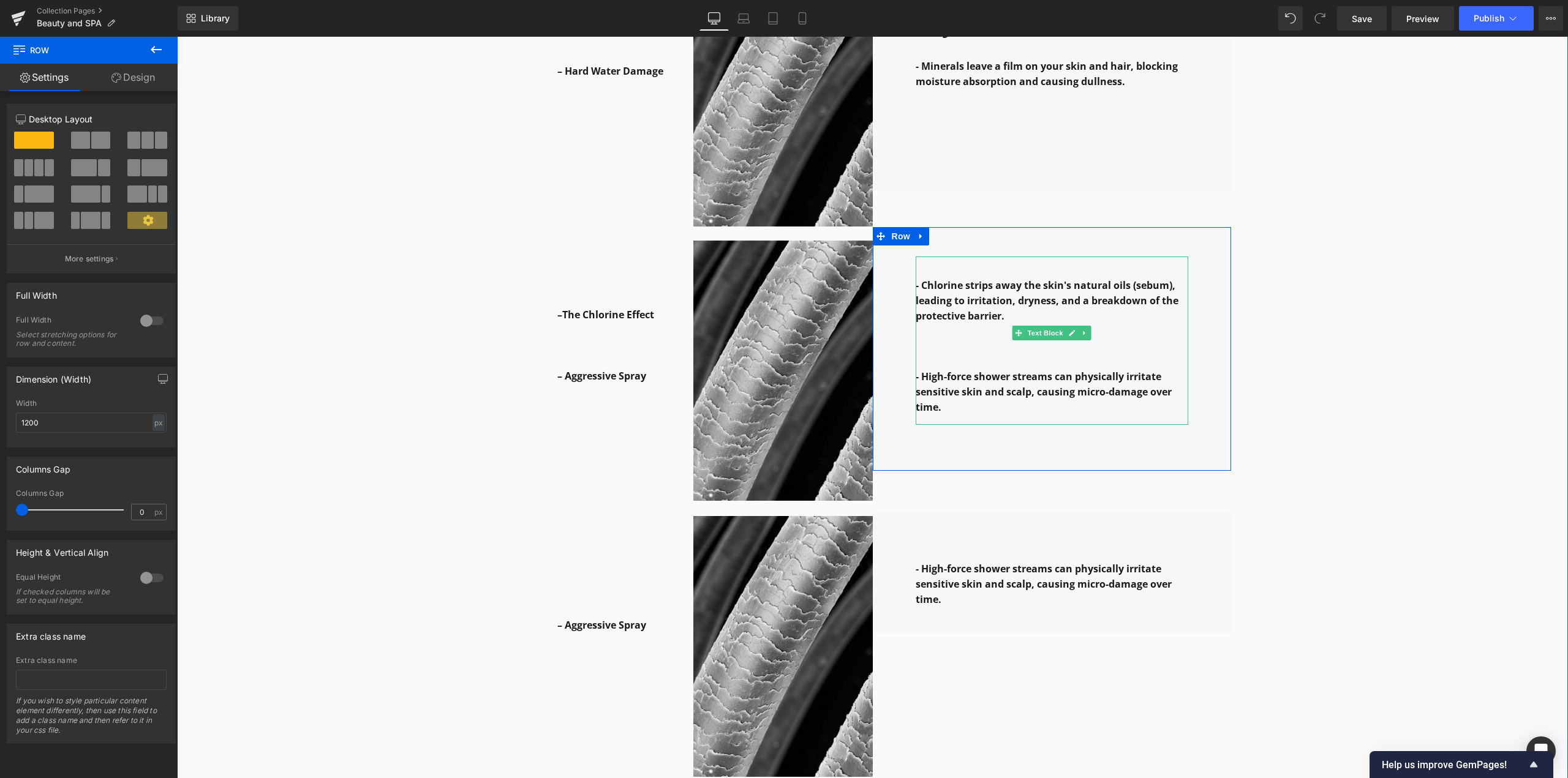
click at [1041, 395] on strong "- High-force shower streams can physically irritate sensitive skin and scalp, c…" at bounding box center [1044, 391] width 256 height 44
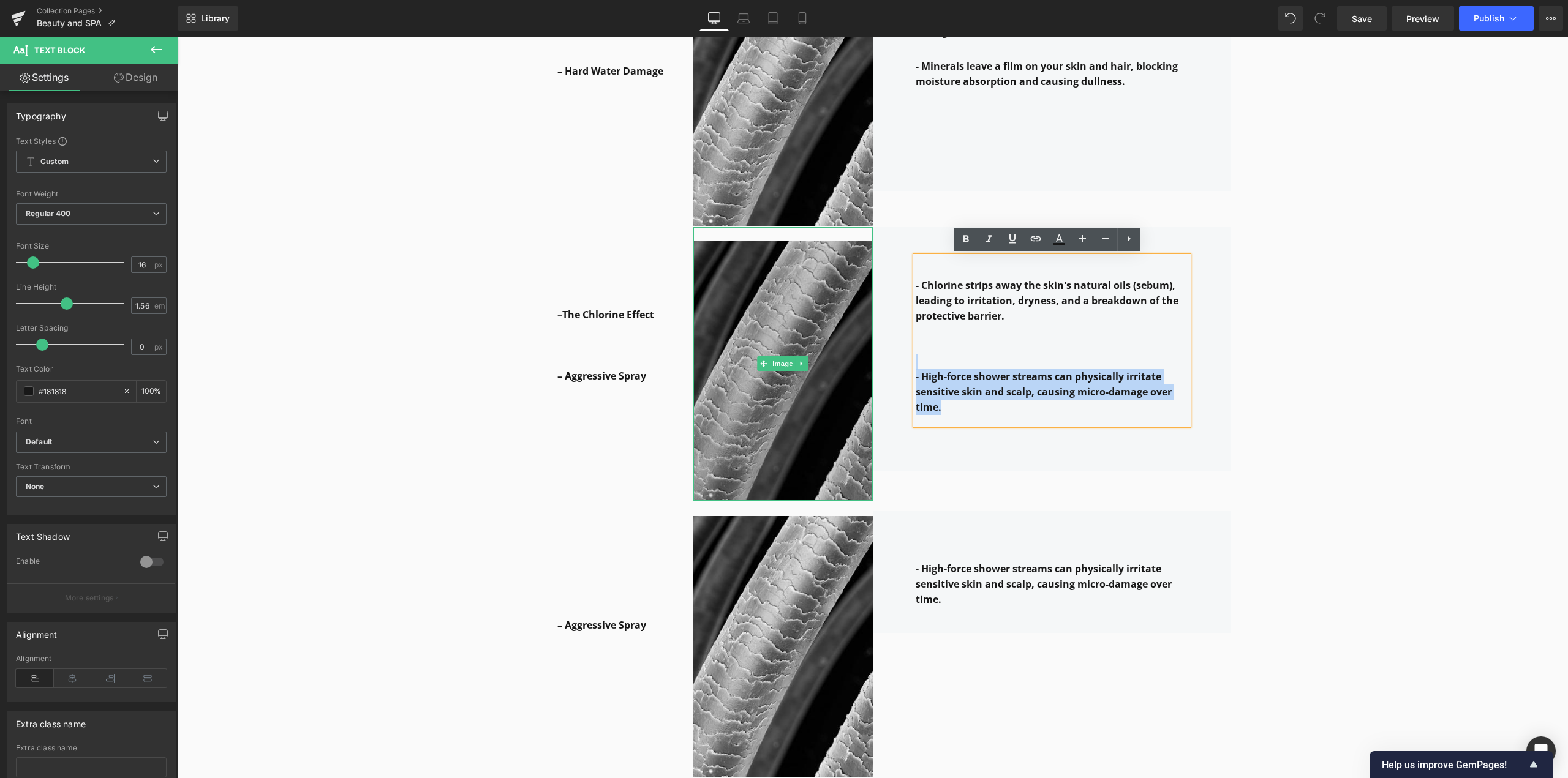
drag, startPoint x: 873, startPoint y: 386, endPoint x: 856, endPoint y: 364, distance: 27.8
click at [856, 364] on div "–The Chlorine Effect – Aggressive Spray Text Block Row 70px Image - Chlorine st…" at bounding box center [872, 368] width 735 height 284
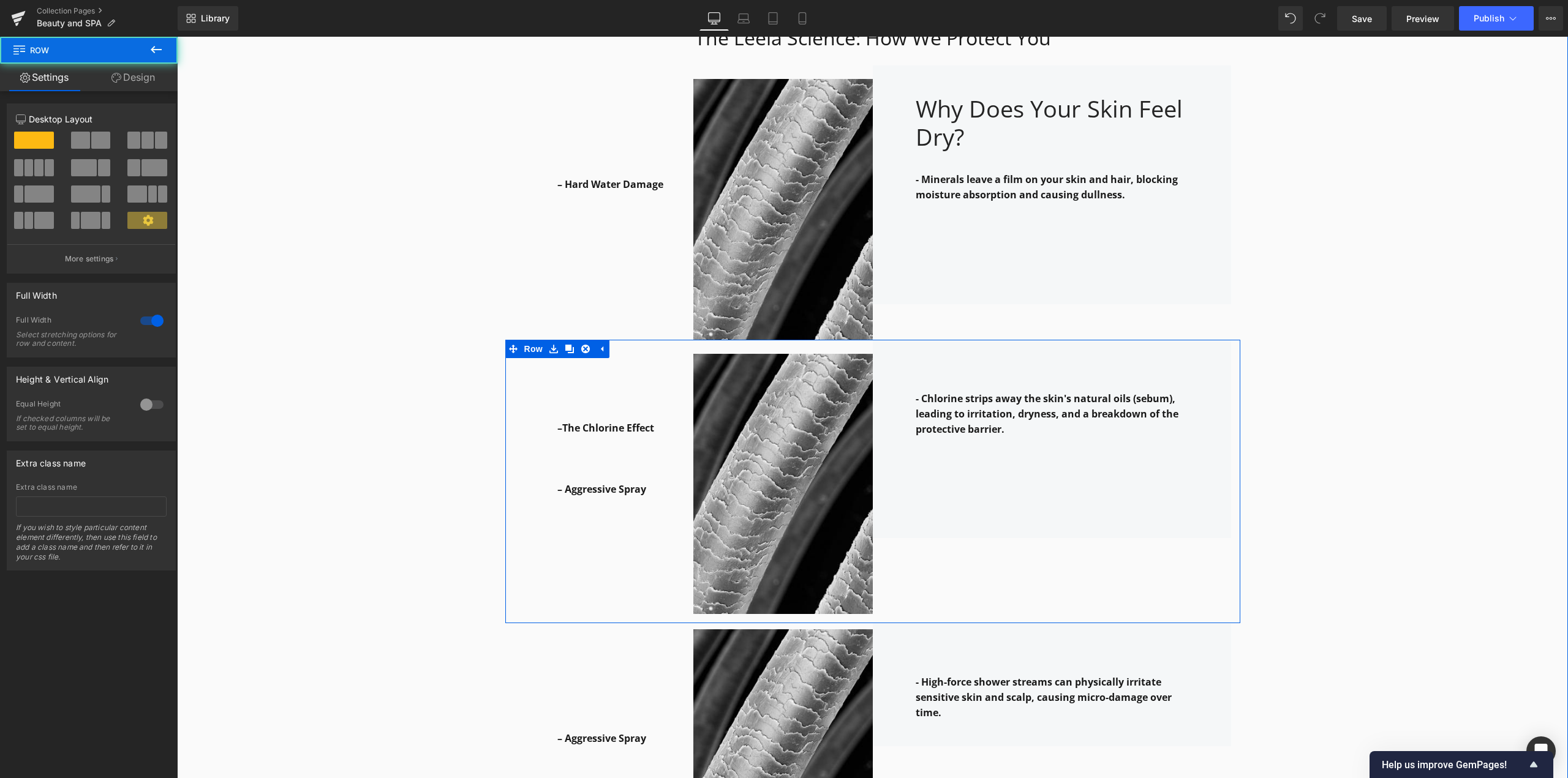
scroll to position [1392, 0]
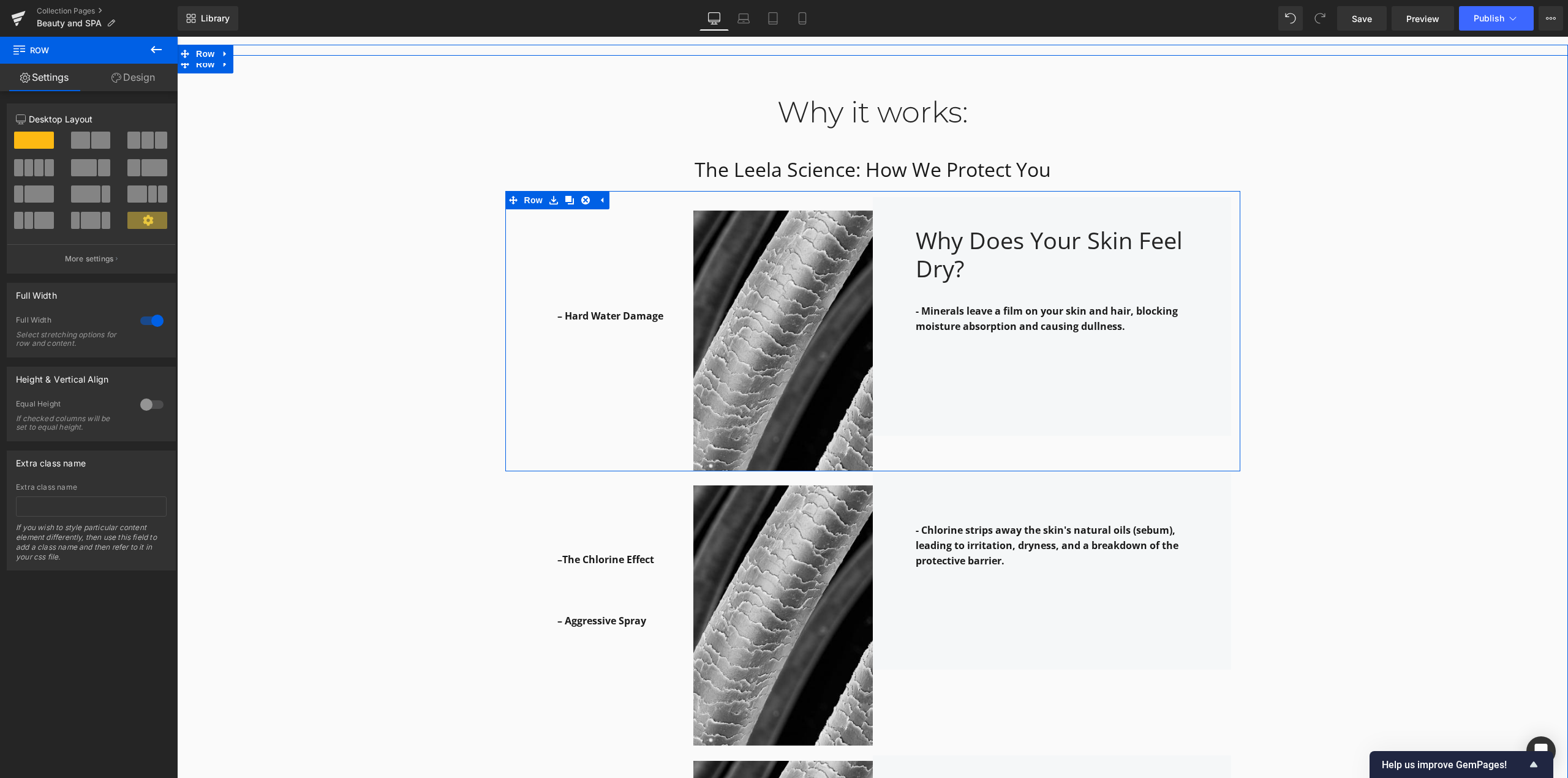
click at [974, 454] on div "Why Does Your Skin Feel Dry? Heading - Minerals leave a film on your skin and h…" at bounding box center [1051, 334] width 358 height 274
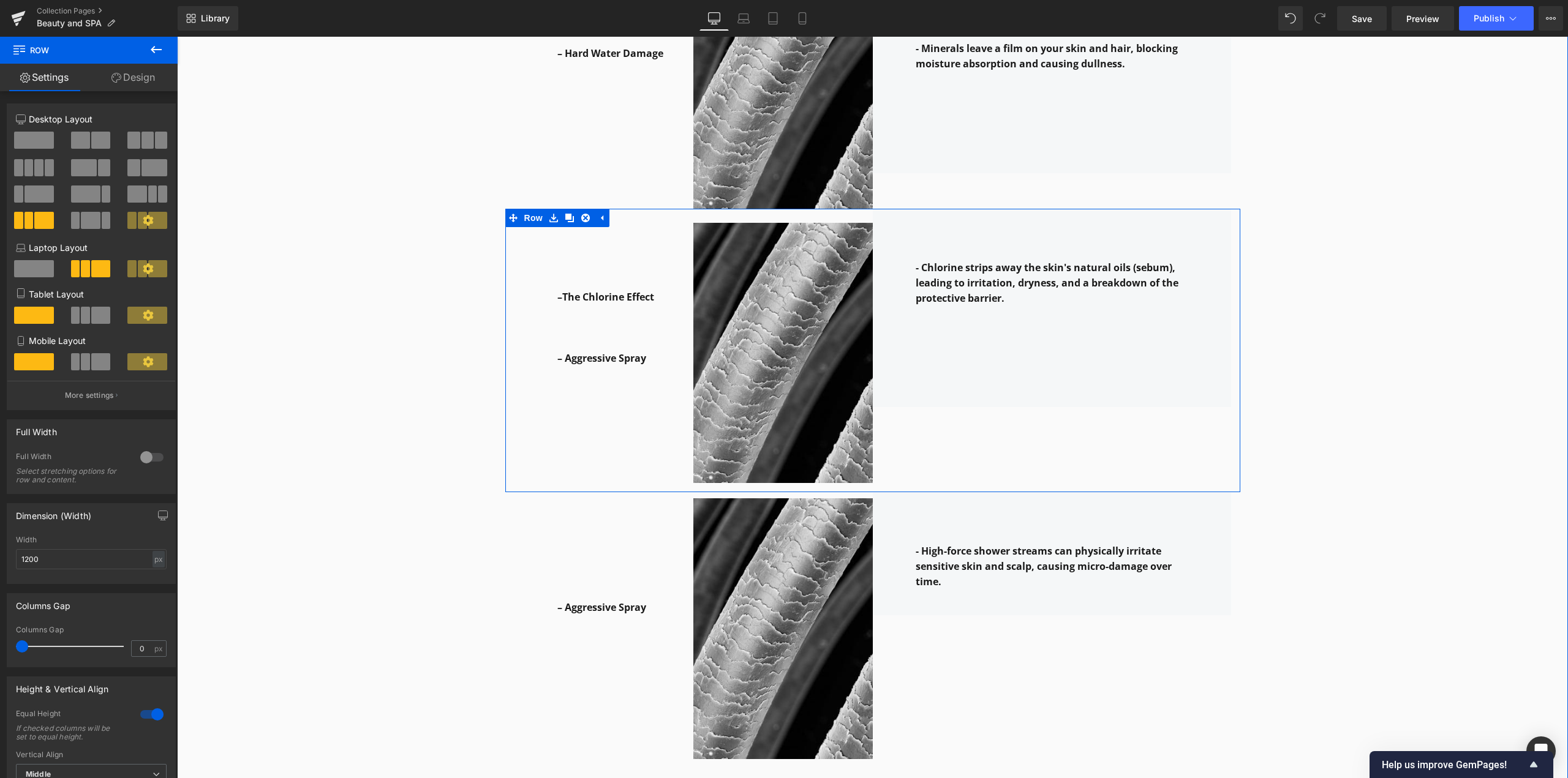
scroll to position [1698, 0]
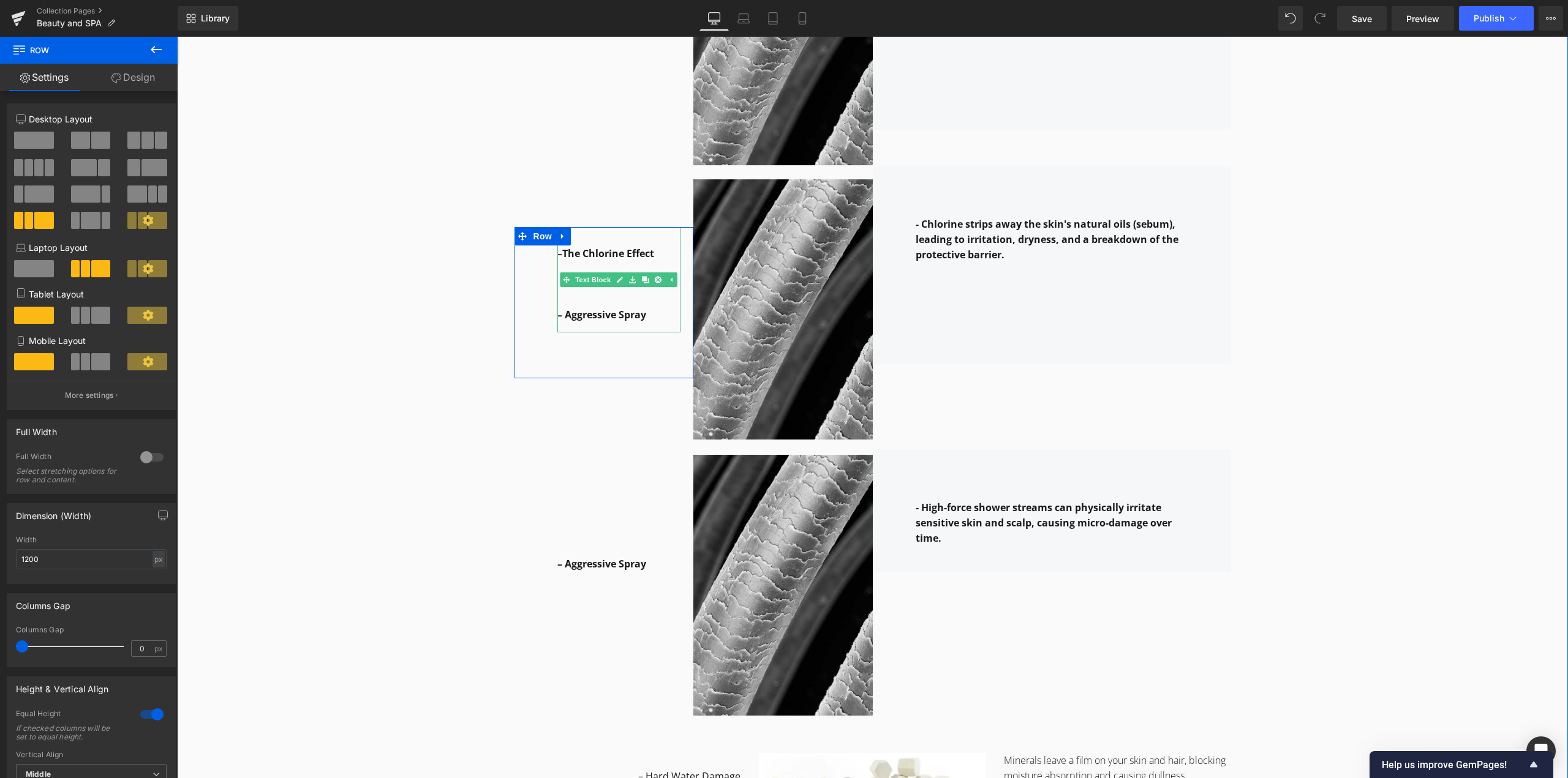
click at [623, 320] on strong "– Aggressive Spray" at bounding box center [601, 315] width 88 height 14
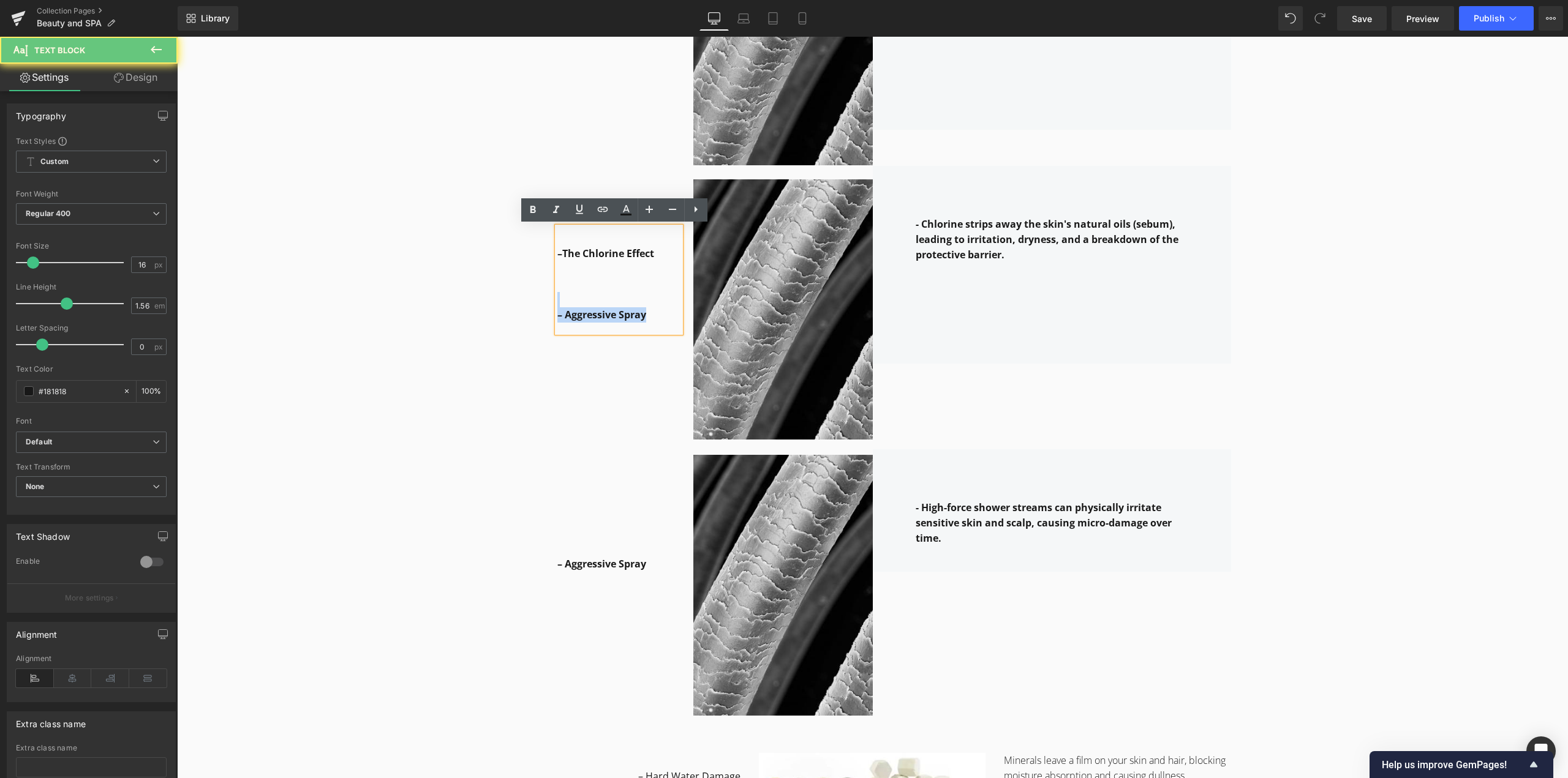
drag, startPoint x: 658, startPoint y: 321, endPoint x: 452, endPoint y: 303, distance: 206.8
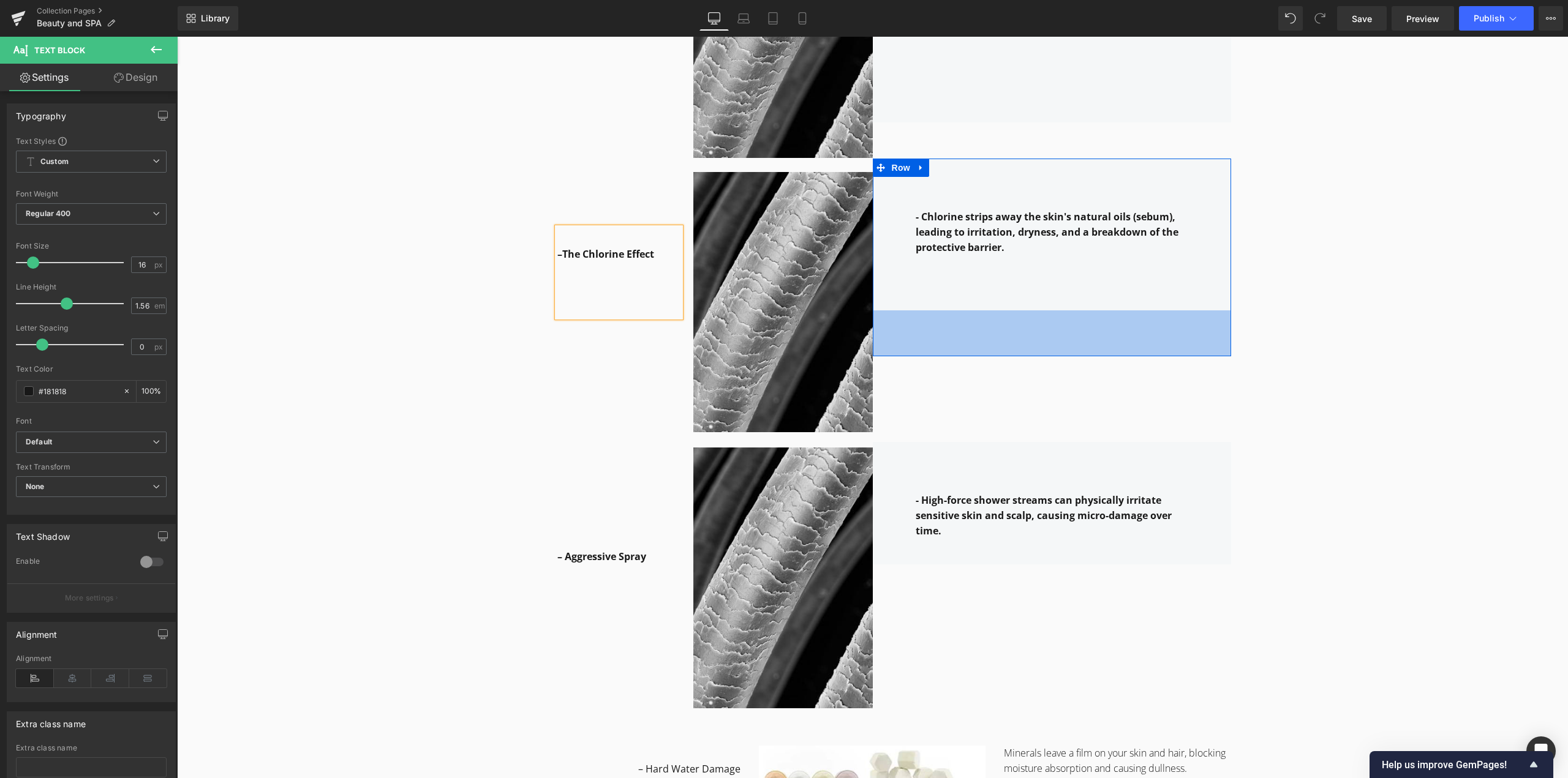
click at [1212, 345] on div "75px" at bounding box center [1051, 333] width 358 height 46
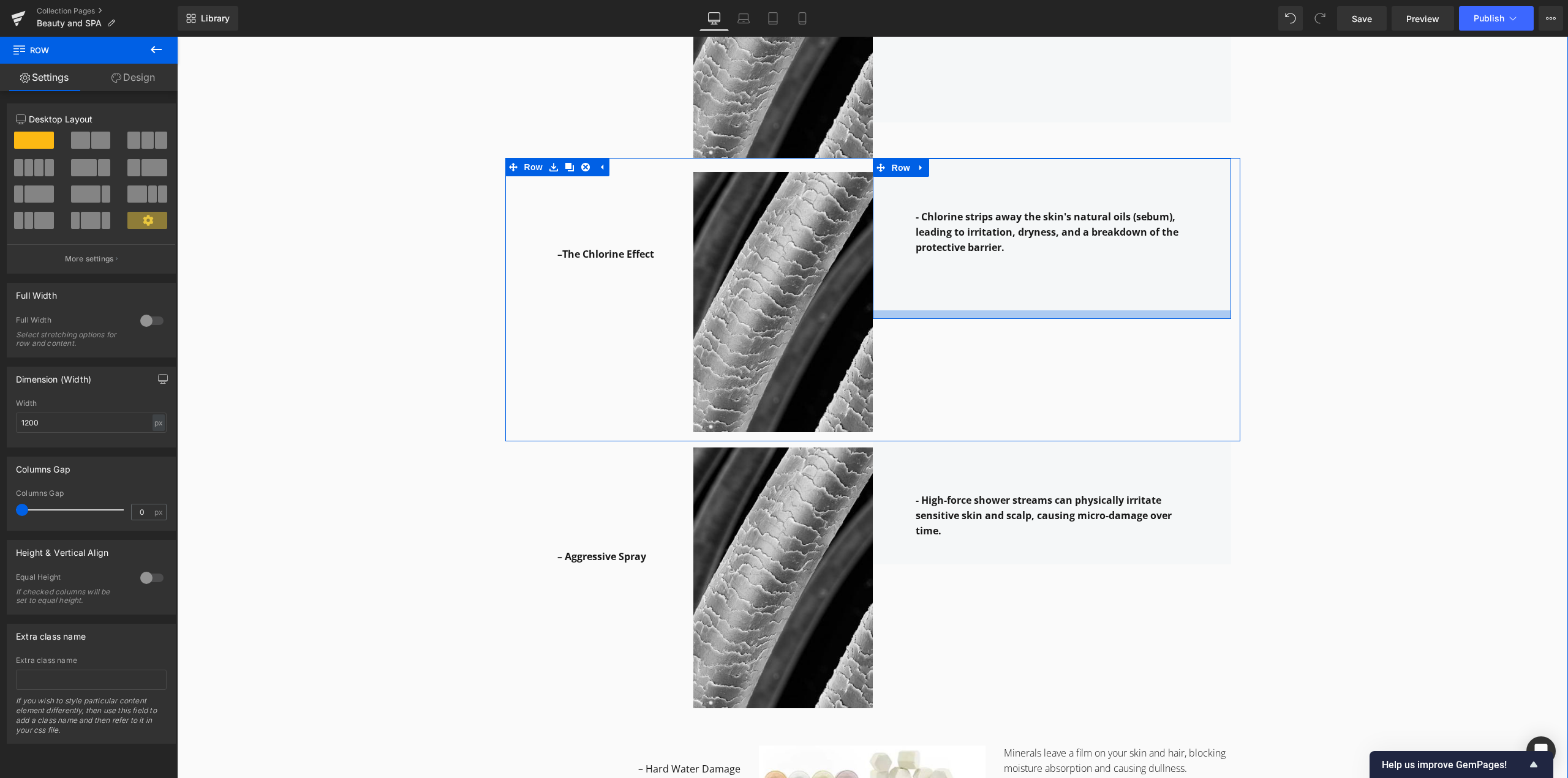
drag, startPoint x: 930, startPoint y: 328, endPoint x: 933, endPoint y: 290, distance: 38.1
click at [933, 290] on div "- Chlorine strips away the skin's natural oils (sebum), leading to irritation, …" at bounding box center [1051, 239] width 358 height 161
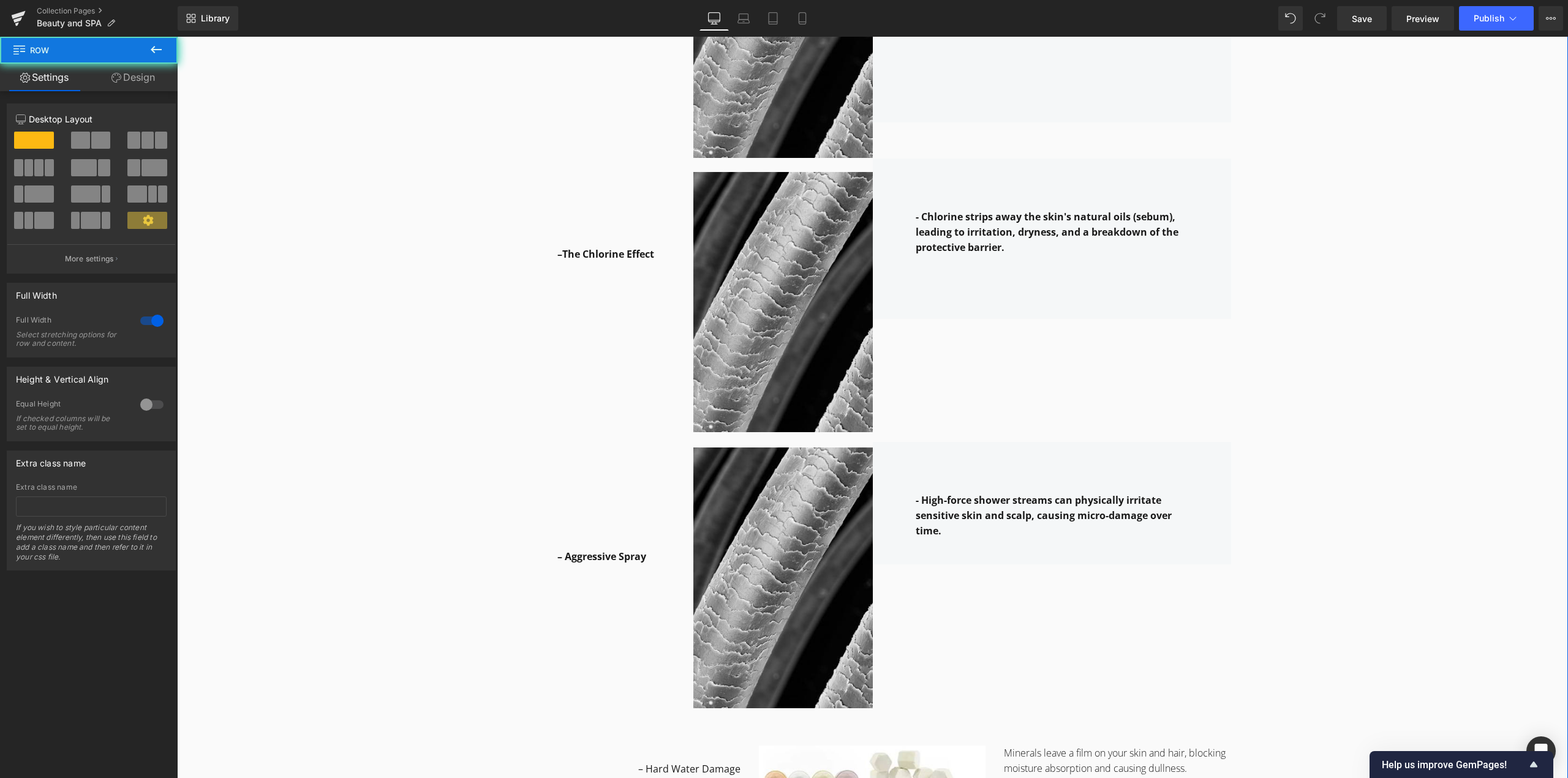
click at [1310, 298] on div "Why it works: Heading Row The Leela Science: How We Protect You Heading Row – H…" at bounding box center [872, 791] width 1391 height 2078
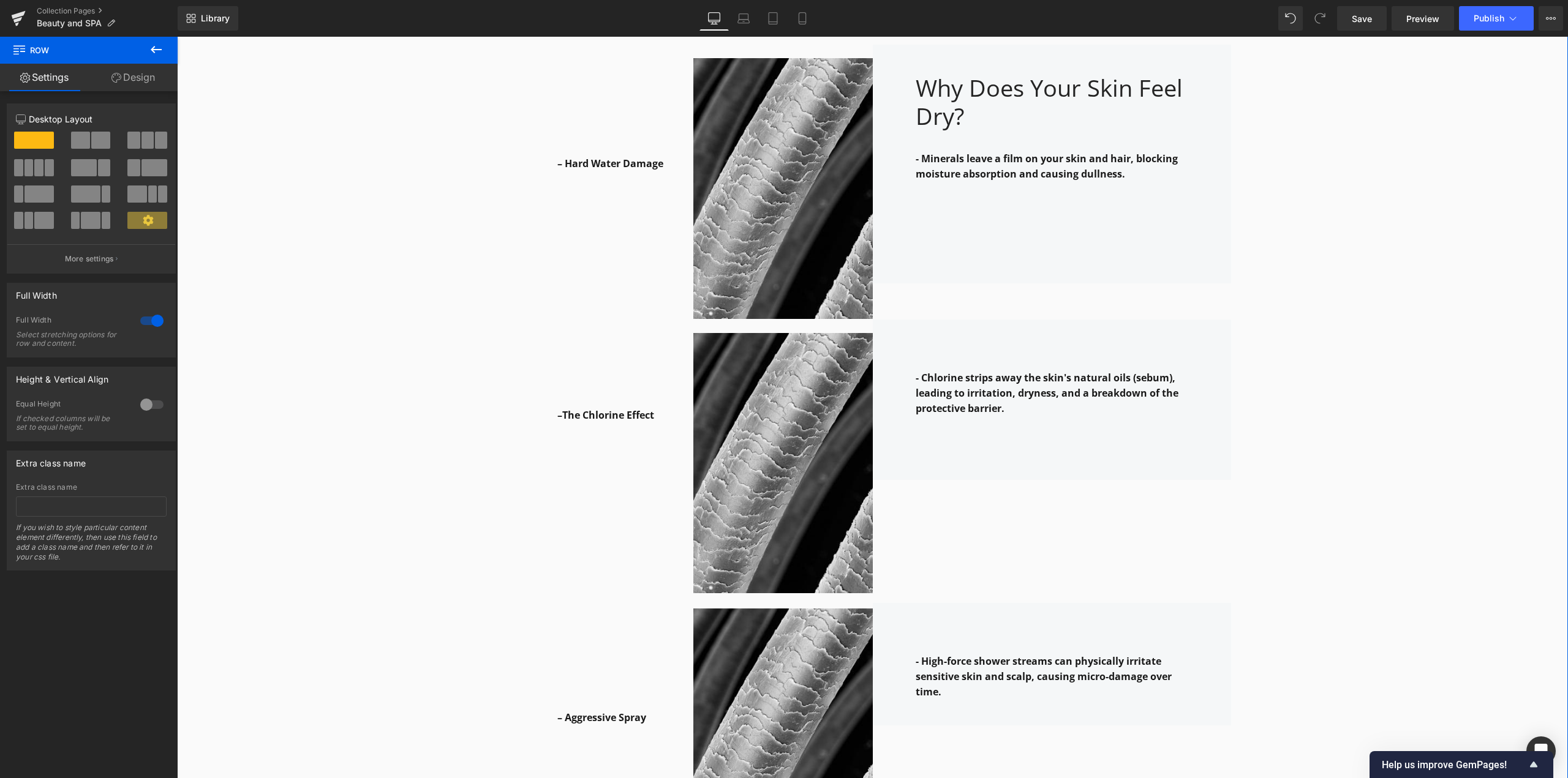
scroll to position [1522, 0]
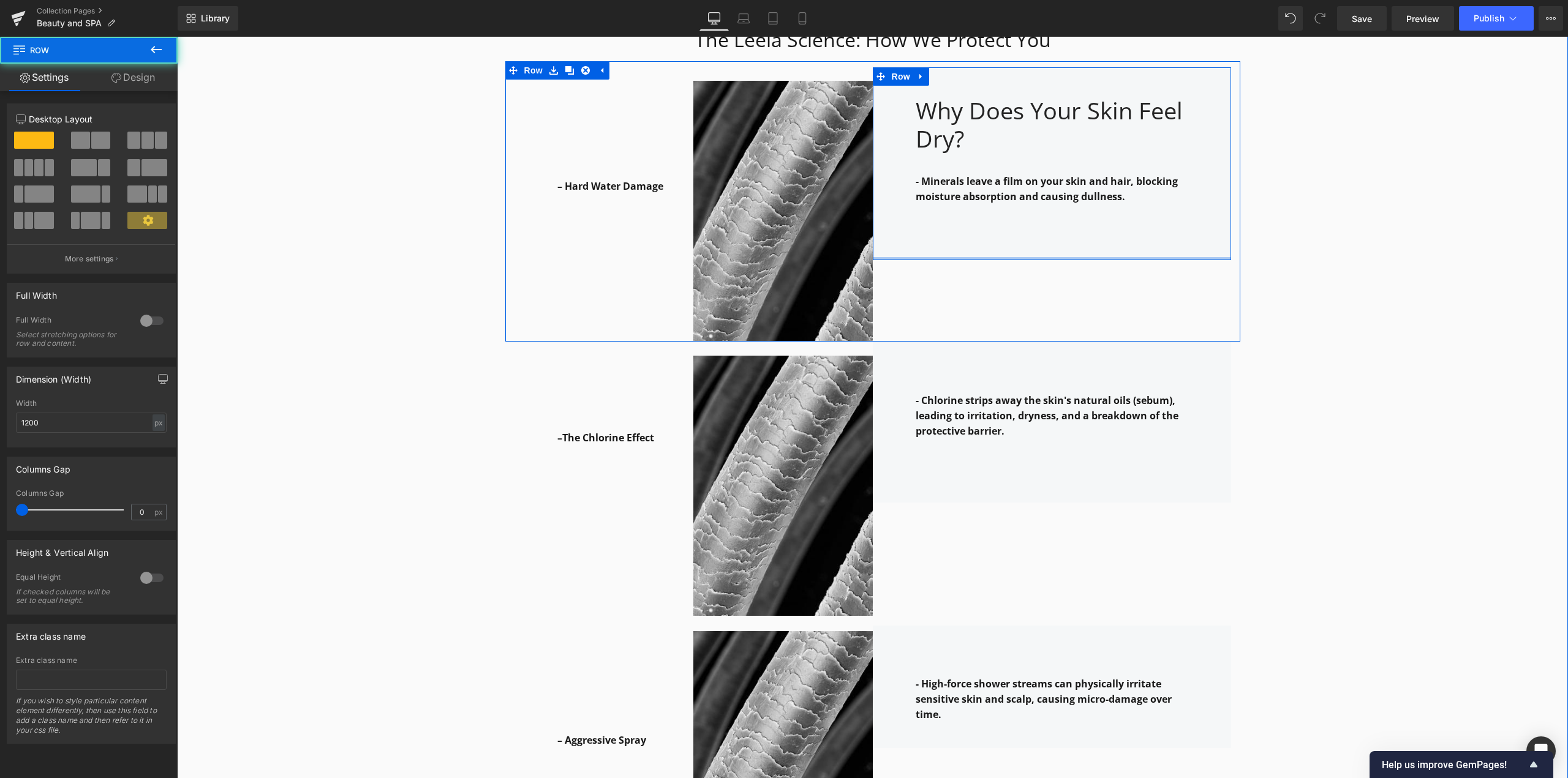
drag, startPoint x: 969, startPoint y: 274, endPoint x: 971, endPoint y: 224, distance: 50.0
click at [971, 224] on div "Why Does Your Skin Feel Dry? Heading - Minerals leave a film on your skin and h…" at bounding box center [1051, 163] width 358 height 193
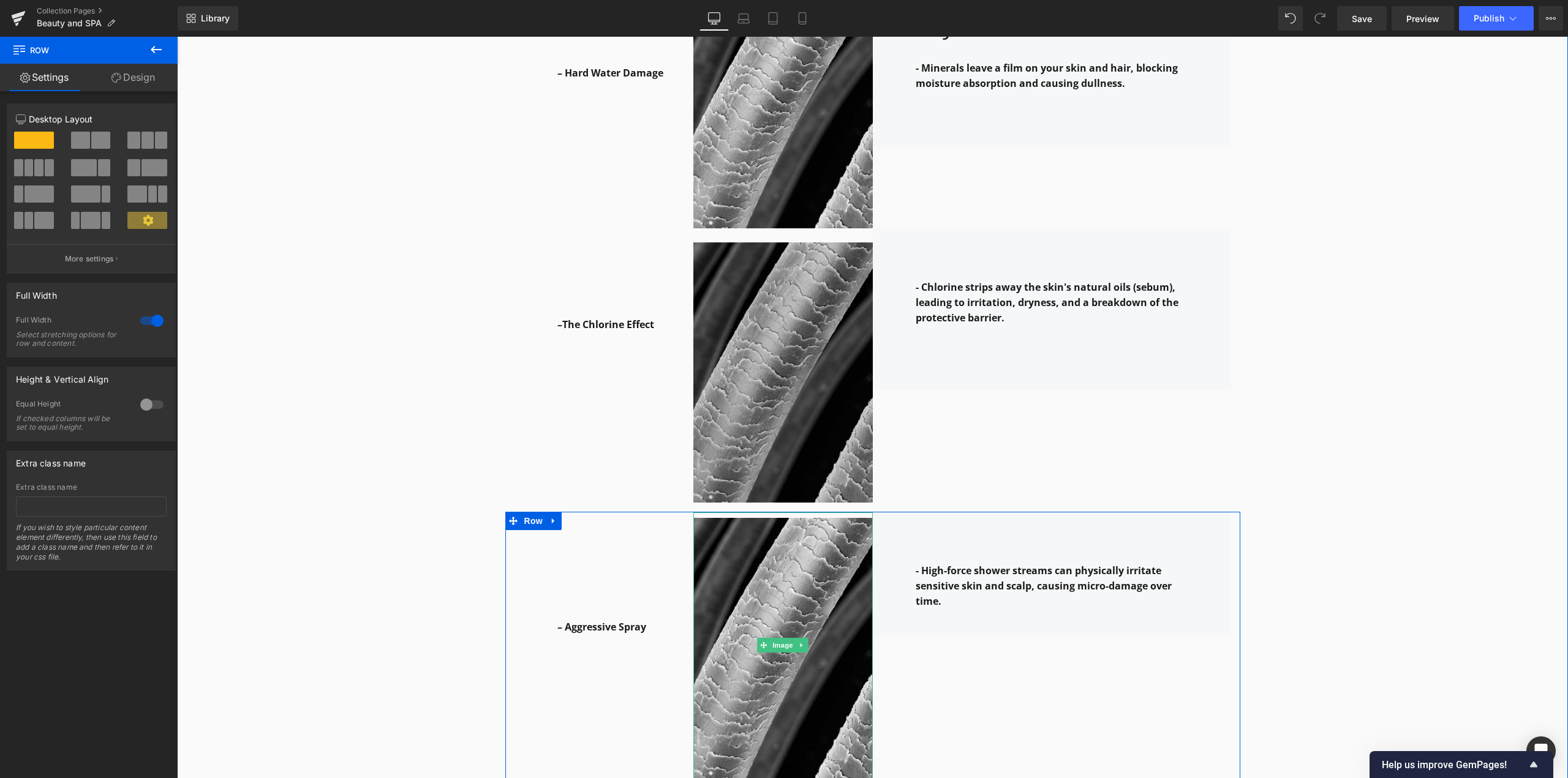
scroll to position [1583, 0]
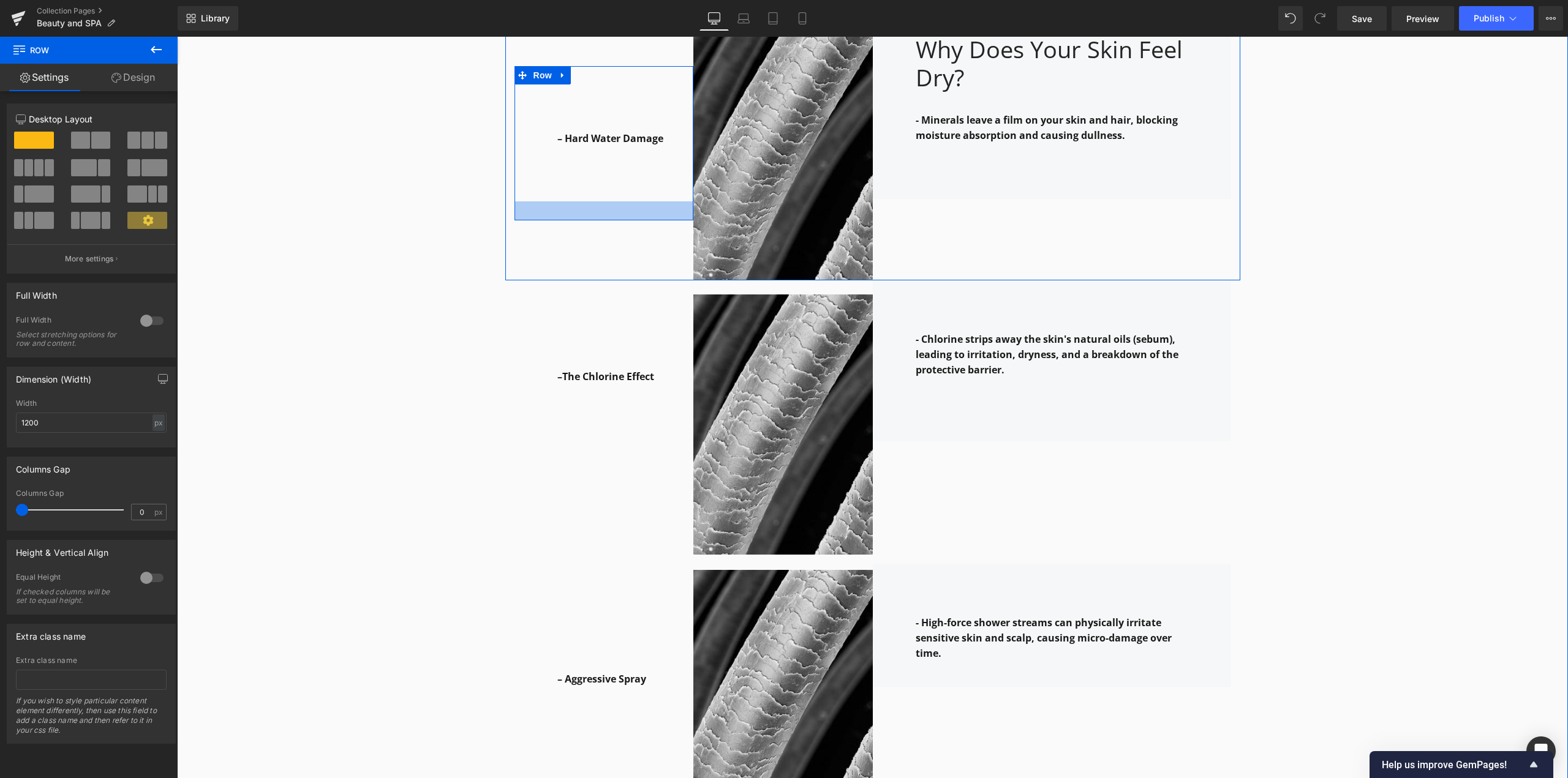
drag, startPoint x: 646, startPoint y: 212, endPoint x: 650, endPoint y: 185, distance: 27.3
click at [650, 185] on div "– Hard Water Damage Text Block Row 31px" at bounding box center [604, 144] width 180 height 155
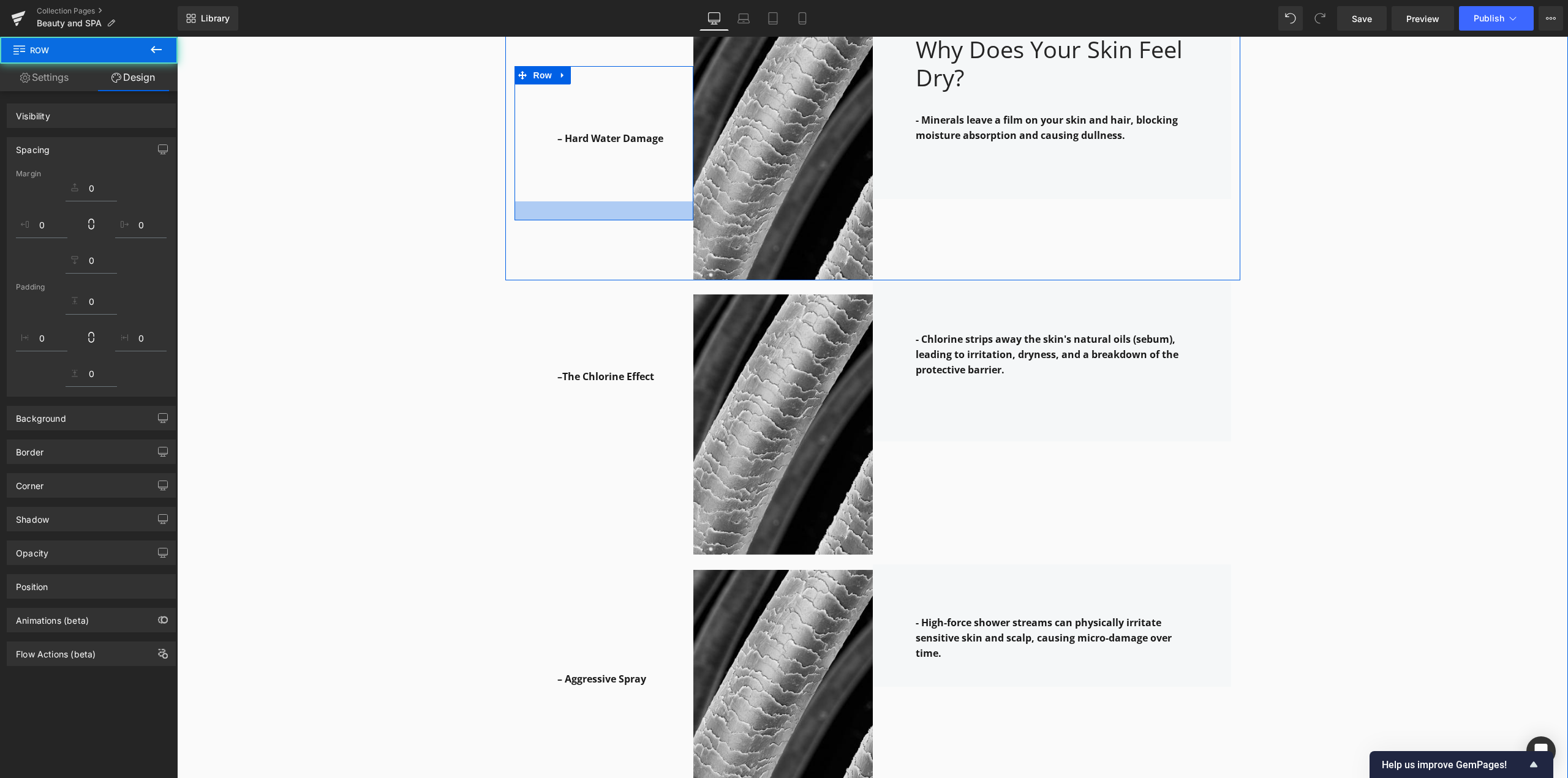
click at [1233, 297] on div "–The Chlorine Effect Text Block Row 70px Image - Chlorine strips away the skin'…" at bounding box center [872, 423] width 735 height 284
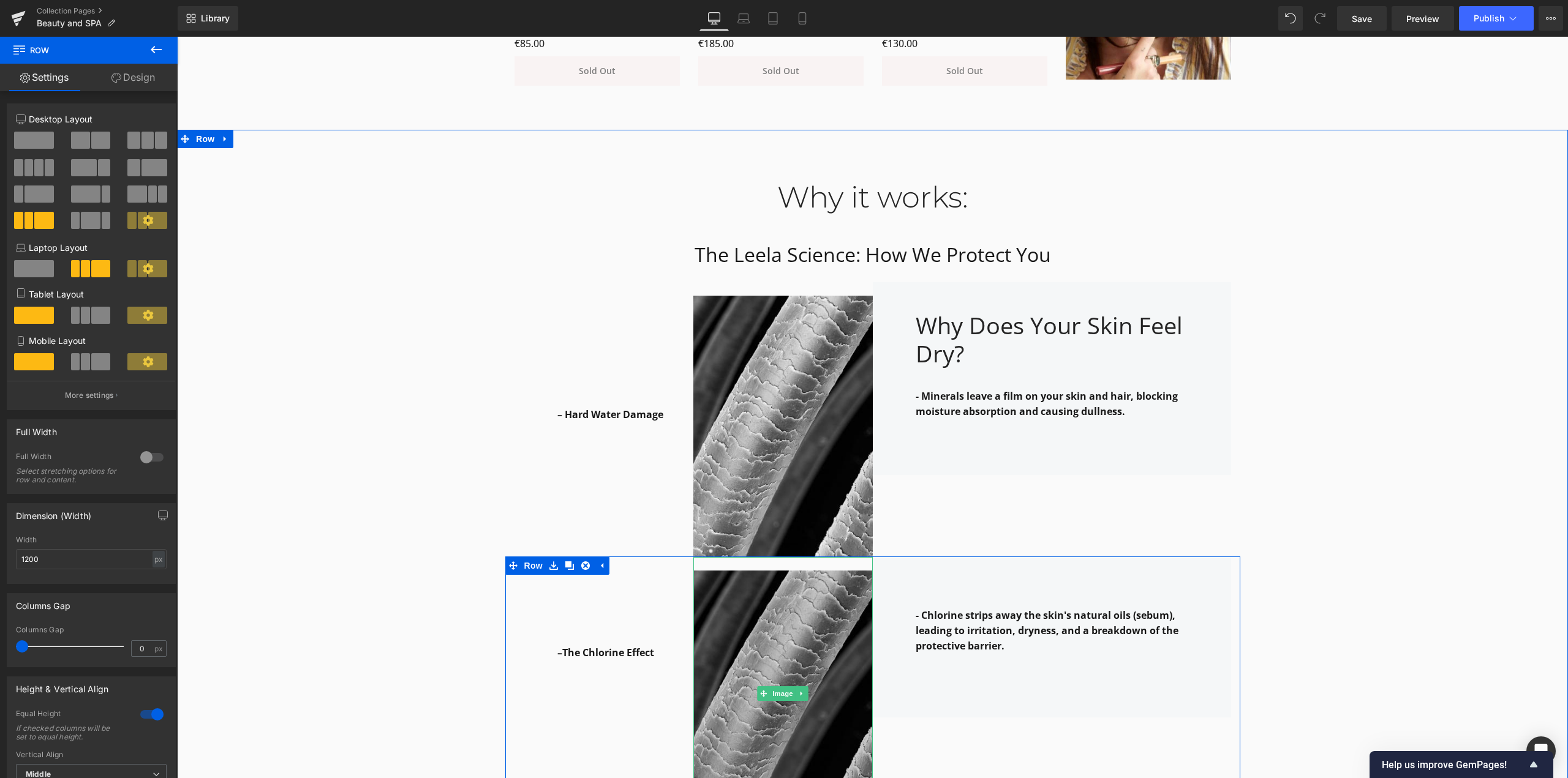
scroll to position [1216, 0]
